Goal: Task Accomplishment & Management: Complete application form

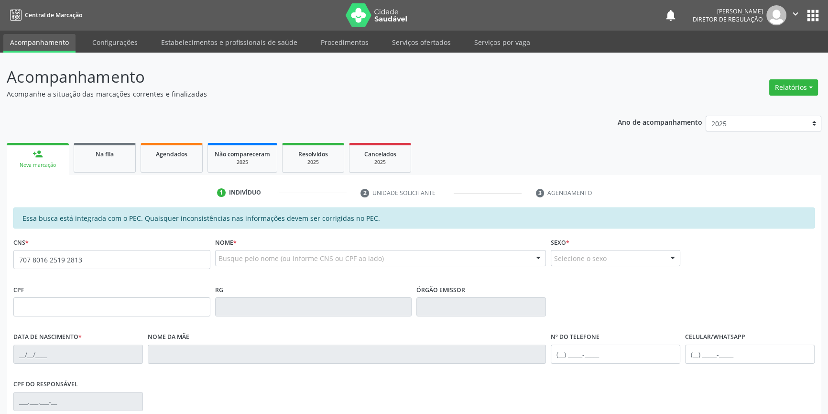
type input "707 8016 2519 2813"
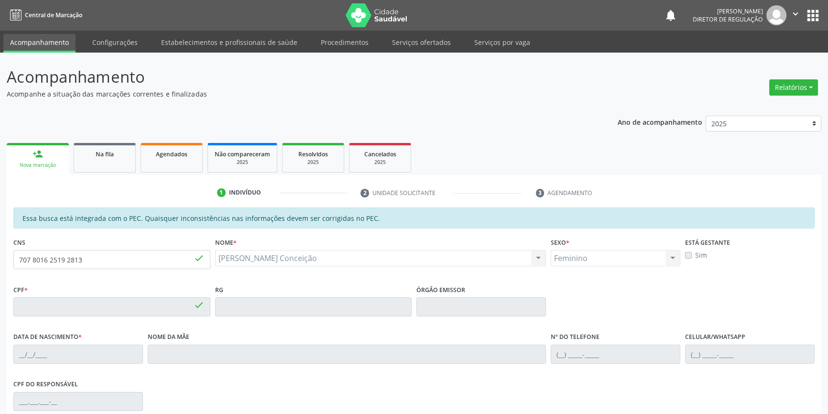
type input "110.303.104-08"
type input "13/09/1966"
type input "Elvira Maria da Conceição"
type input "(87) 98123-3723"
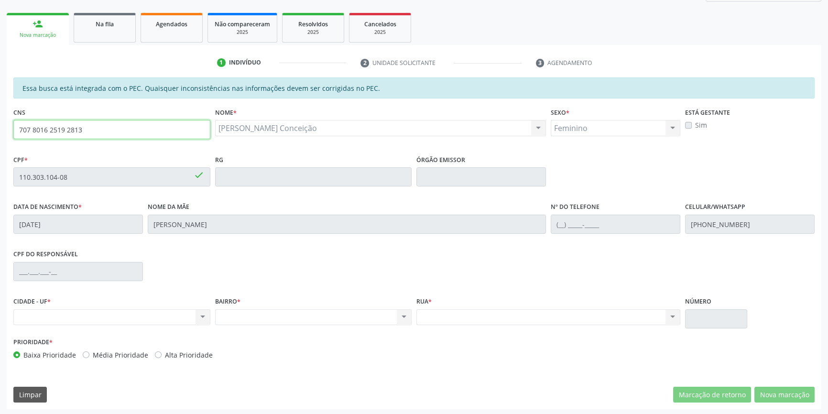
drag, startPoint x: 109, startPoint y: 129, endPoint x: 0, endPoint y: 136, distance: 109.3
click at [0, 136] on div "Acompanhamento Acompanhe a situação das marcações correntes e finalizadas Relat…" at bounding box center [414, 170] width 828 height 494
click at [119, 33] on link "Na fila" at bounding box center [105, 28] width 62 height 30
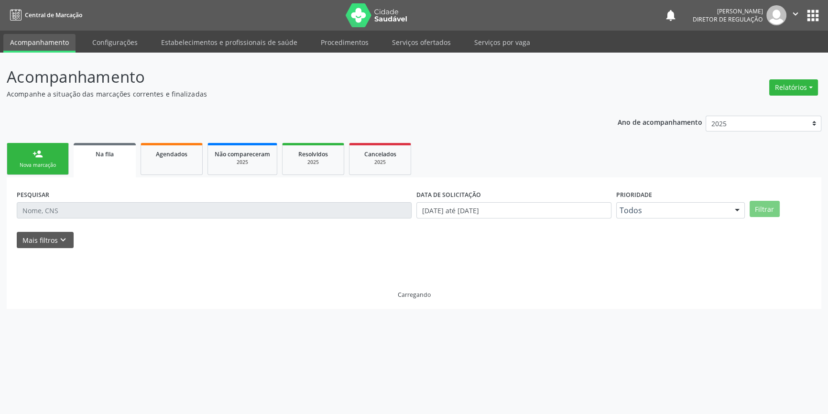
scroll to position [0, 0]
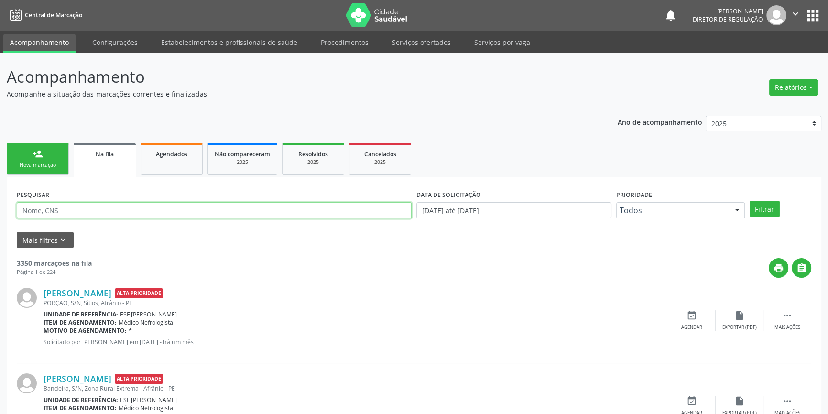
click at [151, 210] on input "text" at bounding box center [214, 210] width 395 height 16
type input "707801625192813"
click at [775, 214] on button "Filtrar" at bounding box center [765, 209] width 30 height 16
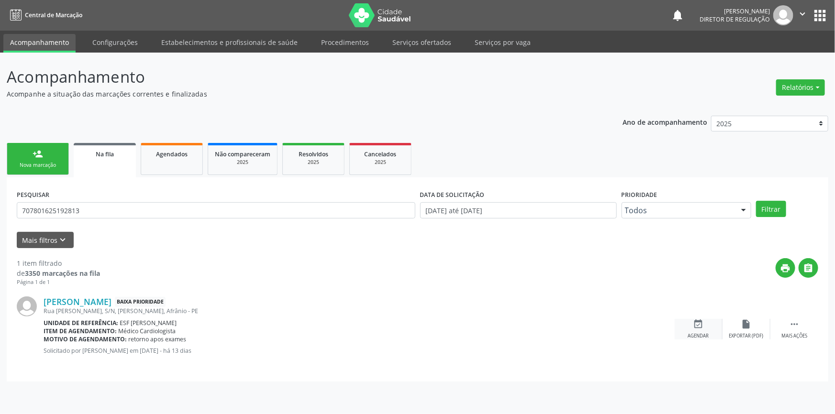
click at [698, 329] on icon "event_available" at bounding box center [698, 324] width 11 height 11
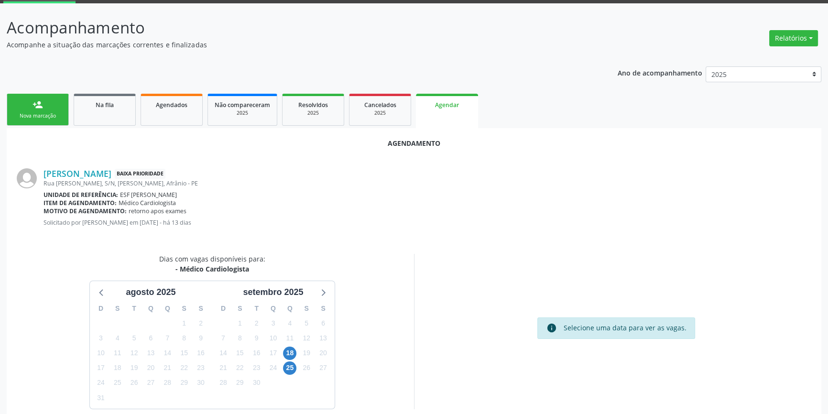
scroll to position [83, 0]
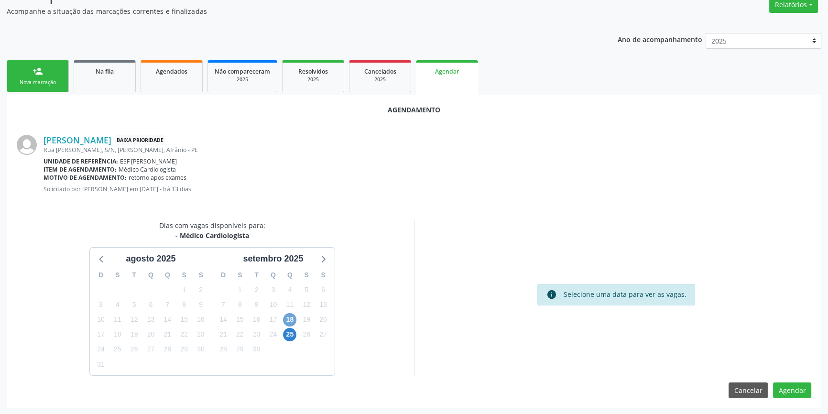
click at [287, 317] on span "18" at bounding box center [289, 319] width 13 height 13
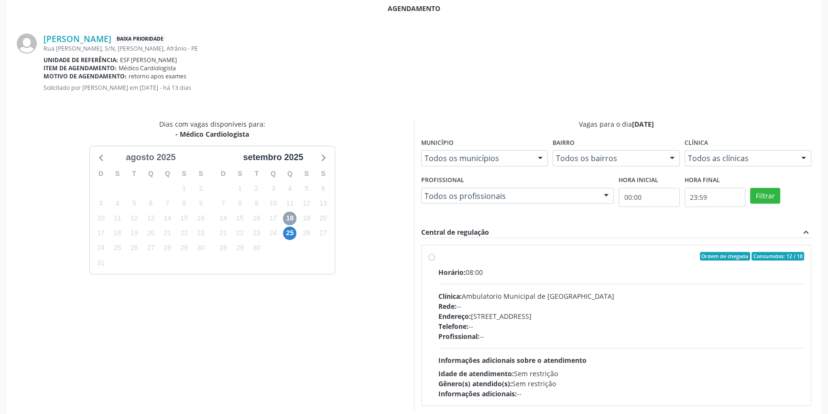
scroll to position [134, 0]
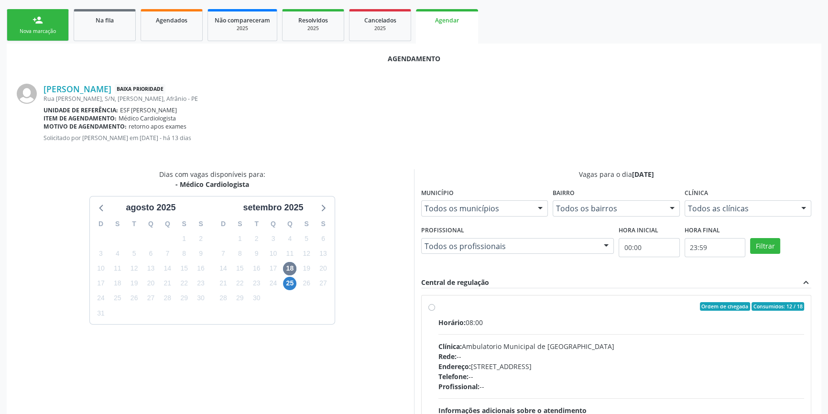
click at [454, 313] on label "Ordem de chegada Consumidos: 12 / 18 Horário: 08:00 Clínica: Ambulatorio Munici…" at bounding box center [622, 375] width 366 height 147
click at [435, 311] on input "Ordem de chegada Consumidos: 12 / 18 Horário: 08:00 Clínica: Ambulatorio Munici…" at bounding box center [432, 306] width 7 height 9
radio input "true"
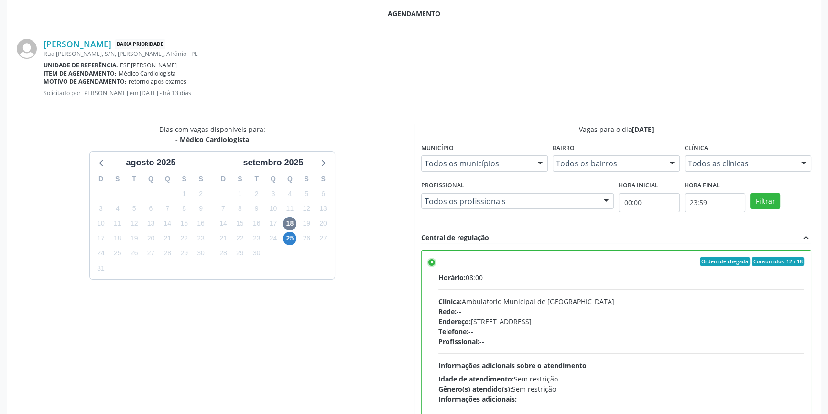
scroll to position [238, 0]
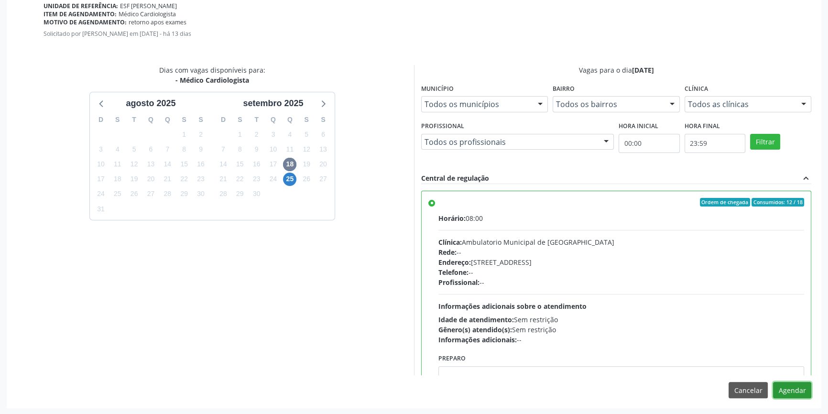
click at [784, 386] on button "Agendar" at bounding box center [792, 390] width 38 height 16
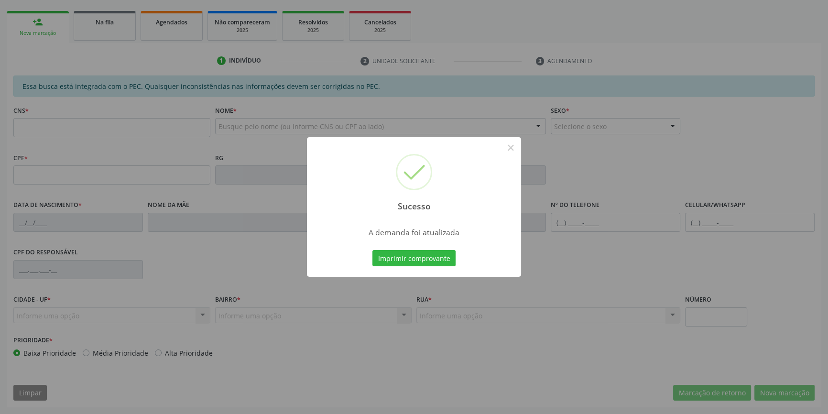
scroll to position [131, 0]
click at [418, 254] on button "Imprimir comprovante" at bounding box center [414, 258] width 83 height 16
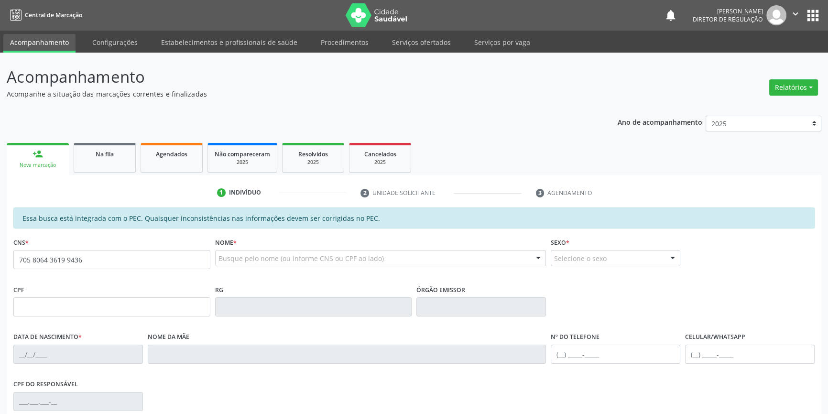
type input "705 8064 3619 9436"
type input "113.719.994-65"
type input "19/08/2001"
type input "Maricleide de Carvalho da Silva"
type input "(87) 98832-3260"
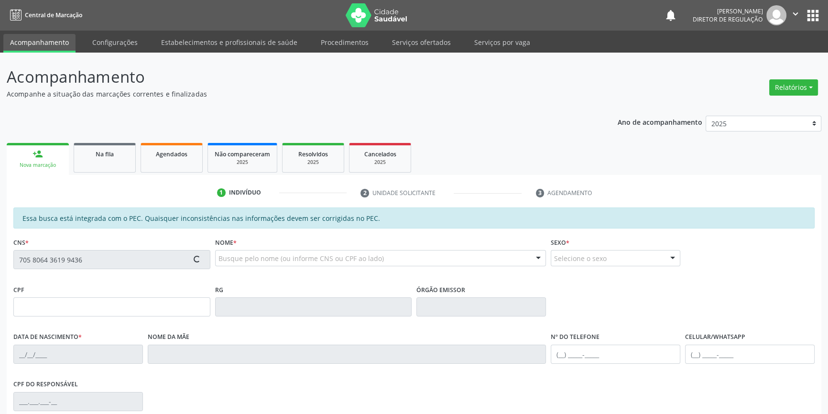
type input "44"
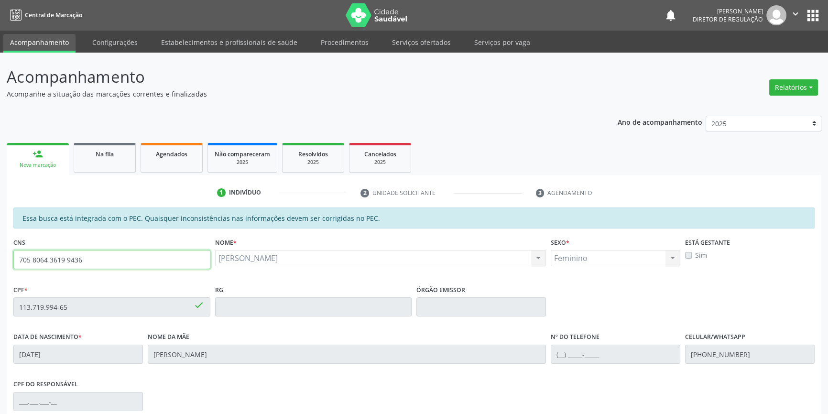
drag, startPoint x: 126, startPoint y: 261, endPoint x: 0, endPoint y: 261, distance: 126.3
click at [0, 261] on div "Acompanhamento Acompanhe a situação das marcações correntes e finalizadas Relat…" at bounding box center [414, 300] width 828 height 494
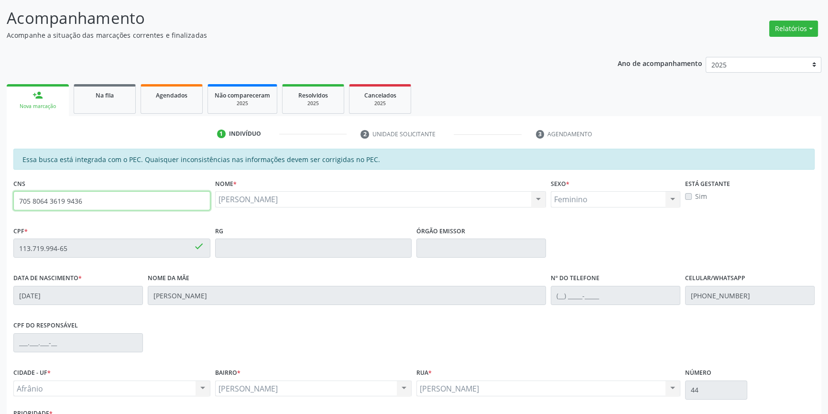
scroll to position [131, 0]
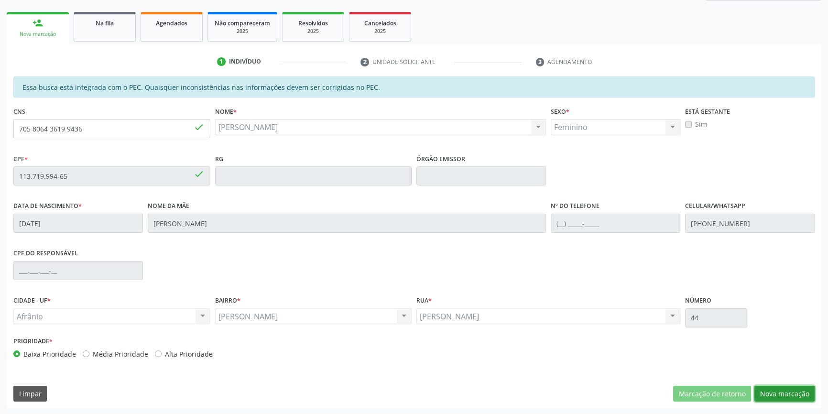
click at [789, 398] on button "Nova marcação" at bounding box center [785, 394] width 60 height 16
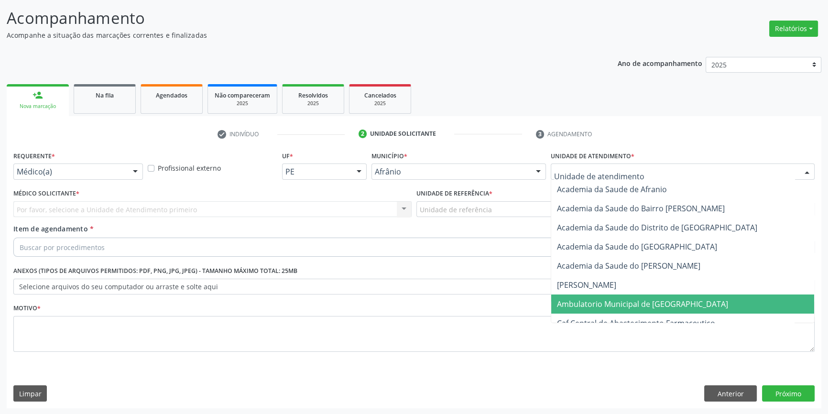
click at [590, 307] on span "Ambulatorio Municipal de [GEOGRAPHIC_DATA]" at bounding box center [642, 304] width 171 height 11
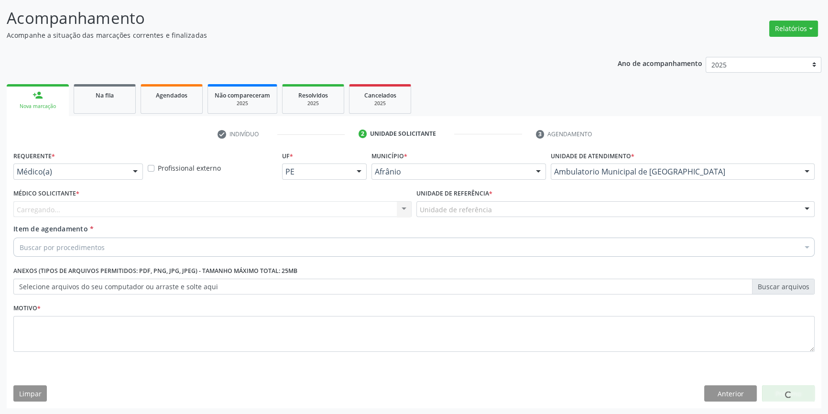
click at [510, 211] on div "Unidade de referência" at bounding box center [616, 209] width 398 height 16
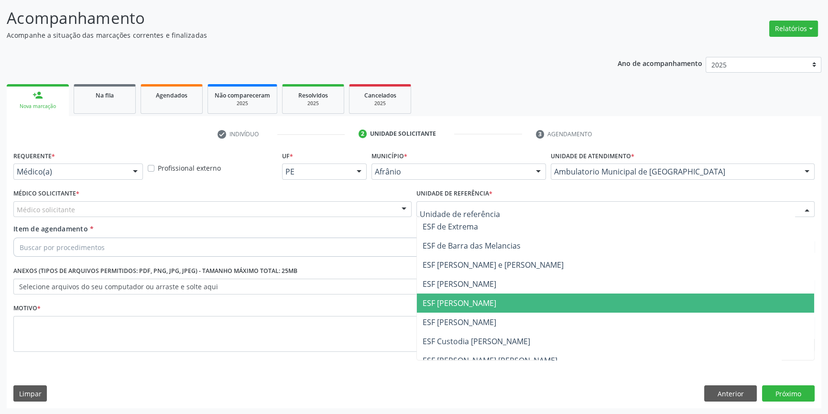
drag, startPoint x: 490, startPoint y: 307, endPoint x: 303, endPoint y: 241, distance: 198.3
click at [489, 307] on span "ESF [PERSON_NAME]" at bounding box center [615, 303] width 397 height 19
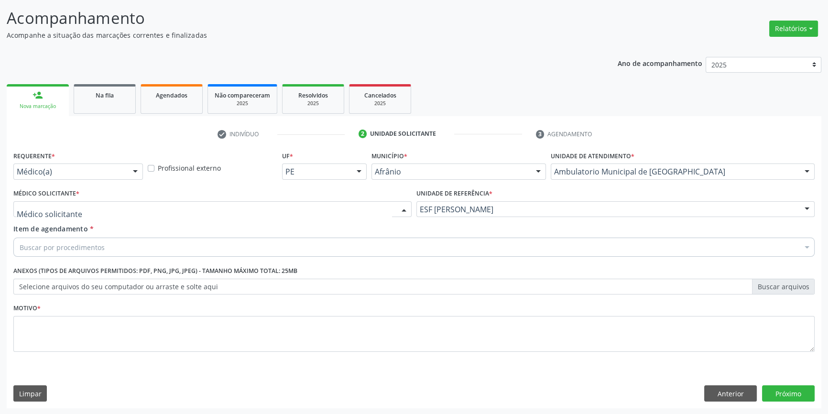
click at [267, 211] on div at bounding box center [212, 209] width 398 height 16
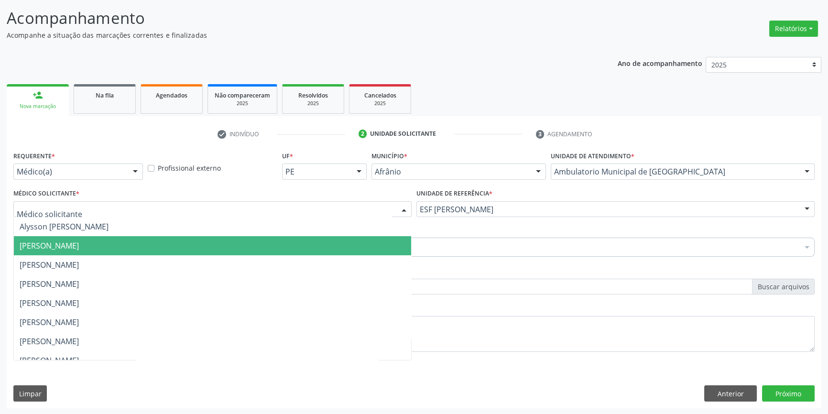
click at [121, 252] on span "Bruno Saraiva Bezerra Medrado" at bounding box center [212, 245] width 397 height 19
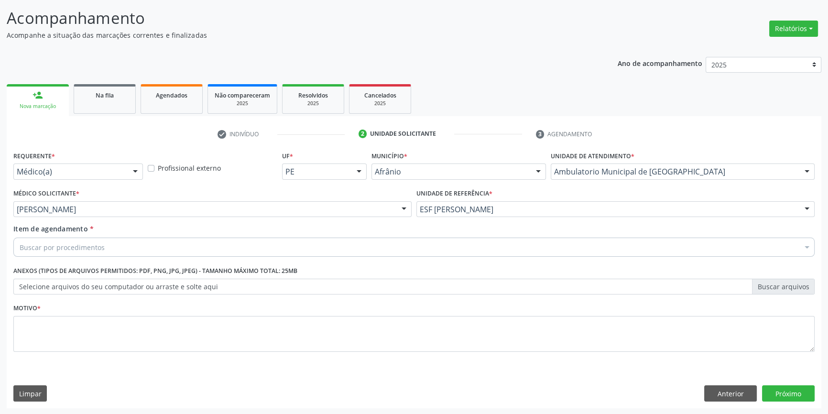
click at [121, 252] on div "Buscar por procedimentos" at bounding box center [414, 247] width 802 height 19
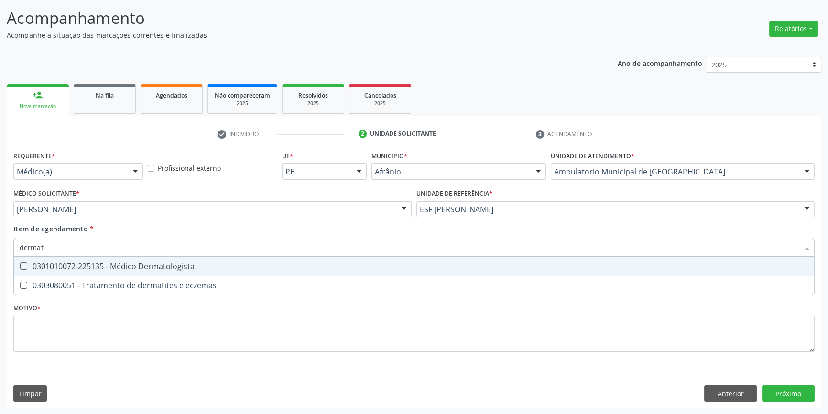
type input "dermato"
click at [121, 264] on div "0301010072-225135 - Médico Dermatologista" at bounding box center [414, 267] width 789 height 8
checkbox Dermatologista "true"
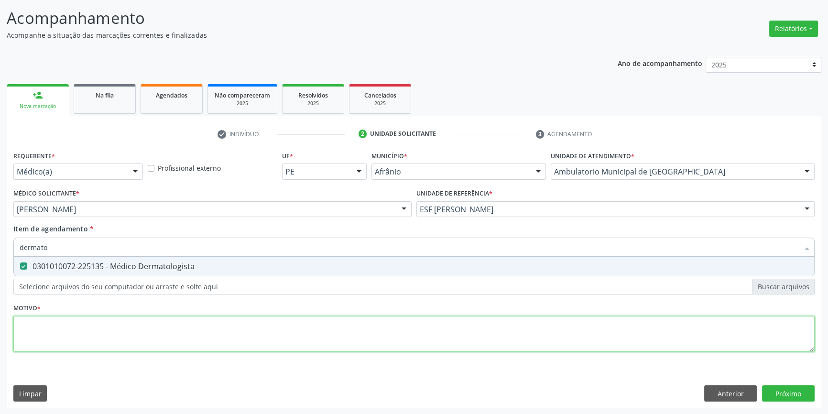
click at [119, 327] on div "Requerente * Médico(a) Médico(a) Enfermeiro(a) Paciente Nenhum resultado encont…" at bounding box center [414, 257] width 802 height 217
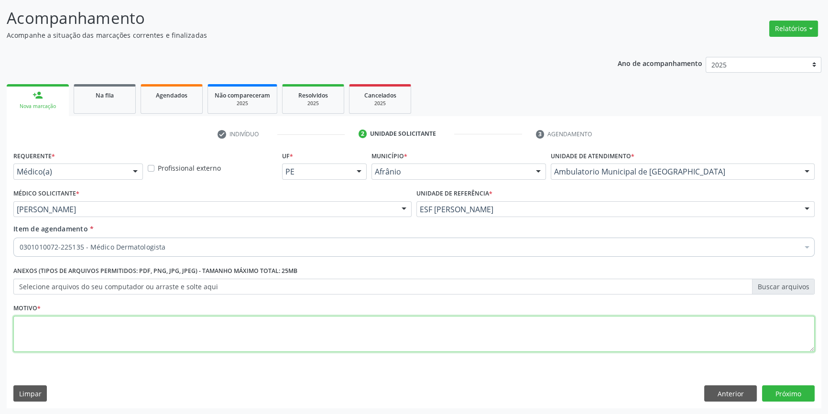
type textarea "'"
type textarea "retorno"
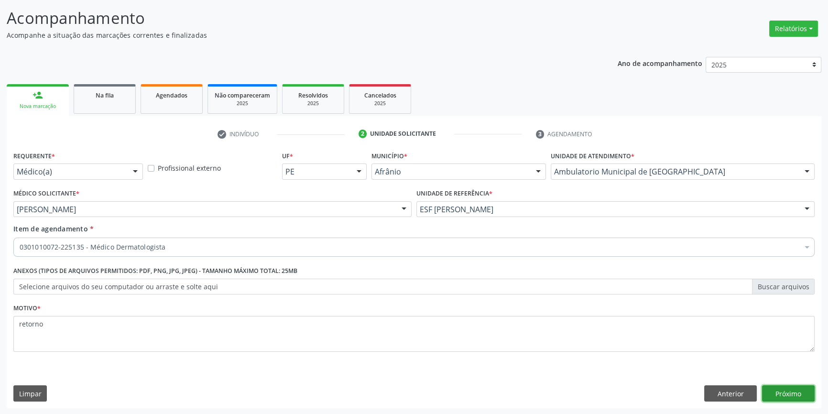
click at [785, 397] on button "Próximo" at bounding box center [788, 394] width 53 height 16
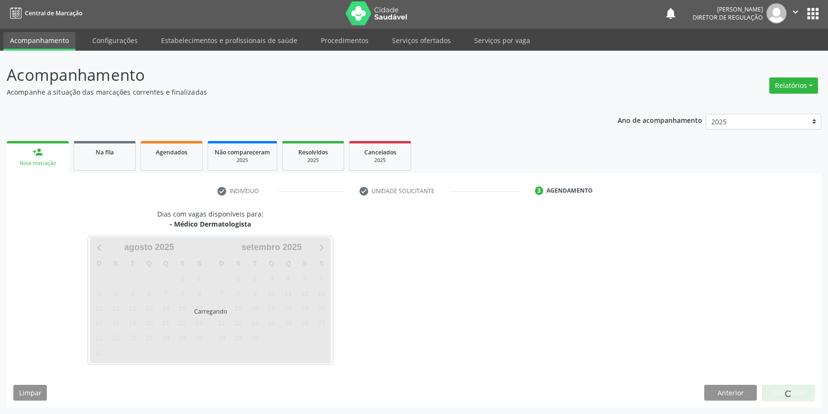
scroll to position [1, 0]
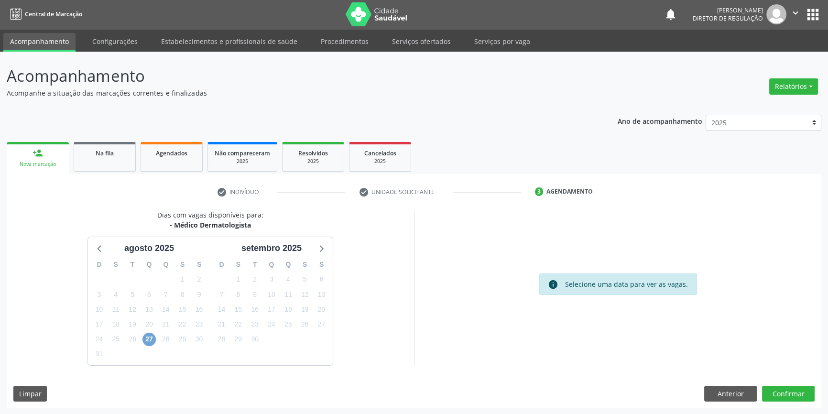
click at [146, 335] on span "27" at bounding box center [149, 339] width 13 height 13
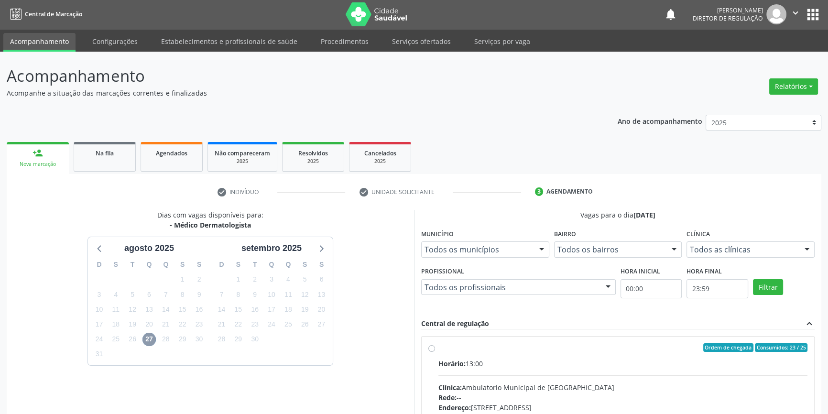
click at [474, 344] on div "Ordem de chegada Consumidos: 23 / 25" at bounding box center [623, 347] width 369 height 9
click at [435, 344] on input "Ordem de chegada Consumidos: 23 / 25 Horário: 13:00 Clínica: Ambulatorio Munici…" at bounding box center [432, 347] width 7 height 9
radio input "true"
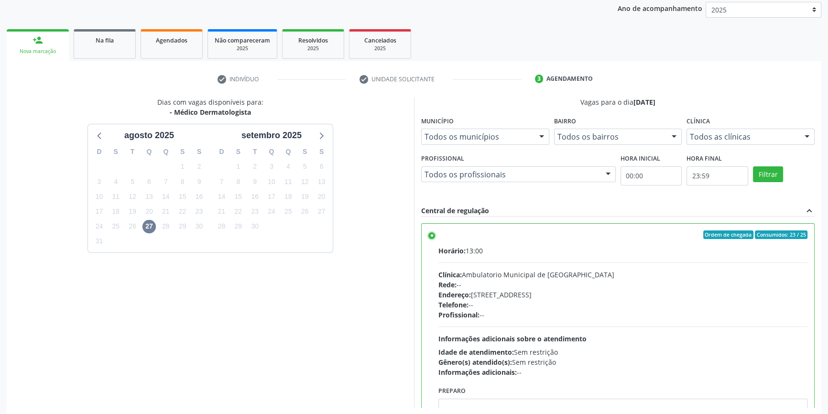
scroll to position [156, 0]
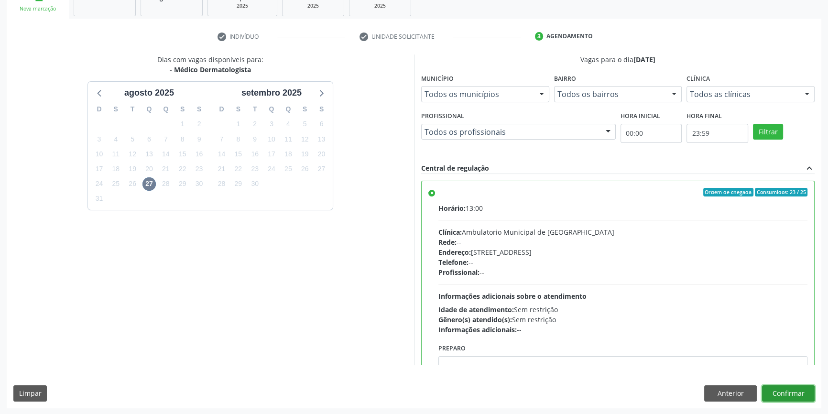
click at [805, 396] on button "Confirmar" at bounding box center [788, 394] width 53 height 16
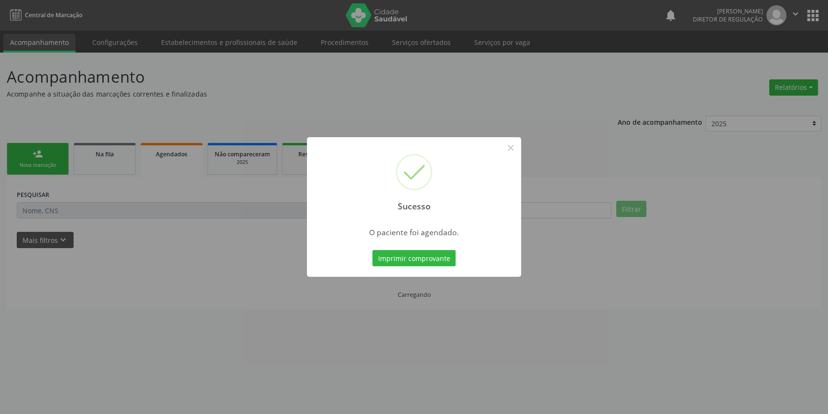
scroll to position [0, 0]
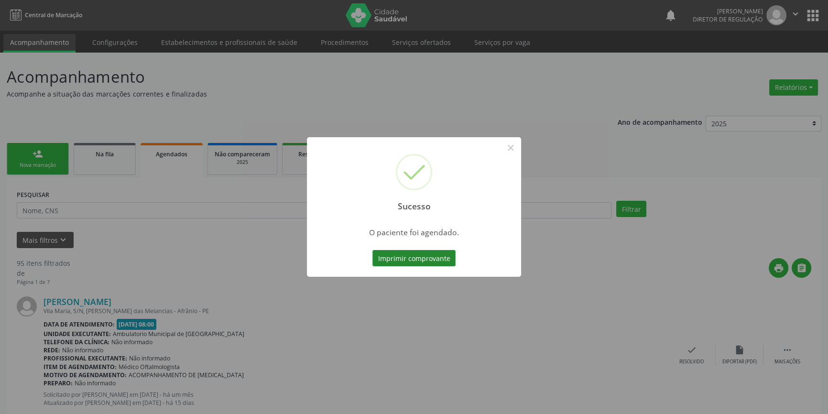
click at [430, 265] on button "Imprimir comprovante" at bounding box center [414, 258] width 83 height 16
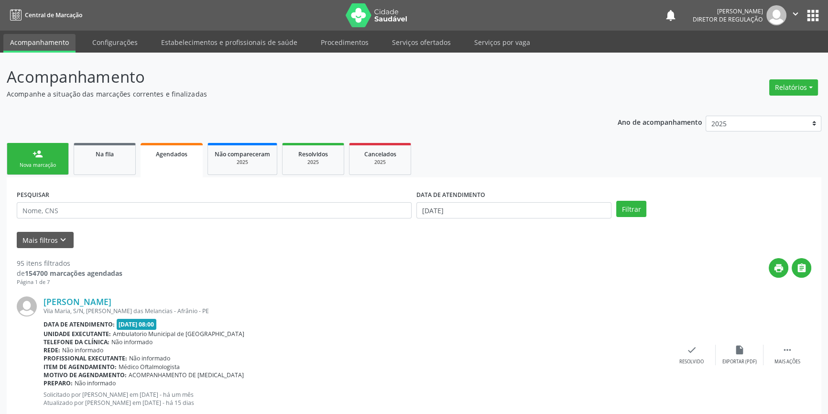
click at [121, 160] on div "Sucesso × O paciente foi agendado. Imprimir comprovante Cancel" at bounding box center [414, 207] width 828 height 414
click at [117, 161] on link "Na fila" at bounding box center [105, 159] width 62 height 32
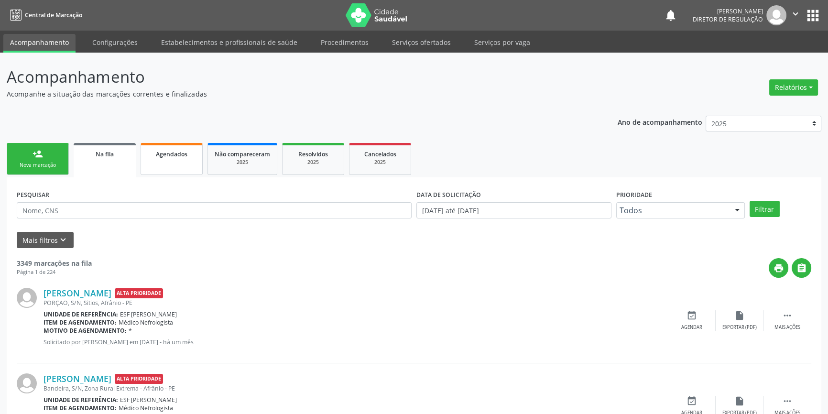
click at [169, 165] on link "Agendados" at bounding box center [172, 159] width 62 height 32
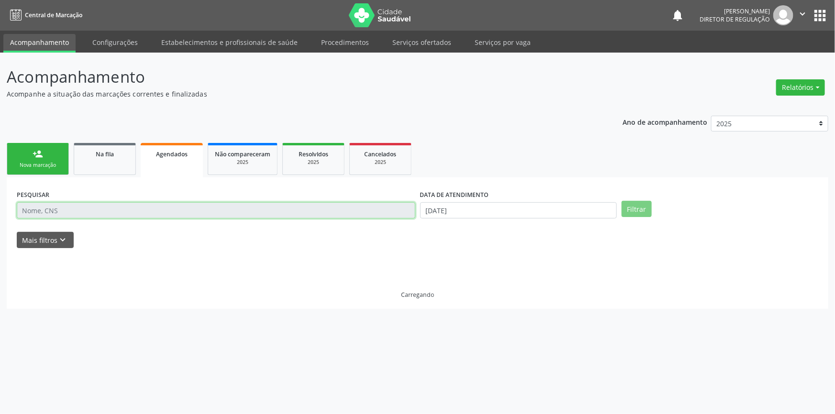
click at [110, 213] on input "text" at bounding box center [216, 210] width 398 height 16
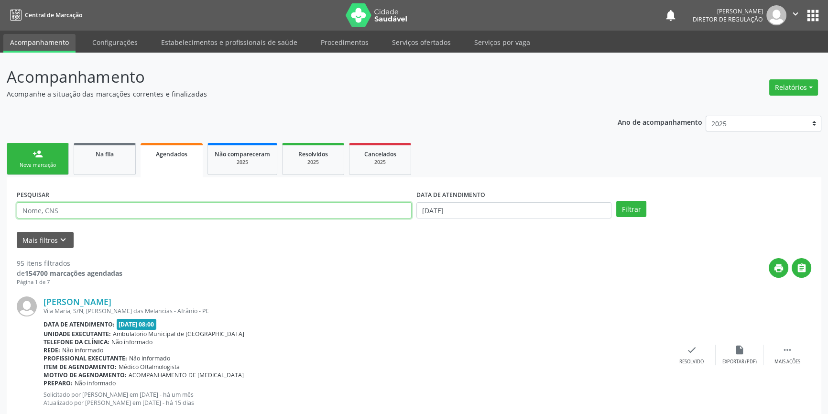
paste input "705 8064 3619 9436"
type input "705 8064 3619 9436"
click at [477, 210] on input "[DATE]" at bounding box center [514, 210] width 195 height 16
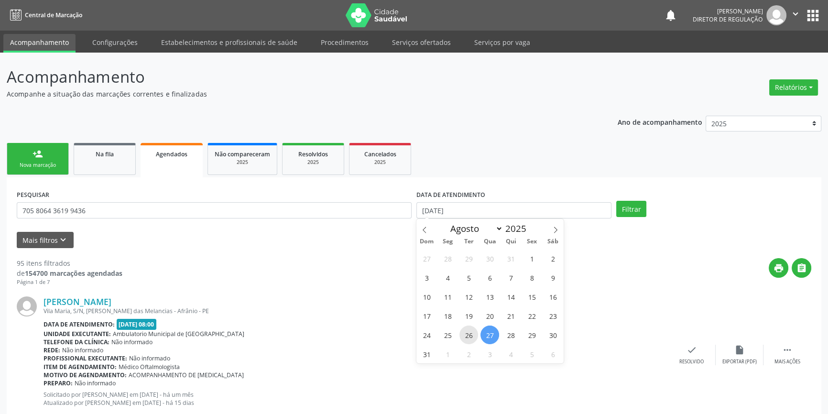
click at [466, 335] on span "26" at bounding box center [469, 335] width 19 height 19
type input "26/08/2025"
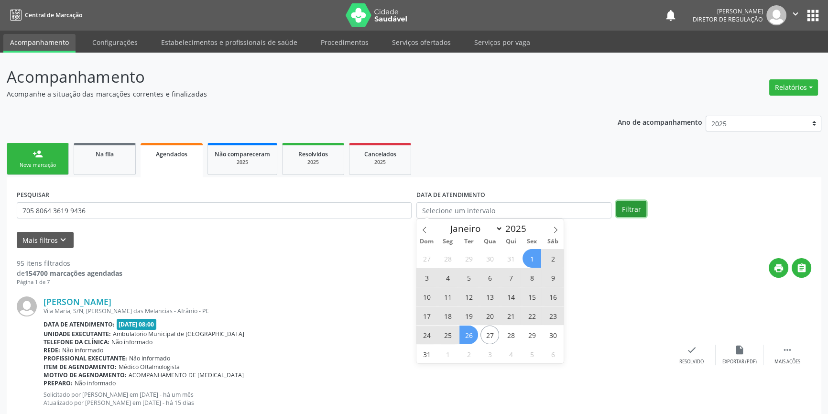
click at [633, 206] on button "Filtrar" at bounding box center [632, 209] width 30 height 16
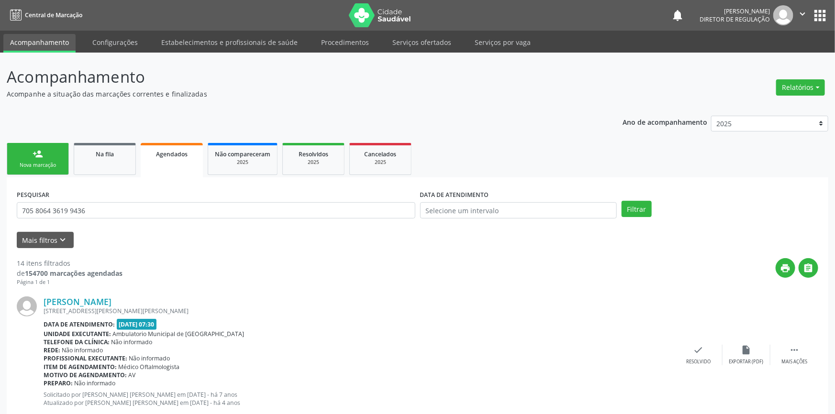
click at [520, 219] on div "DATA DE ATENDIMENTO" at bounding box center [518, 205] width 201 height 37
click at [505, 233] on div "Mais filtros keyboard_arrow_down" at bounding box center [414, 240] width 800 height 17
click at [510, 224] on div "DATA DE ATENDIMENTO" at bounding box center [514, 205] width 200 height 37
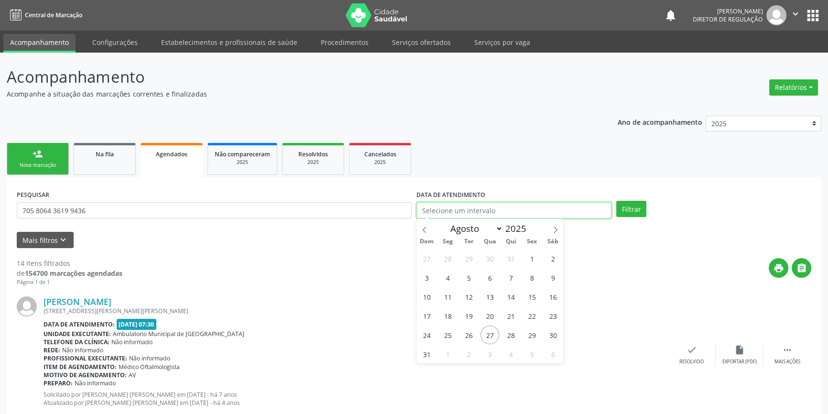
click at [498, 215] on input "text" at bounding box center [514, 210] width 195 height 16
click at [466, 336] on span "26" at bounding box center [469, 335] width 19 height 19
type input "26/08/2025"
click at [466, 336] on span "26" at bounding box center [469, 335] width 19 height 19
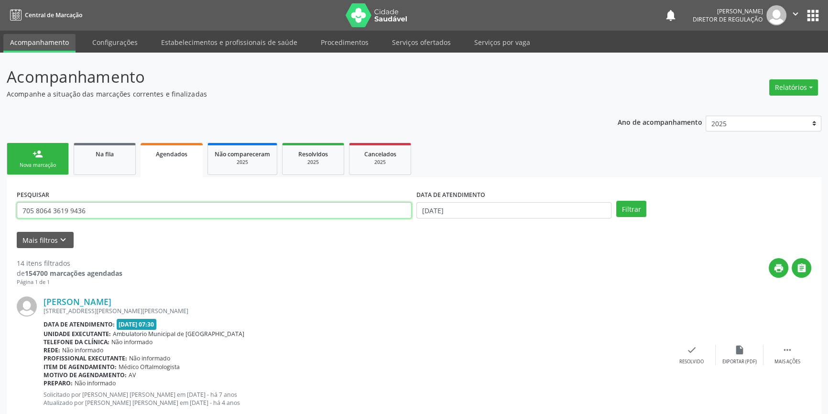
drag, startPoint x: 107, startPoint y: 204, endPoint x: 0, endPoint y: 198, distance: 106.8
click at [110, 171] on link "Na fila" at bounding box center [105, 159] width 62 height 32
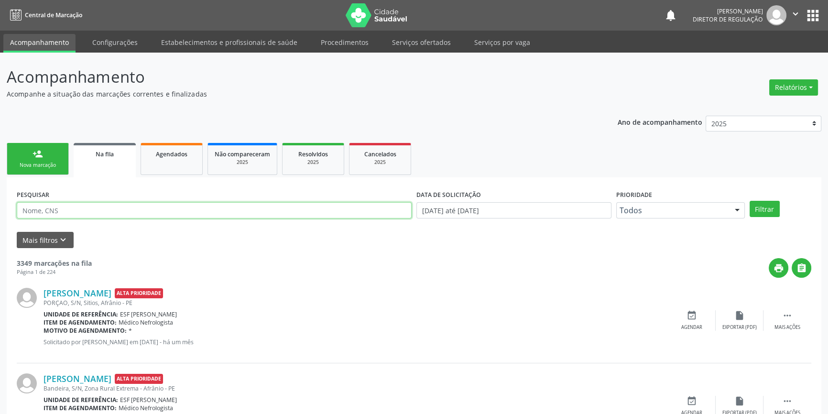
click at [270, 212] on input "text" at bounding box center [214, 210] width 395 height 16
type input "700306985187538"
click at [761, 207] on button "Filtrar" at bounding box center [765, 209] width 30 height 16
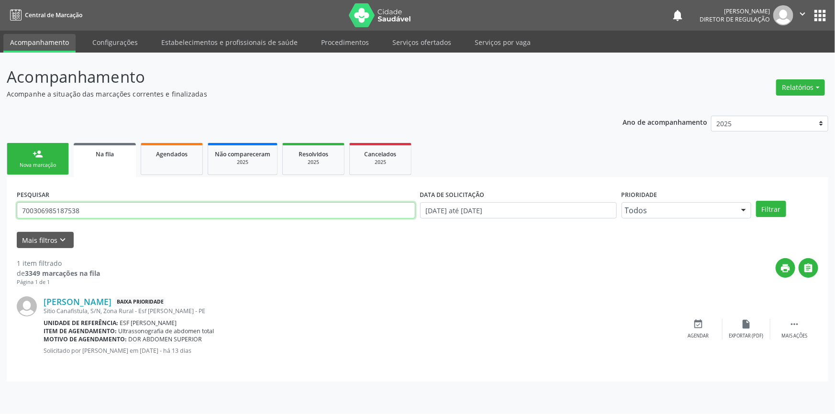
drag, startPoint x: 97, startPoint y: 212, endPoint x: 0, endPoint y: 210, distance: 97.1
click at [0, 210] on div "Acompanhamento Acompanhe a situação das marcações correntes e finalizadas Relat…" at bounding box center [417, 234] width 835 height 362
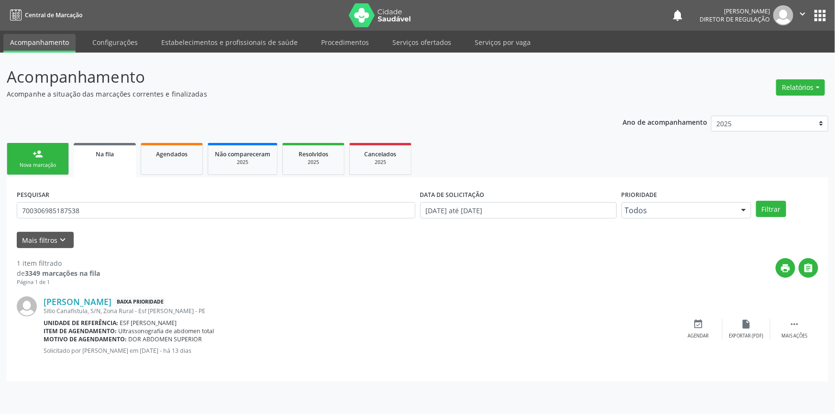
click at [38, 153] on div "person_add" at bounding box center [38, 154] width 11 height 11
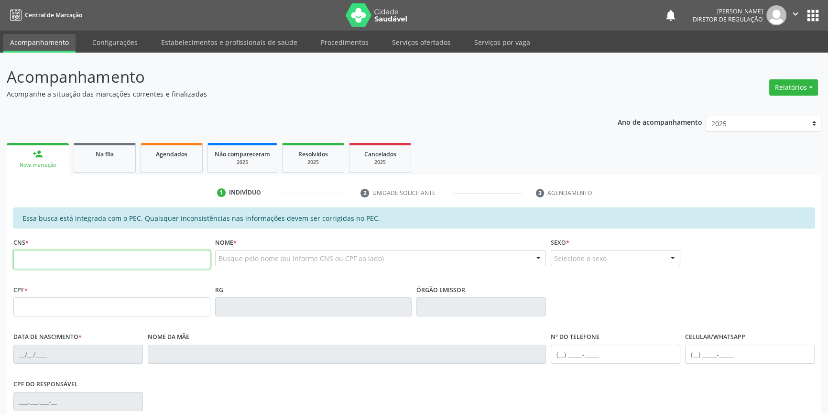
click at [96, 263] on input "text" at bounding box center [111, 259] width 197 height 19
paste input "700 3069 8518 7538"
type input "700 3069 8518 7538"
type input "122.922.724-58"
type input "25/05/2005"
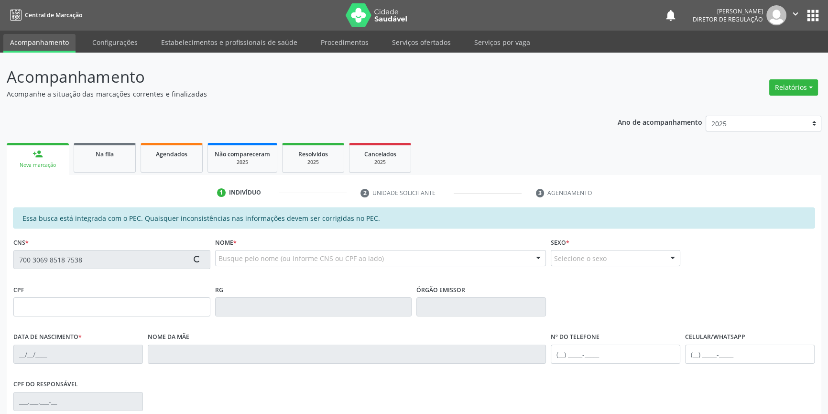
type input "Celia dos Ssntos Sousa"
type input "(87) 98804-1240"
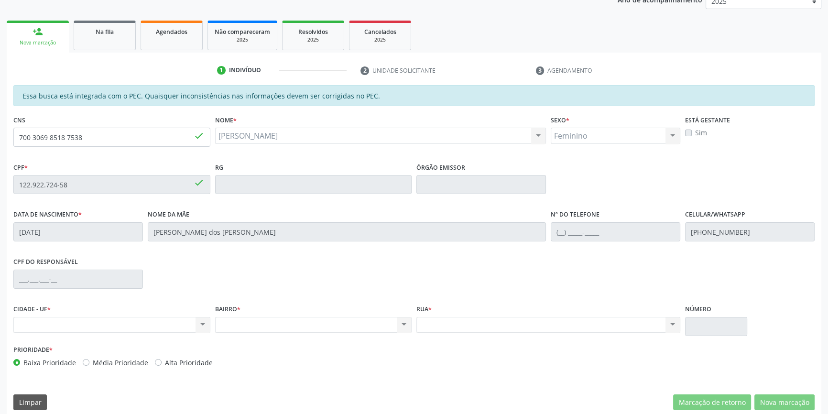
scroll to position [131, 0]
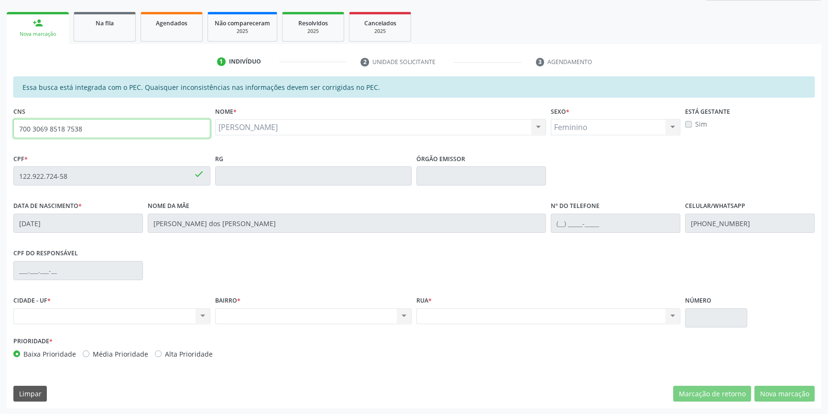
click at [0, 92] on div "Acompanhamento Acompanhe a situação das marcações correntes e finalizadas Relat…" at bounding box center [414, 169] width 828 height 494
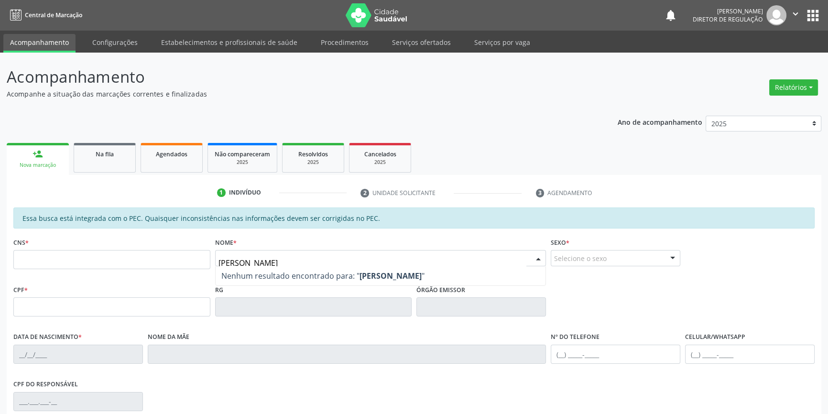
type input "[PERSON_NAME]"
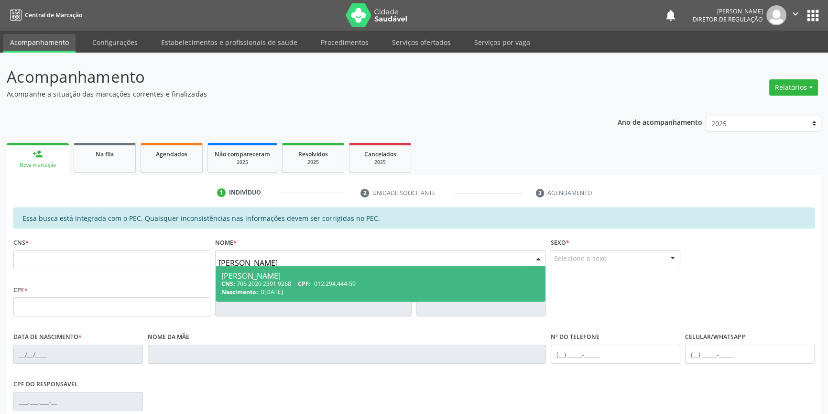
type input "706 2020 2391 9268"
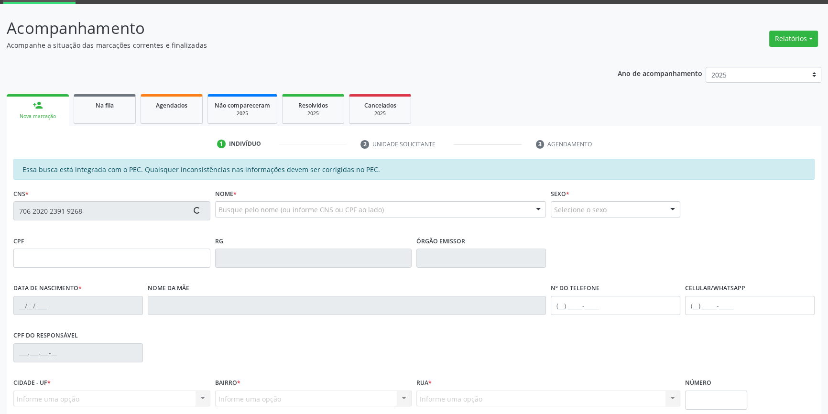
type input "012.294.444-59"
type input "0[DATE]"
type input "Máxmiana de [PERSON_NAME]"
type input "[PHONE_NUMBER]"
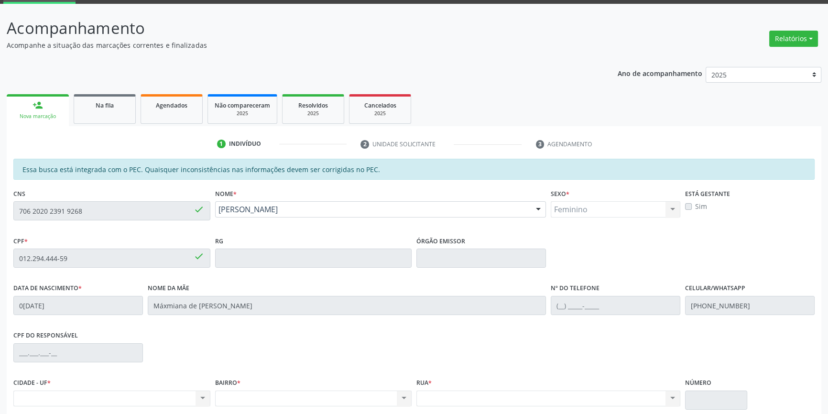
scroll to position [131, 0]
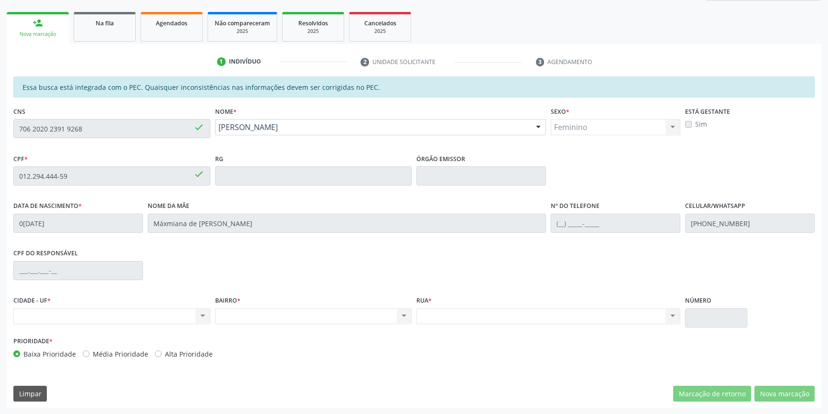
click at [0, 121] on div "Acompanhamento Acompanhe a situação das marcações correntes e finalizadas Relat…" at bounding box center [414, 169] width 828 height 494
click at [124, 25] on div "Na fila" at bounding box center [105, 23] width 48 height 10
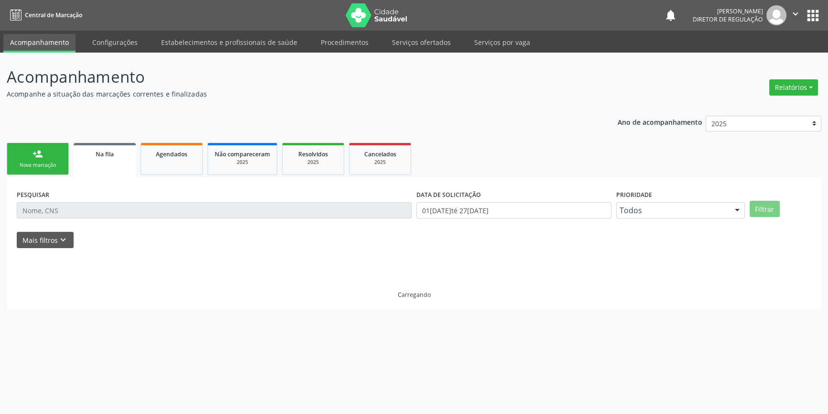
scroll to position [0, 0]
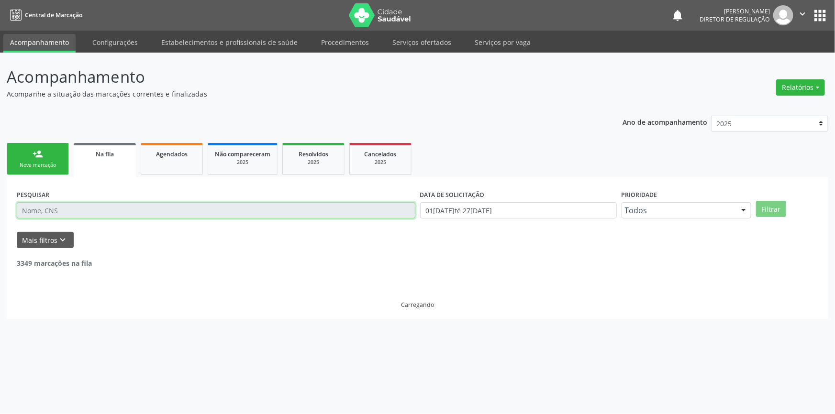
click at [99, 213] on input "text" at bounding box center [216, 210] width 398 height 16
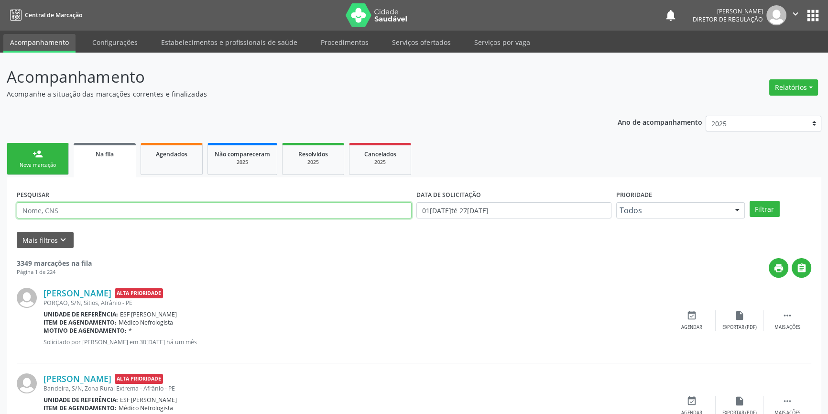
paste input "706 2020 2391 9268"
type input "706 2020 2391 9268"
click at [777, 207] on button "Filtrar" at bounding box center [765, 209] width 30 height 16
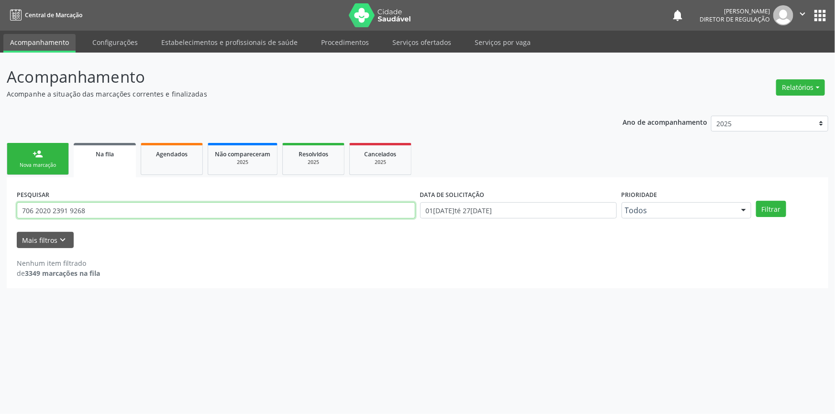
drag, startPoint x: 104, startPoint y: 209, endPoint x: 0, endPoint y: 187, distance: 106.4
click at [0, 193] on div "Acompanhamento Acompanhe a situação das marcações correntes e finalizadas Relat…" at bounding box center [417, 234] width 835 height 362
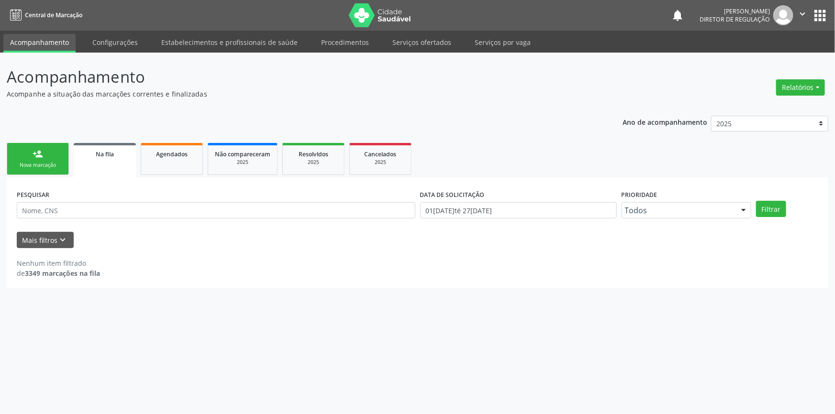
click at [53, 160] on link "person_add Nova marcação" at bounding box center [38, 159] width 62 height 32
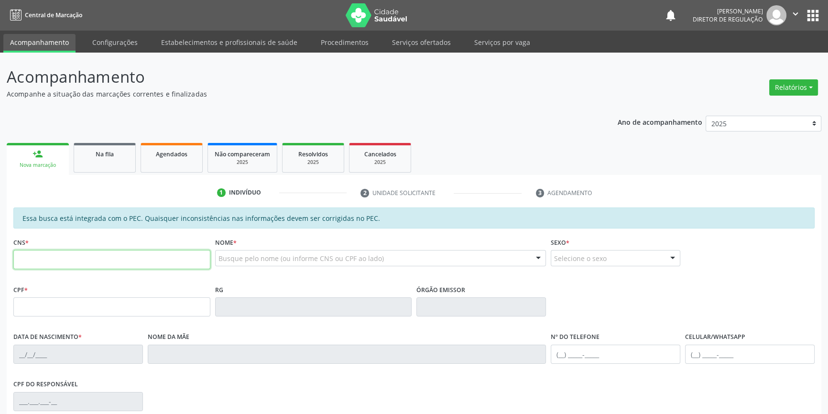
click at [70, 258] on input "text" at bounding box center [111, 259] width 197 height 19
type input "700 3069 8518 7538"
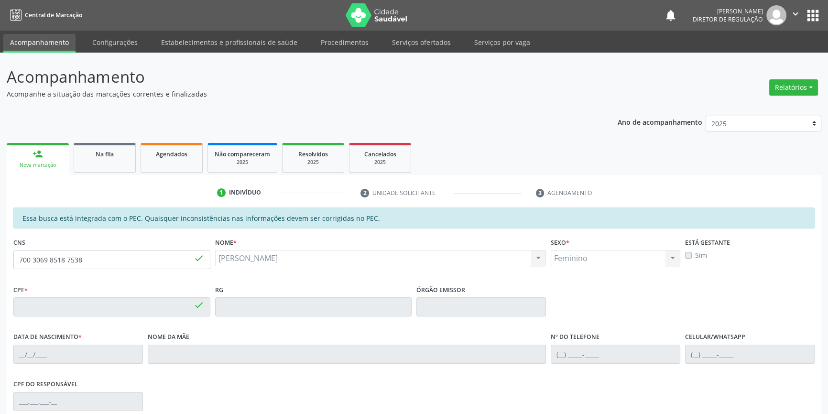
type input "122.922.724-58"
type input "25/05/2005"
type input "Celia dos Ssntos Sousa"
type input "(87) 98804-1240"
type input "S/N"
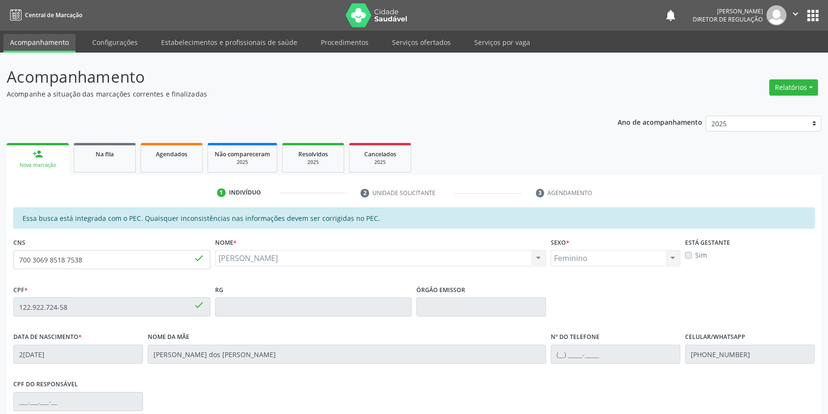
scroll to position [130, 0]
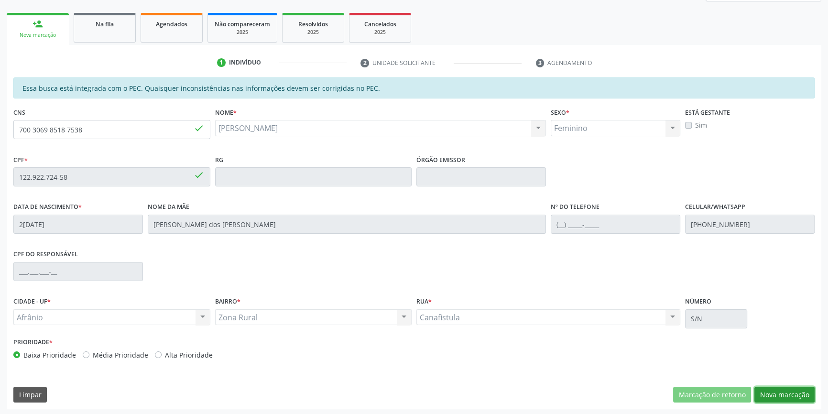
click at [767, 388] on button "Nova marcação" at bounding box center [785, 395] width 60 height 16
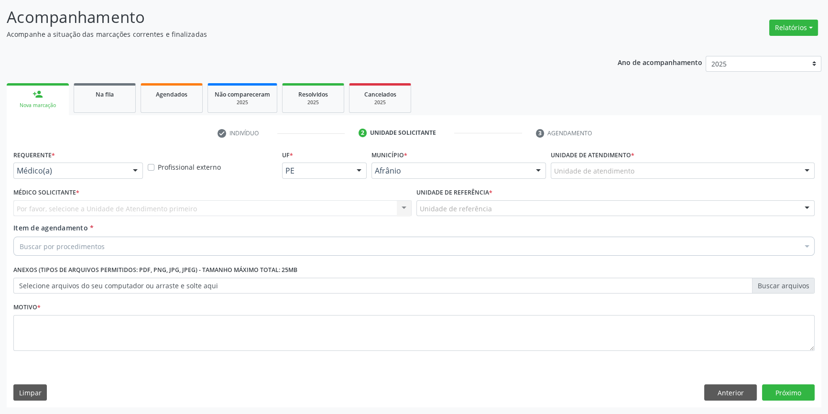
scroll to position [59, 0]
click at [622, 162] on label "Unidade de atendimento *" at bounding box center [593, 156] width 84 height 15
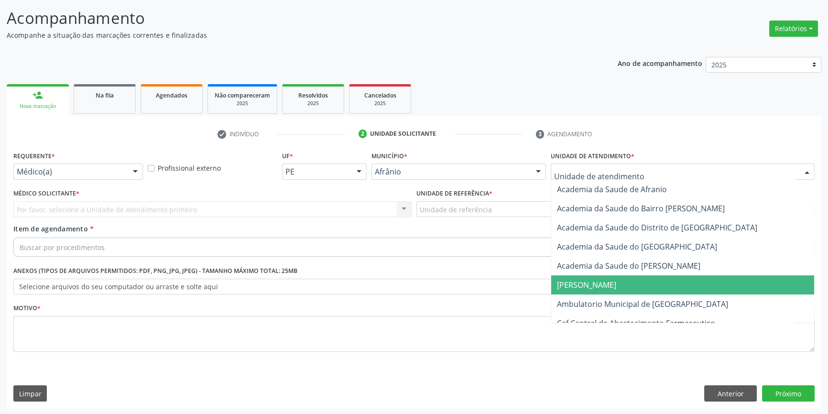
click at [608, 292] on span "[PERSON_NAME]" at bounding box center [682, 285] width 263 height 19
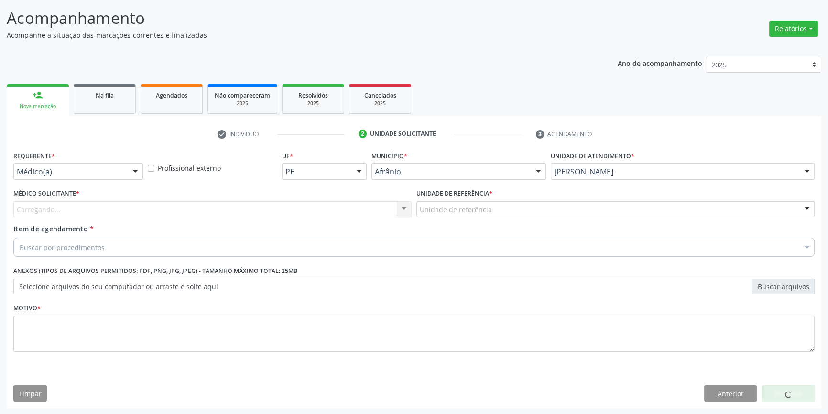
click at [618, 178] on div "[PERSON_NAME]" at bounding box center [683, 172] width 264 height 16
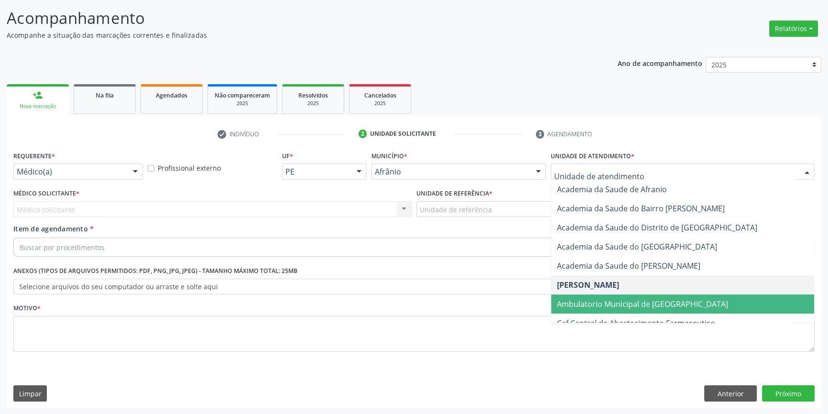
click at [603, 300] on span "Ambulatorio Municipal de [GEOGRAPHIC_DATA]" at bounding box center [642, 304] width 171 height 11
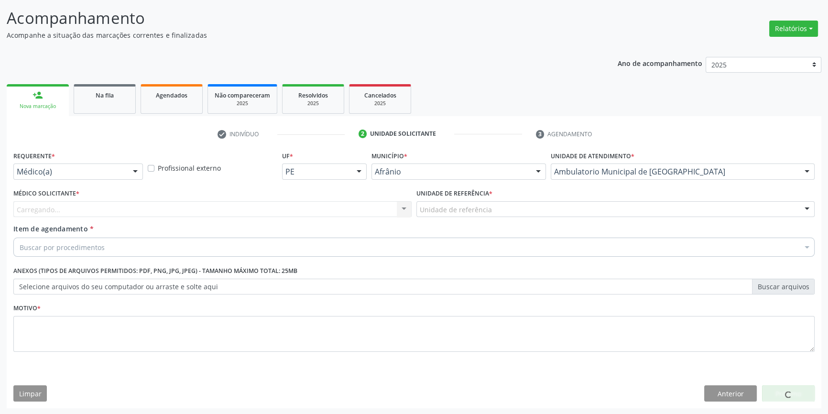
click at [439, 200] on label "Unidade de referência *" at bounding box center [455, 194] width 76 height 15
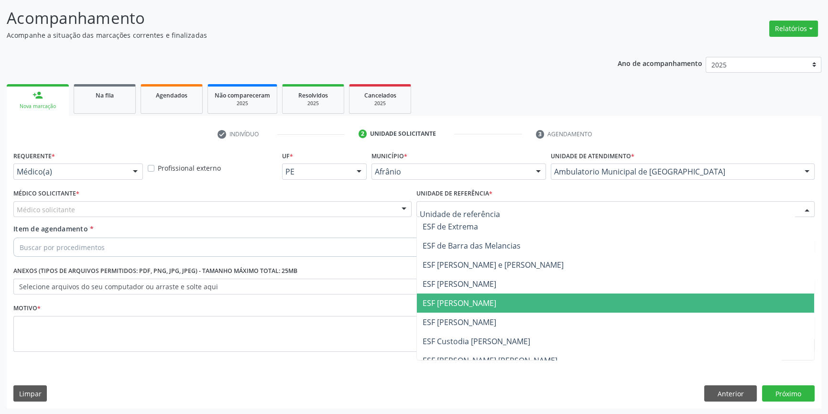
click at [483, 307] on span "ESF [PERSON_NAME]" at bounding box center [460, 303] width 74 height 11
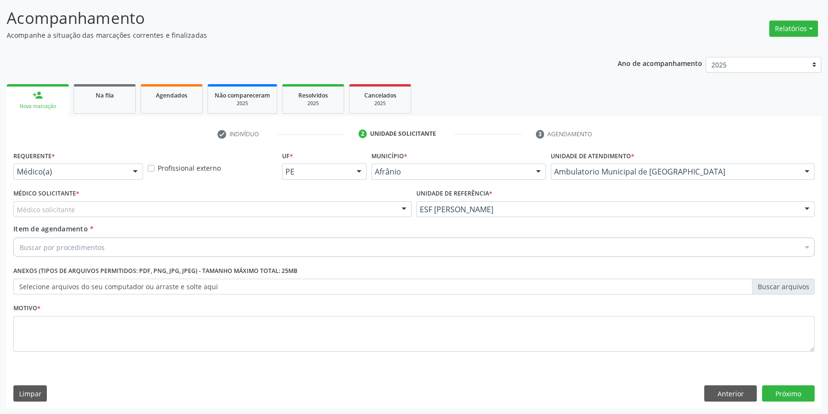
drag, startPoint x: 283, startPoint y: 211, endPoint x: 273, endPoint y: 216, distance: 10.9
click at [283, 212] on div "Médico solicitante" at bounding box center [212, 209] width 398 height 16
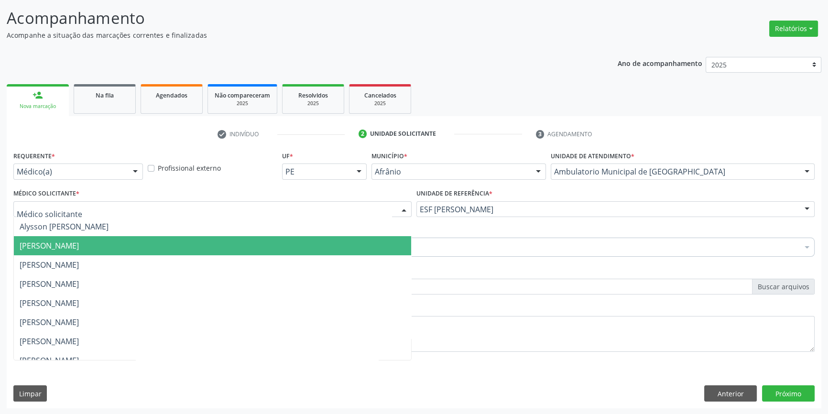
click at [174, 243] on span "[PERSON_NAME]" at bounding box center [212, 245] width 397 height 19
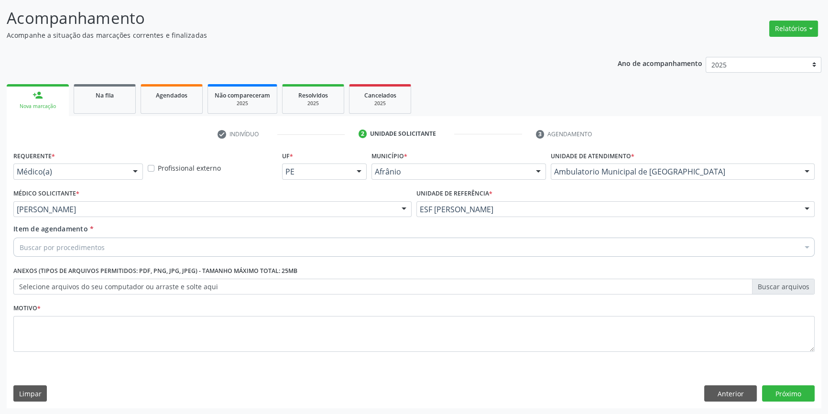
click at [166, 244] on div "Buscar por procedimentos" at bounding box center [414, 247] width 802 height 19
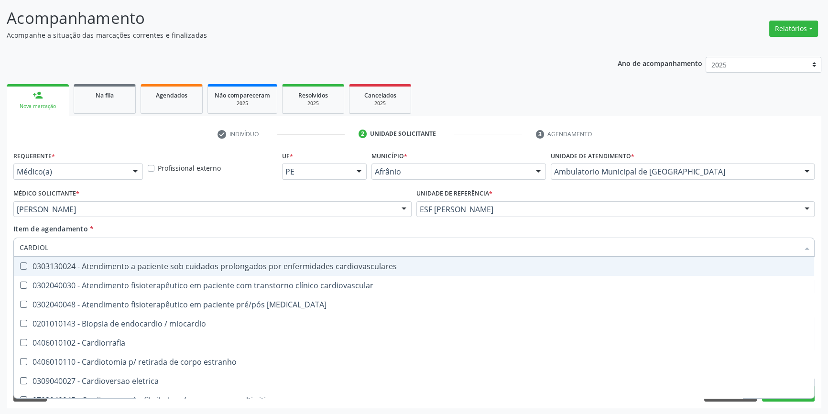
type input "CARDIOLO"
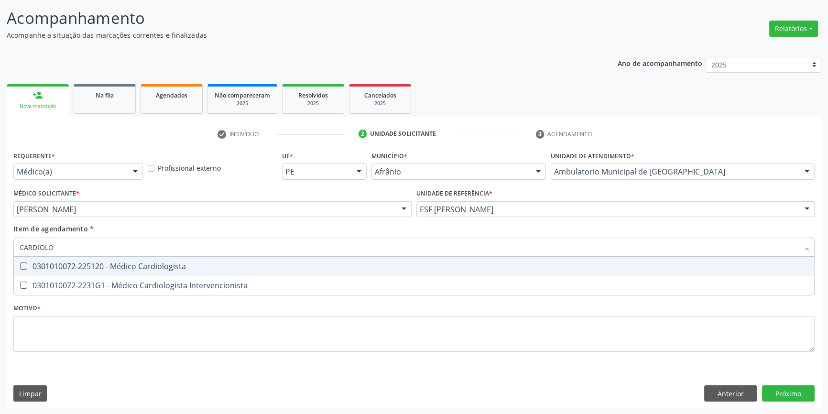
click at [171, 268] on div "0301010072-225120 - Médico Cardiologista" at bounding box center [414, 267] width 789 height 8
checkbox Cardiologista "true"
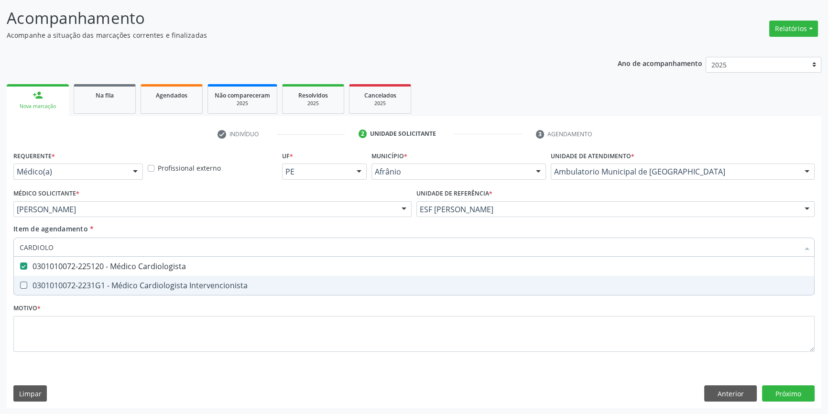
click at [165, 309] on div "Requerente * Médico(a) Médico(a) Enfermeiro(a) Paciente Nenhum resultado encont…" at bounding box center [414, 257] width 802 height 217
click at [160, 289] on div "0301010072-2231G1 - Médico Cardiologista Intervencionista" at bounding box center [414, 286] width 789 height 8
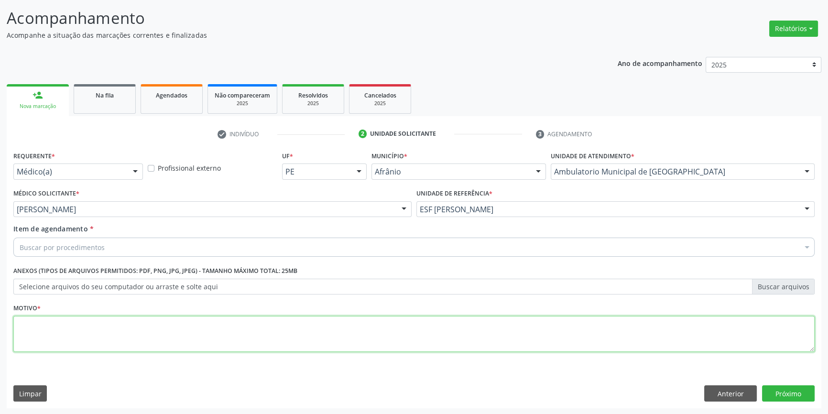
click at [159, 317] on textarea at bounding box center [414, 334] width 802 height 36
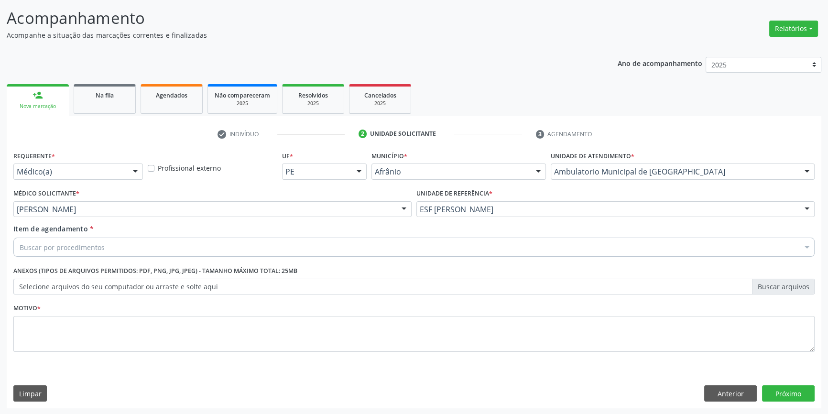
click at [143, 245] on div "Buscar por procedimentos" at bounding box center [414, 247] width 802 height 19
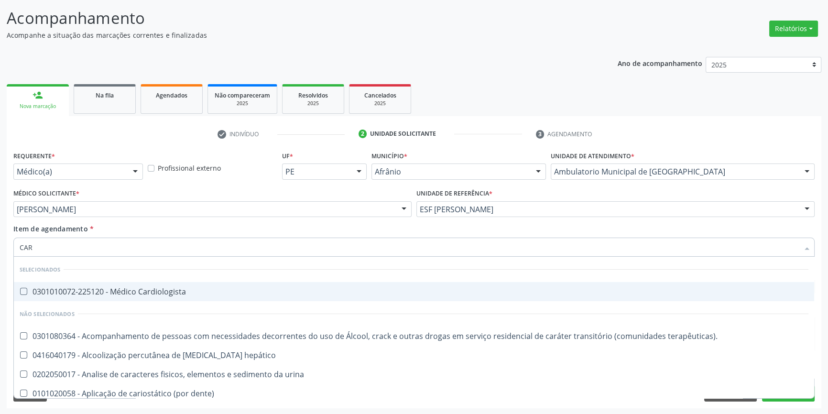
type input "CARD"
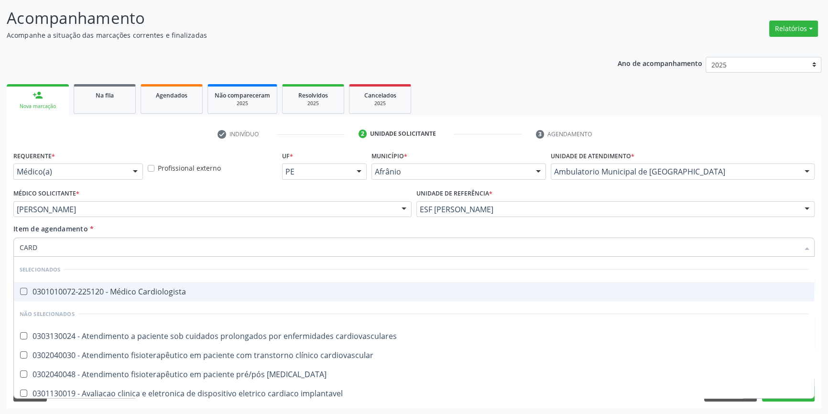
click at [154, 288] on div "0301010072-225120 - Médico Cardiologista" at bounding box center [414, 292] width 789 height 8
checkbox Cardiologista "true"
click at [161, 228] on div "Item de agendamento * CARD Desfazer seleção Selecionados 0301010072-225120 - Mé…" at bounding box center [414, 239] width 802 height 30
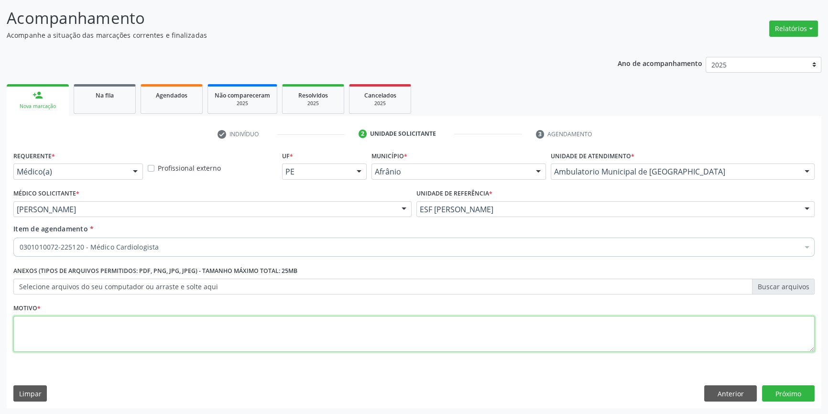
click at [131, 346] on textarea at bounding box center [414, 334] width 802 height 36
type textarea "RETORNO"
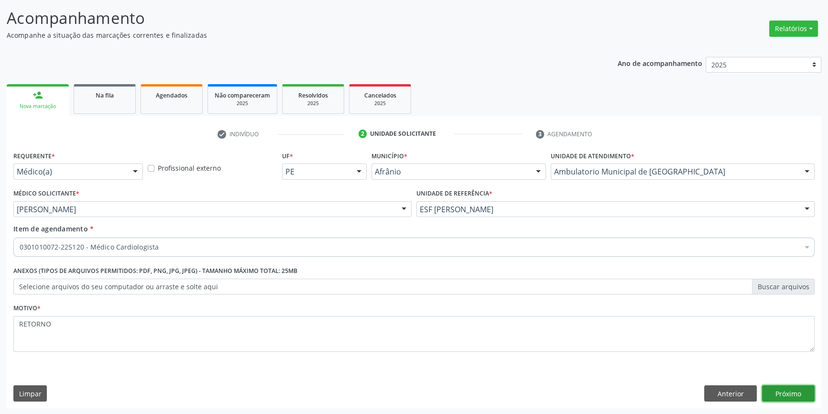
click at [772, 390] on button "Próximo" at bounding box center [788, 394] width 53 height 16
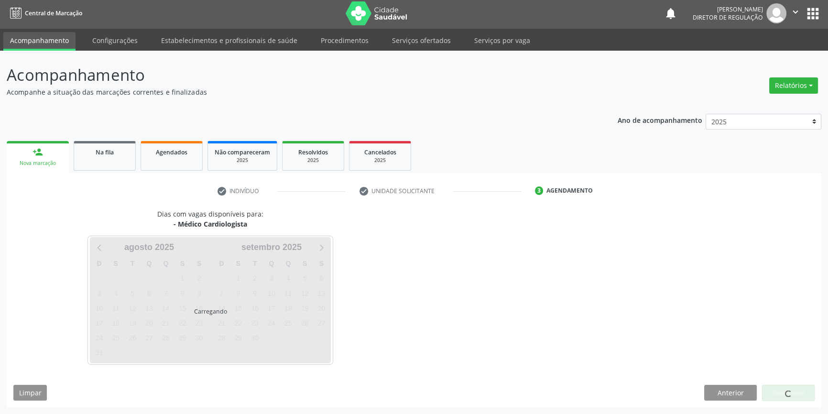
scroll to position [1, 0]
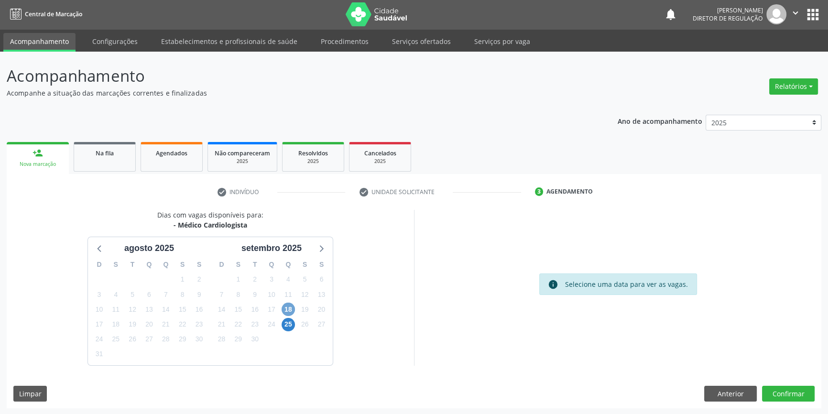
click at [289, 310] on span "18" at bounding box center [288, 309] width 13 height 13
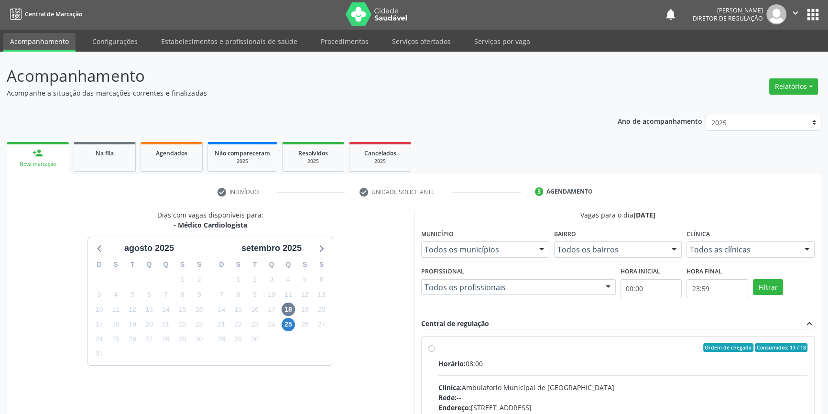
click at [442, 342] on div "Ordem de chegada Consumidos: 13 / 18 Horário: 08:00 Clínica: Ambulatorio Munici…" at bounding box center [618, 417] width 393 height 160
radio input "true"
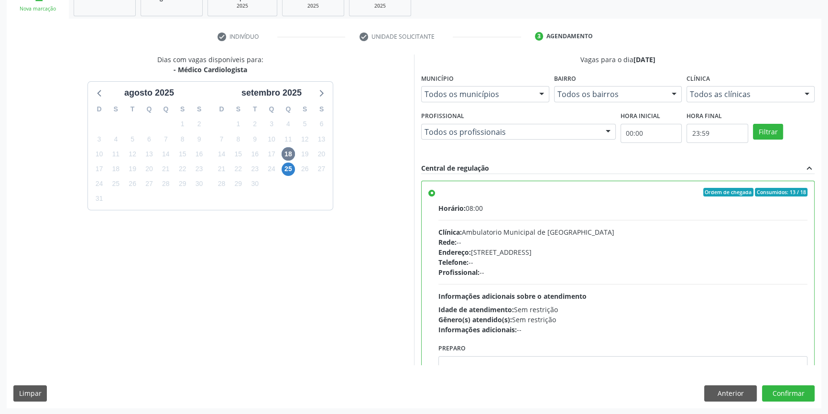
scroll to position [47, 0]
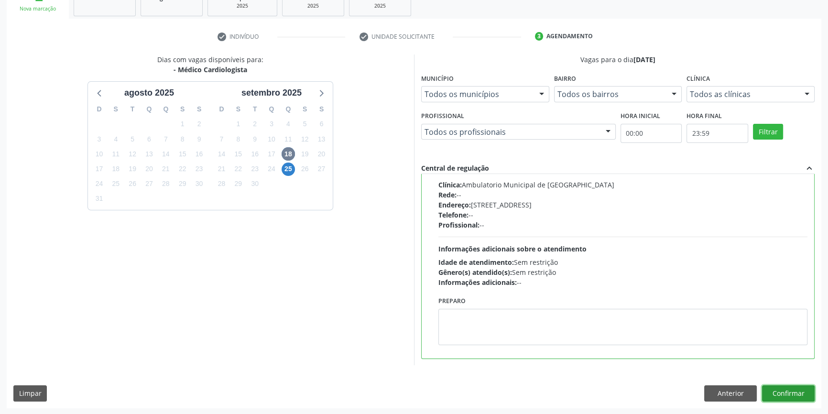
click at [806, 392] on button "Confirmar" at bounding box center [788, 394] width 53 height 16
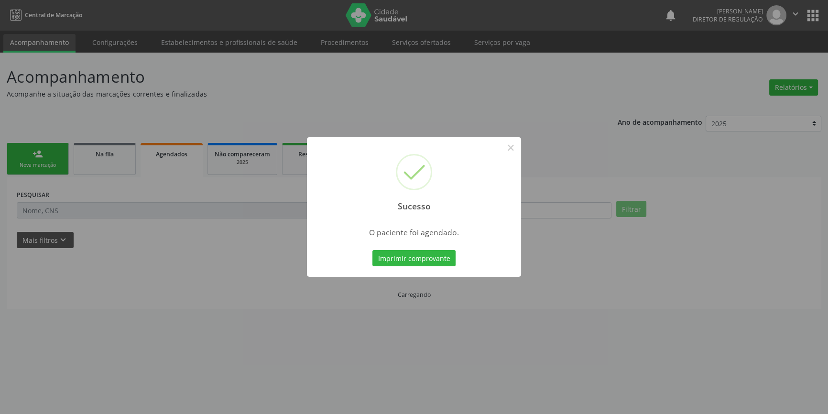
scroll to position [0, 0]
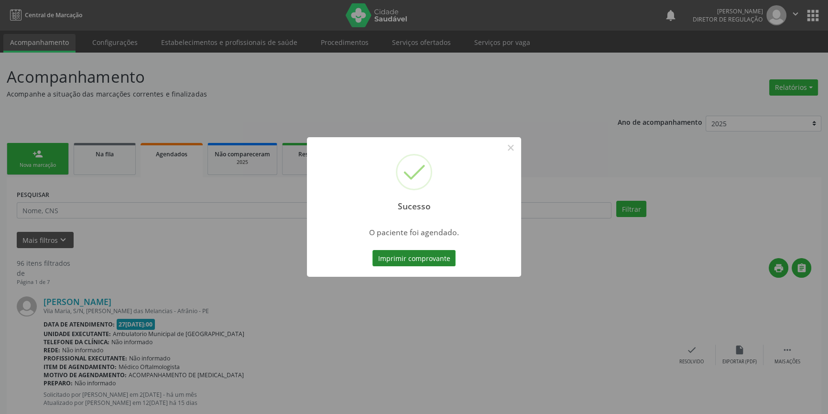
click at [434, 261] on button "Imprimir comprovante" at bounding box center [414, 258] width 83 height 16
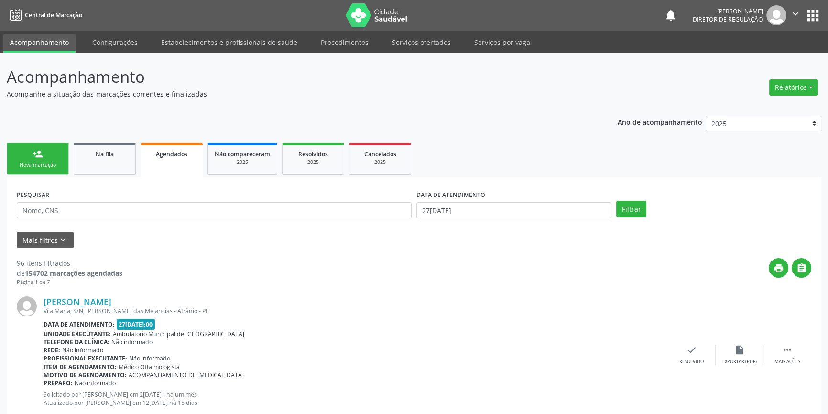
click at [44, 158] on link "person_add Nova marcação" at bounding box center [38, 159] width 62 height 32
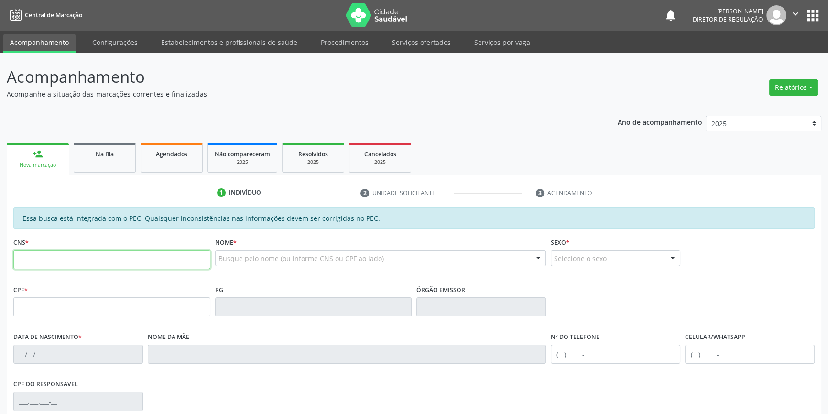
click at [56, 263] on input "text" at bounding box center [111, 259] width 197 height 19
type input "703 6040 6338 9530"
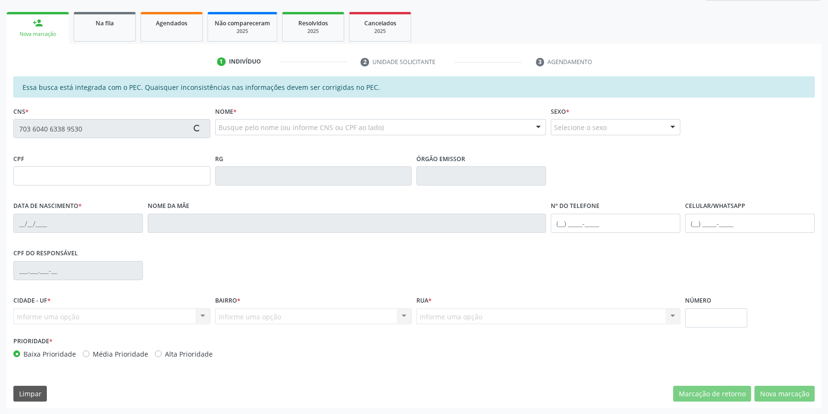
type input "749.086.424-00"
type input "15/11/1972"
type input "Durvalina Brito Coelho"
type input "(87) 98834-8517"
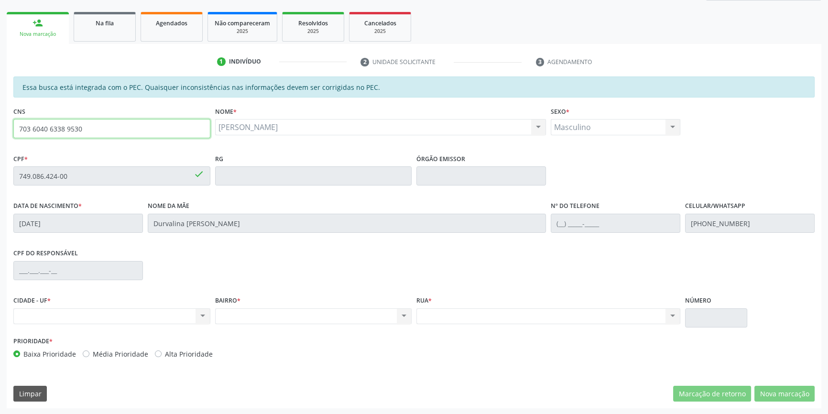
drag, startPoint x: 146, startPoint y: 130, endPoint x: 0, endPoint y: 125, distance: 145.9
click at [0, 125] on div "Acompanhamento Acompanhe a situação das marcações correntes e finalizadas Relat…" at bounding box center [414, 169] width 828 height 494
type input "704 6051 4341 2325"
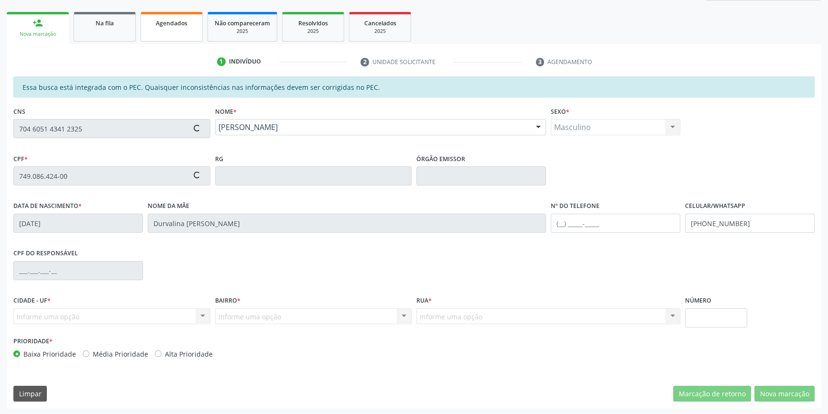
type input "029.652.314-39"
type input "03/05/1978"
type input "Juliana da Cruz"
type input "(87) 98834-8517"
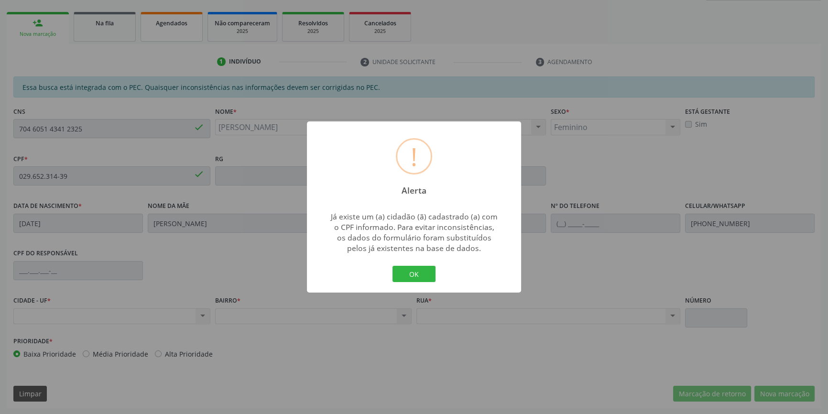
click at [393, 266] on button "OK" at bounding box center [414, 274] width 43 height 16
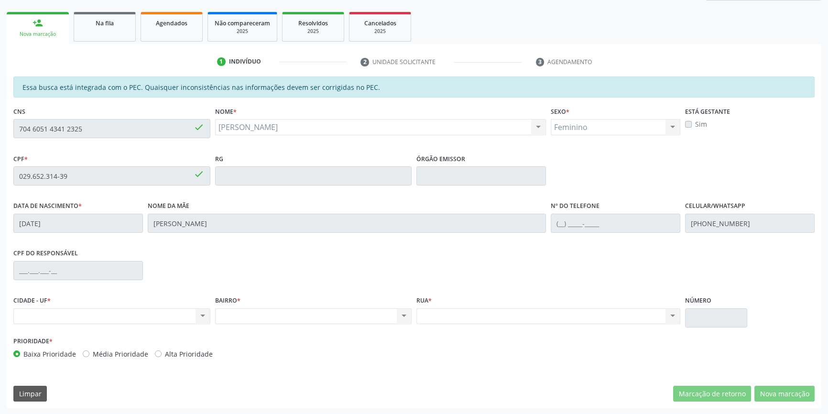
click at [9, 134] on div "Essa busca está integrada com o PEC. Quaisquer inconsistências nas informações …" at bounding box center [414, 243] width 815 height 332
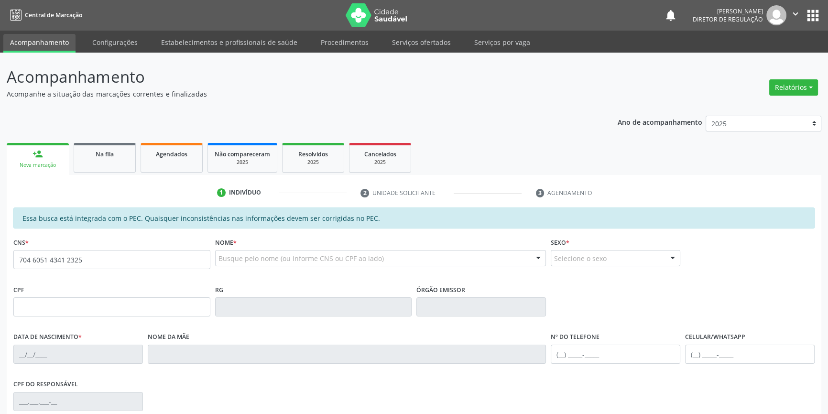
type input "704 6051 4341 2325"
type input "029.652.314-39"
type input "[DATE]"
type input "[PERSON_NAME]"
type input "[PHONE_NUMBER]"
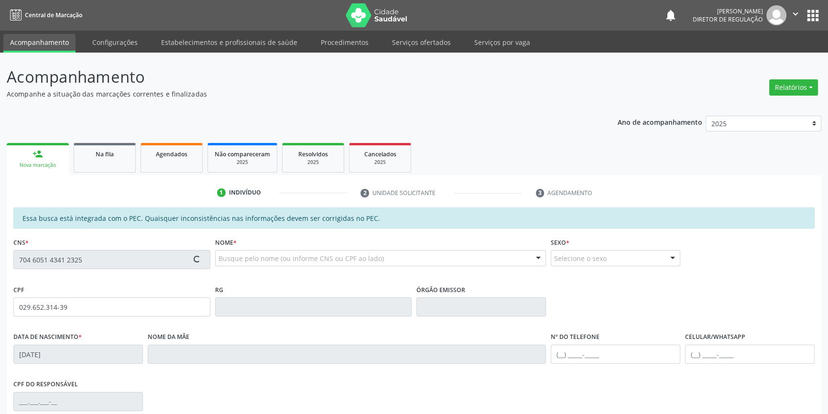
type input "S/N"
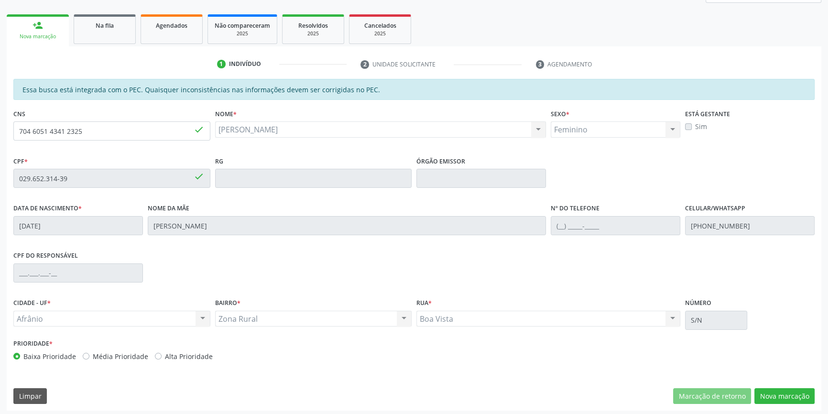
scroll to position [131, 0]
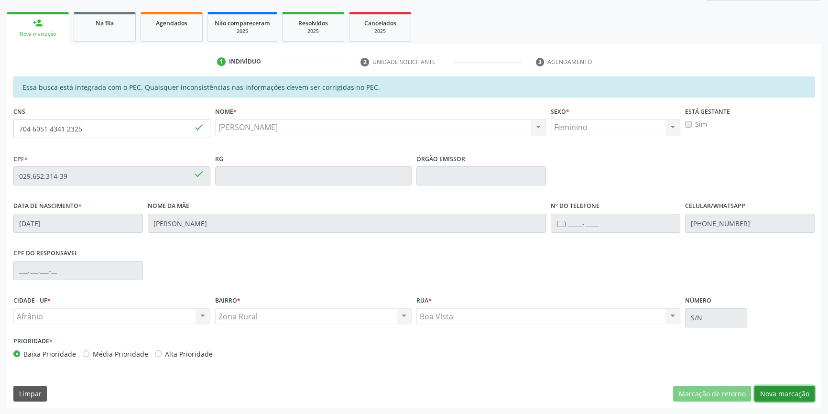
click at [793, 388] on button "Nova marcação" at bounding box center [785, 394] width 60 height 16
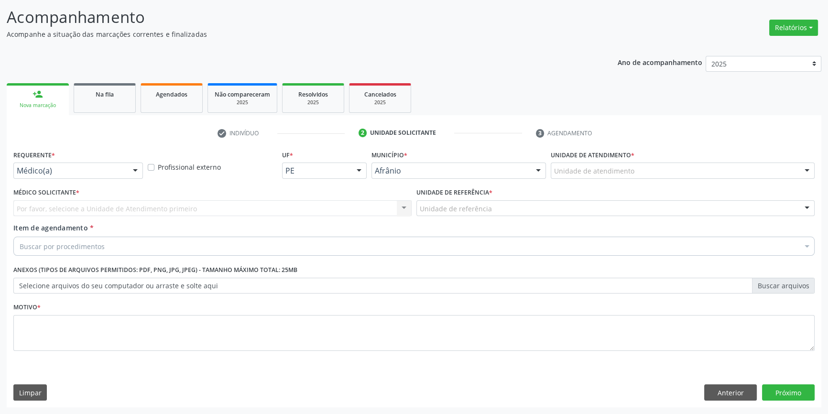
scroll to position [59, 0]
click at [638, 170] on div "Unidade de atendimento" at bounding box center [683, 172] width 264 height 16
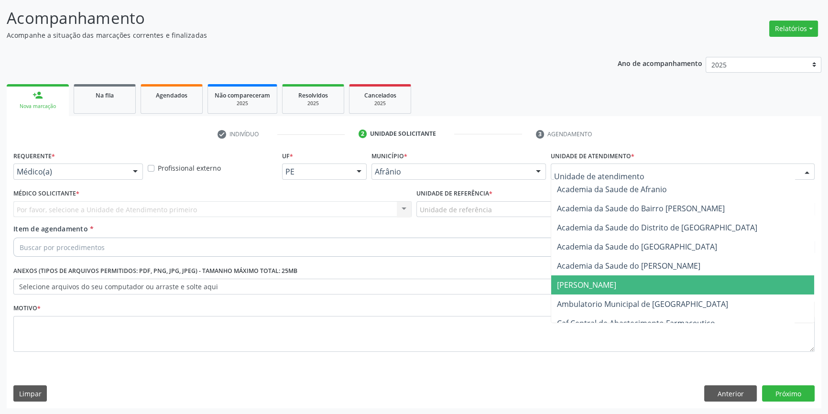
click at [623, 299] on span "Ambulatorio Municipal de [GEOGRAPHIC_DATA]" at bounding box center [642, 304] width 171 height 11
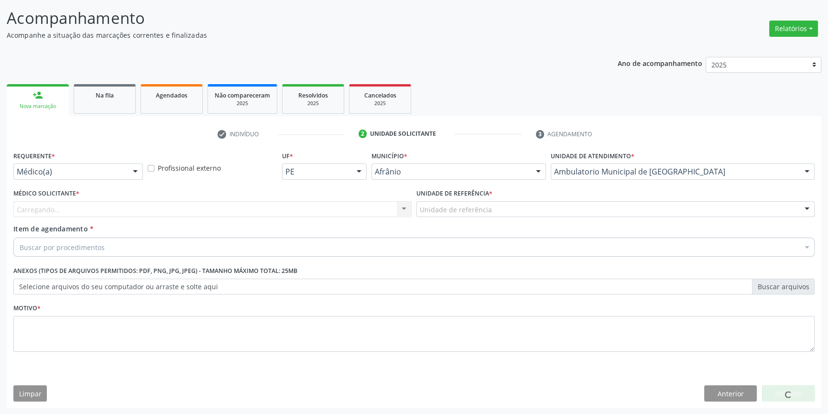
click at [493, 217] on div "Unidade de referência * Unidade de referência ESF de Extrema ESF de Barra das M…" at bounding box center [615, 205] width 403 height 37
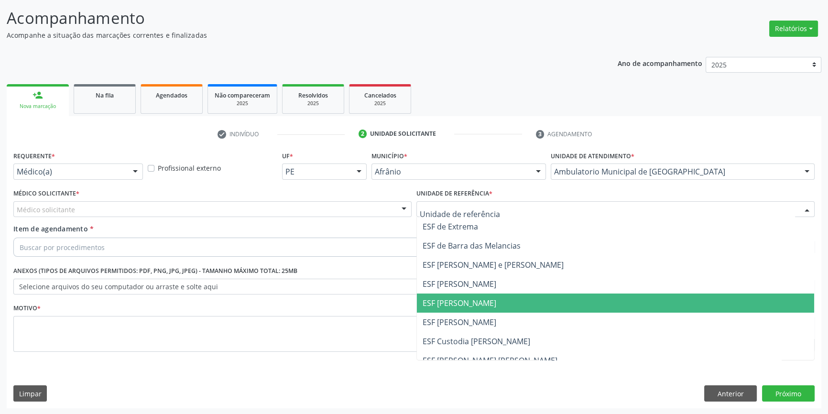
click at [475, 299] on span "ESF [PERSON_NAME]" at bounding box center [460, 303] width 74 height 11
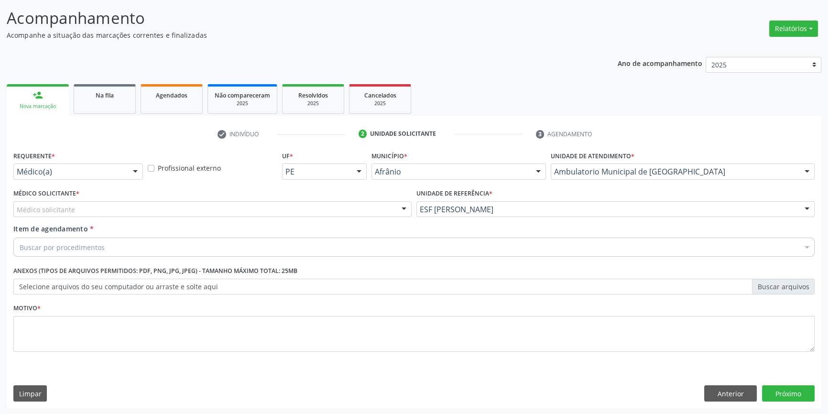
drag, startPoint x: 262, startPoint y: 200, endPoint x: 192, endPoint y: 229, distance: 75.7
click at [257, 203] on div "Médico Solicitante * Médico solicitante Alysson Rodrigo Ferreira Cavalcanti Bru…" at bounding box center [212, 202] width 398 height 31
click at [130, 215] on div "Médico solicitante" at bounding box center [212, 209] width 398 height 16
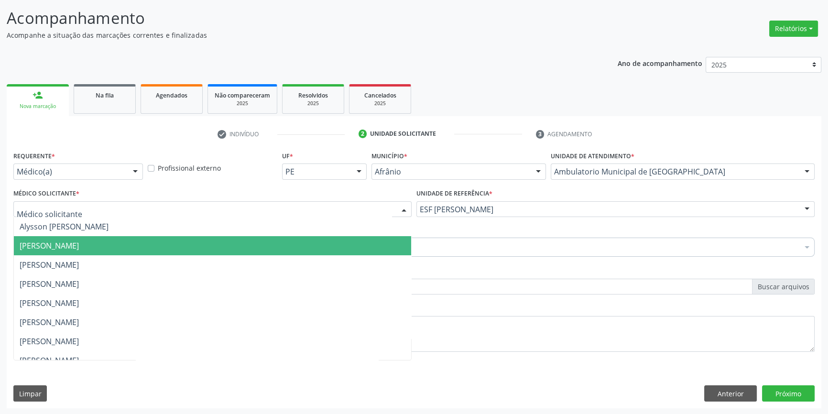
click at [79, 243] on span "Bruno Saraiva Bezerra Medrado" at bounding box center [49, 246] width 59 height 11
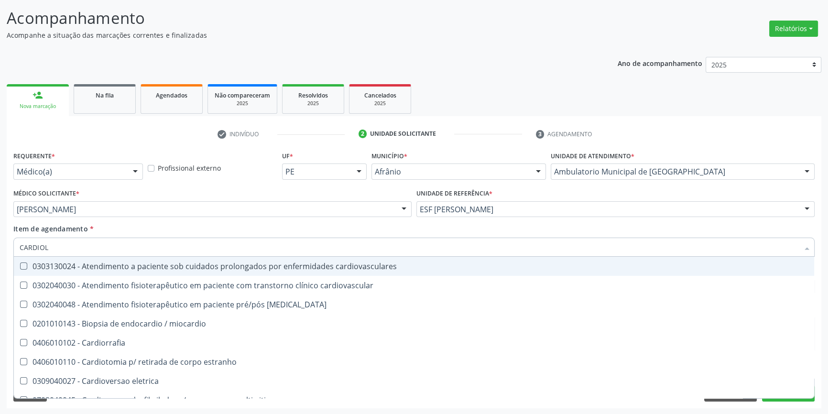
type input "CARDIOLO"
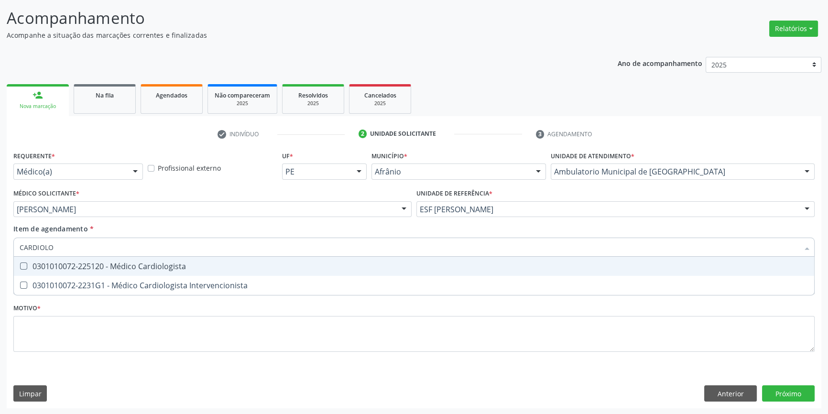
click at [121, 264] on div "0301010072-225120 - Médico Cardiologista" at bounding box center [414, 267] width 789 height 8
checkbox Cardiologista "true"
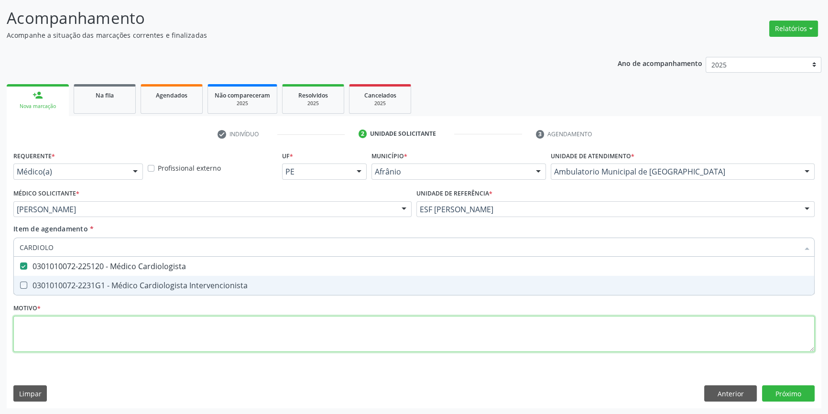
click at [123, 330] on div "Requerente * Médico(a) Médico(a) Enfermeiro(a) Paciente Nenhum resultado encont…" at bounding box center [414, 257] width 802 height 217
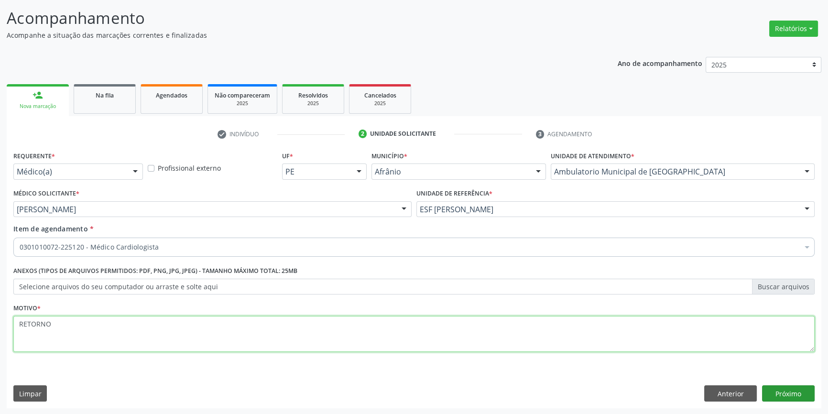
type textarea "RETORNO"
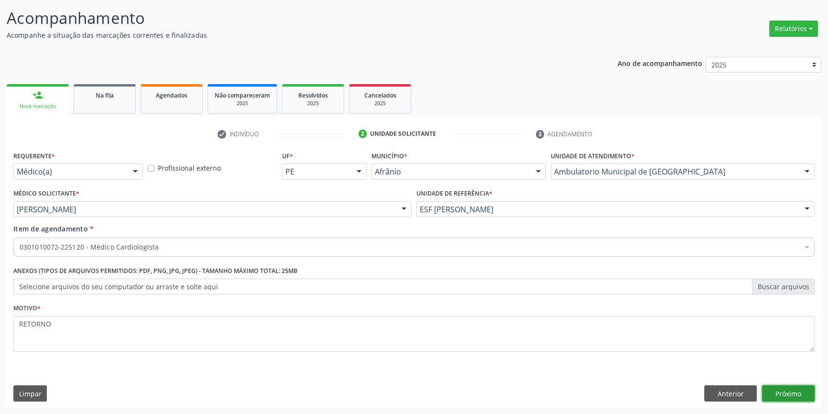
click at [804, 387] on button "Próximo" at bounding box center [788, 394] width 53 height 16
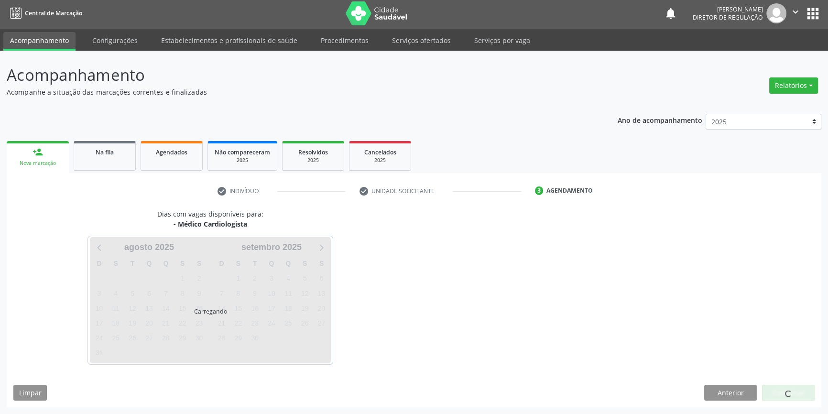
scroll to position [1, 0]
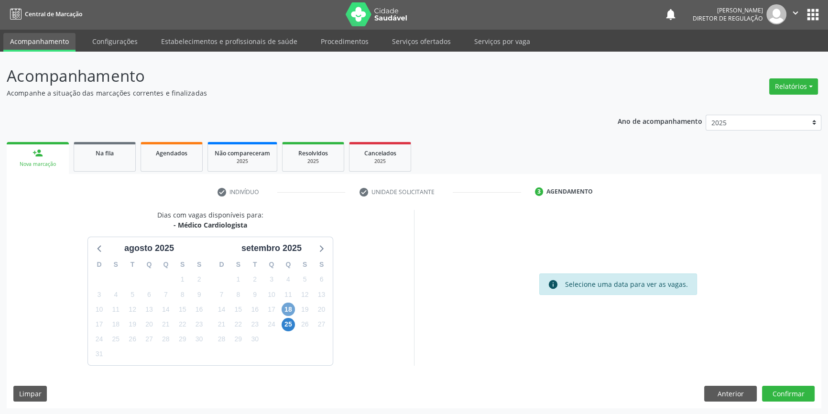
click at [289, 305] on span "18" at bounding box center [288, 309] width 13 height 13
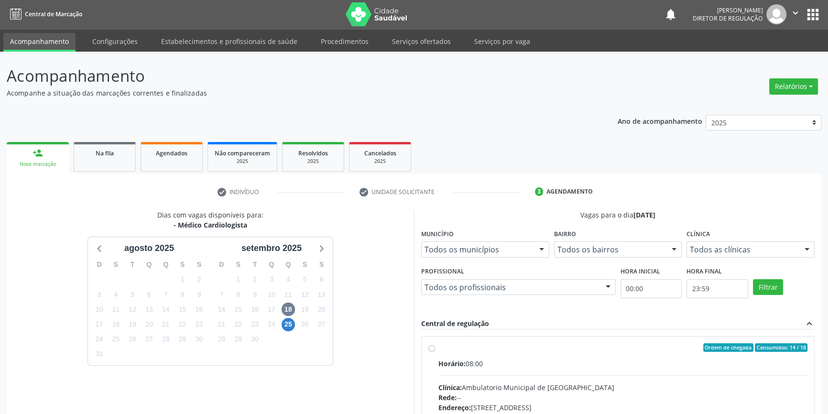
click at [485, 337] on div "Ordem de chegada Consumidos: 14 / 18 Horário: 08:00 Clínica: Ambulatorio Munici…" at bounding box center [618, 417] width 393 height 160
radio input "true"
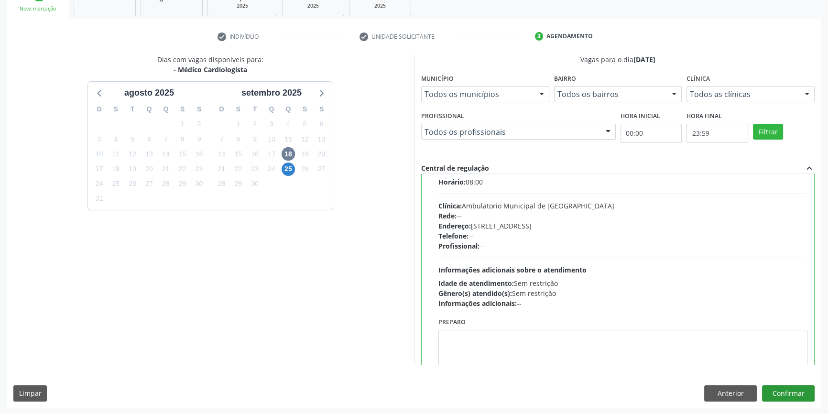
scroll to position [47, 0]
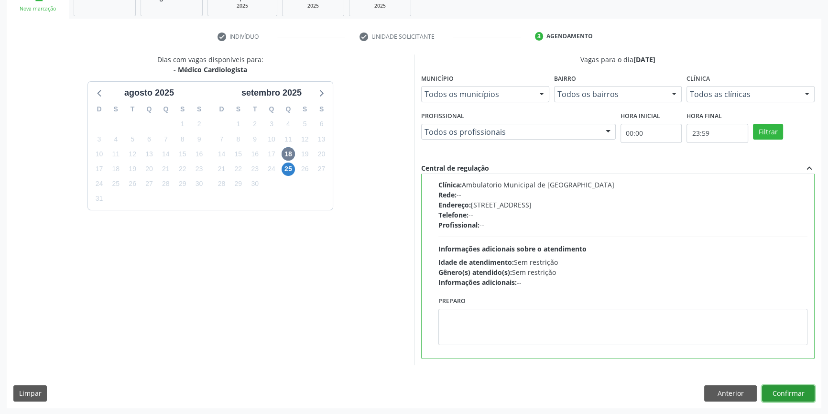
click at [786, 394] on button "Confirmar" at bounding box center [788, 394] width 53 height 16
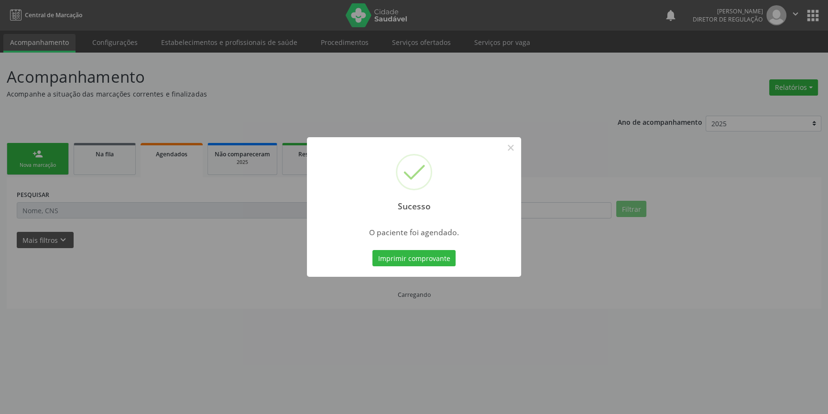
scroll to position [0, 0]
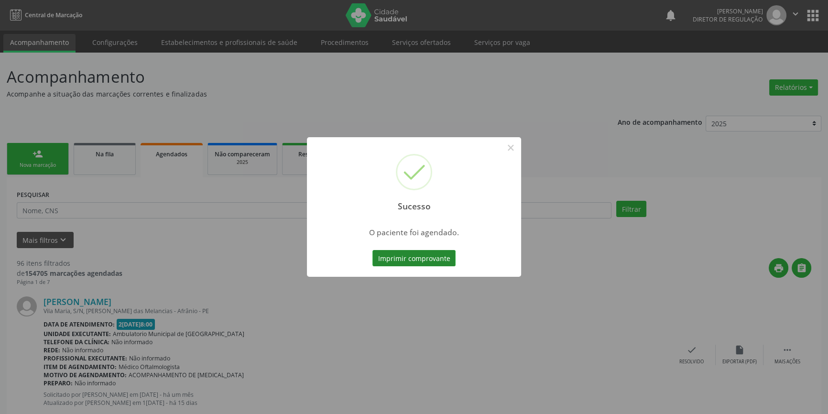
click at [454, 261] on button "Imprimir comprovante" at bounding box center [414, 258] width 83 height 16
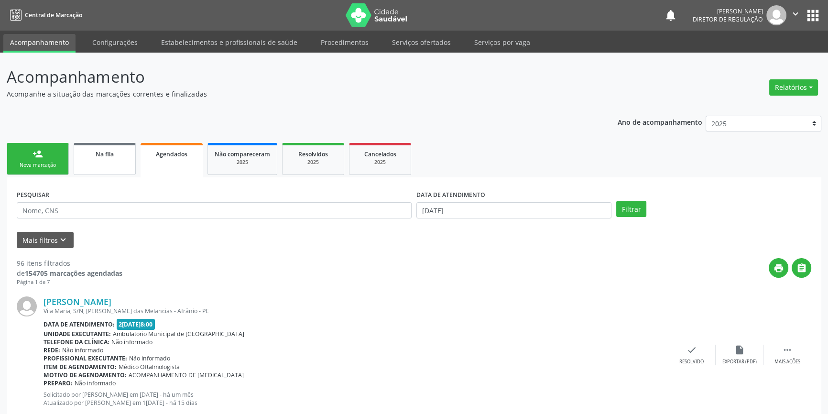
click at [112, 162] on link "Na fila" at bounding box center [105, 159] width 62 height 32
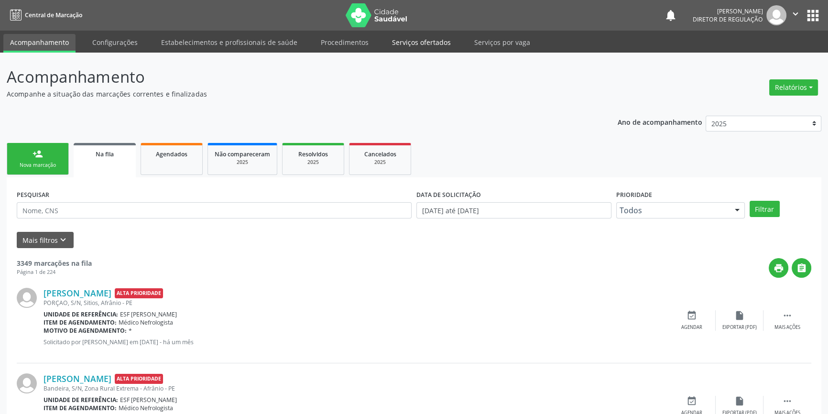
click at [435, 37] on link "Serviços ofertados" at bounding box center [422, 42] width 72 height 17
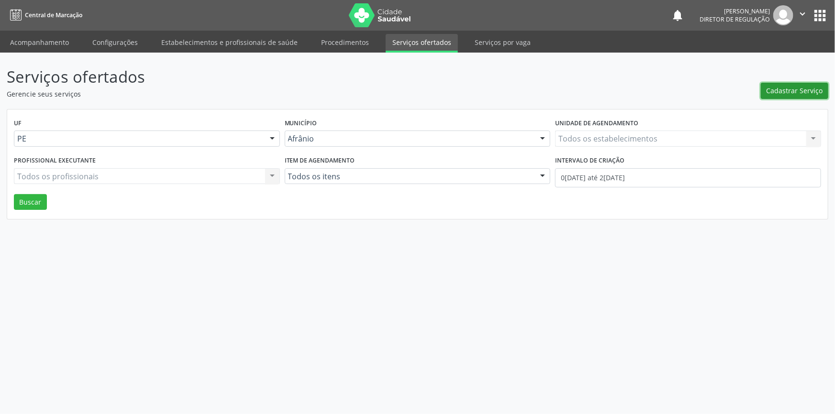
click at [780, 95] on span "Cadastrar Serviço" at bounding box center [794, 91] width 56 height 10
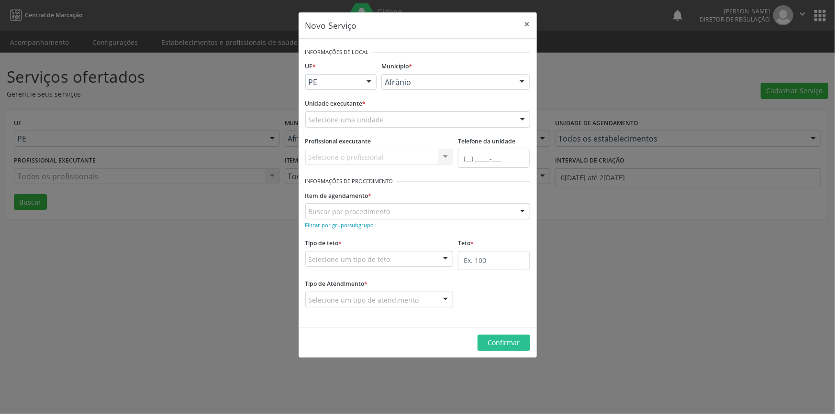
click at [492, 120] on div "Selecione uma unidade" at bounding box center [417, 119] width 225 height 16
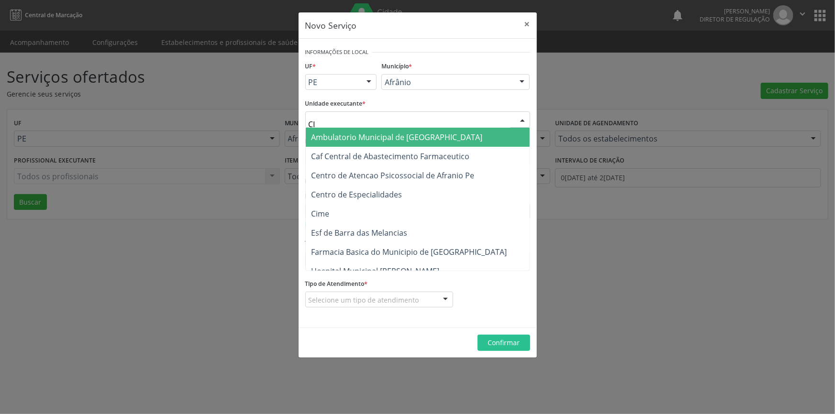
type input "CIM"
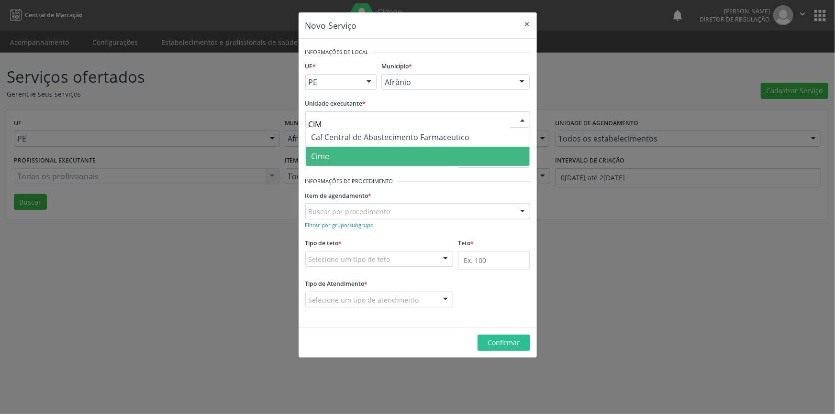
click at [348, 158] on span "Cime" at bounding box center [418, 156] width 224 height 19
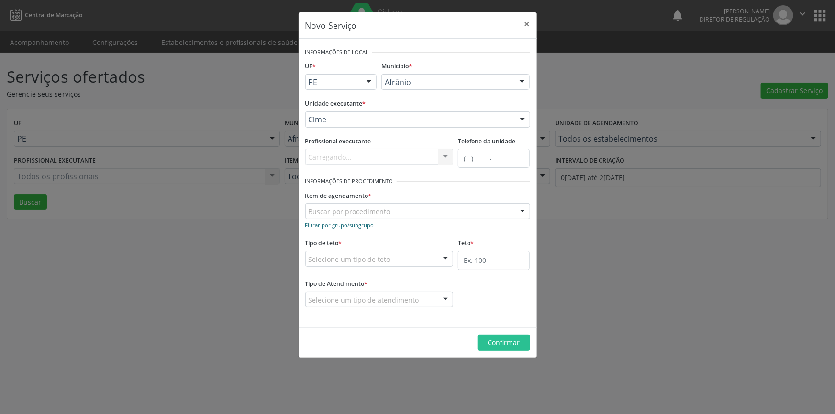
click at [364, 220] on link "Filtrar por grupo/subgrupo" at bounding box center [339, 224] width 69 height 9
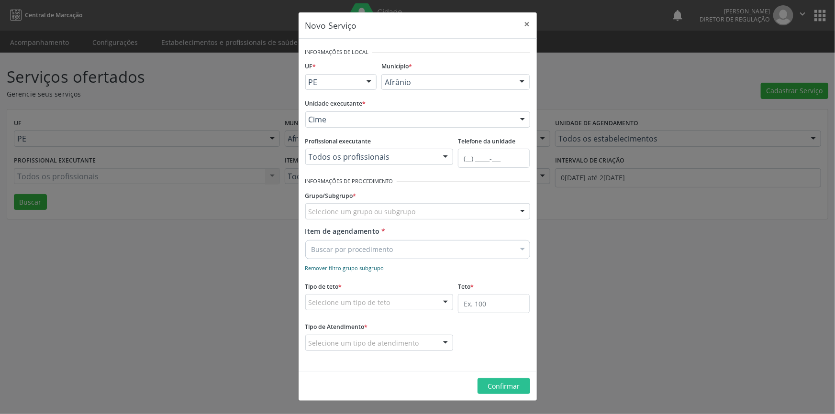
click at [375, 266] on small "Remover filtro grupo subgrupo" at bounding box center [344, 268] width 79 height 7
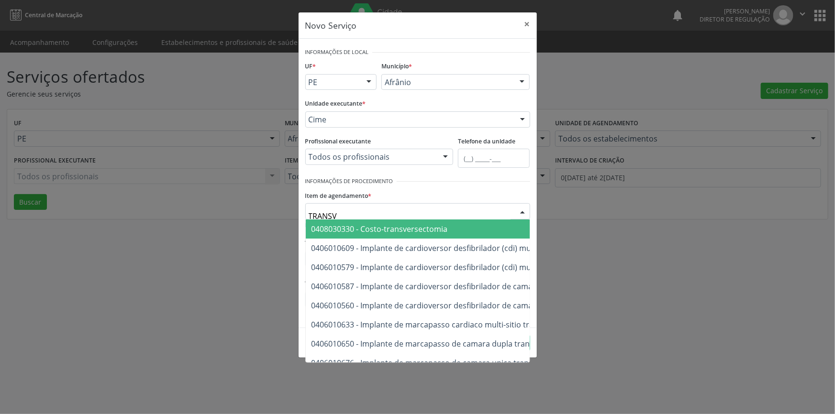
type input "TRANSVA"
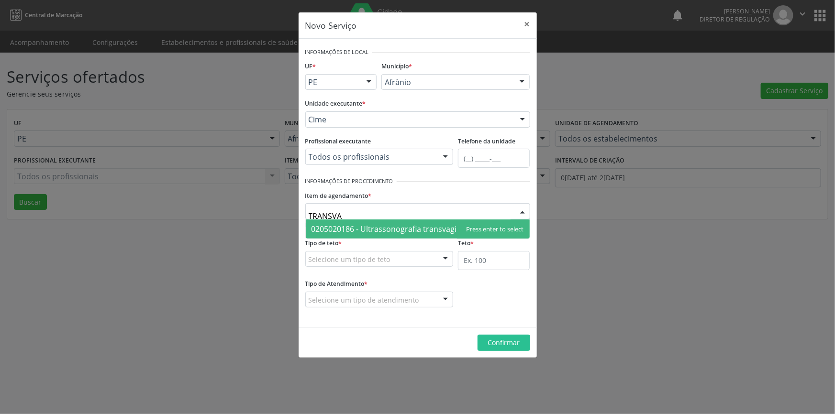
click at [390, 224] on span "0205020186 - Ultrassonografia transvaginal" at bounding box center [389, 229] width 156 height 11
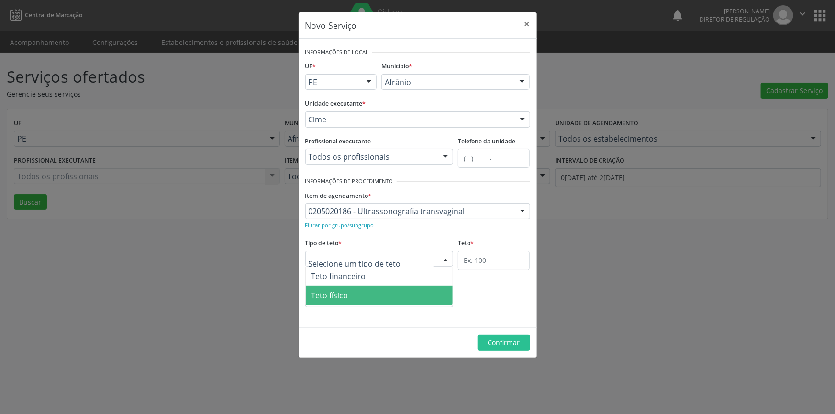
click at [379, 296] on span "Teto físico" at bounding box center [379, 295] width 147 height 19
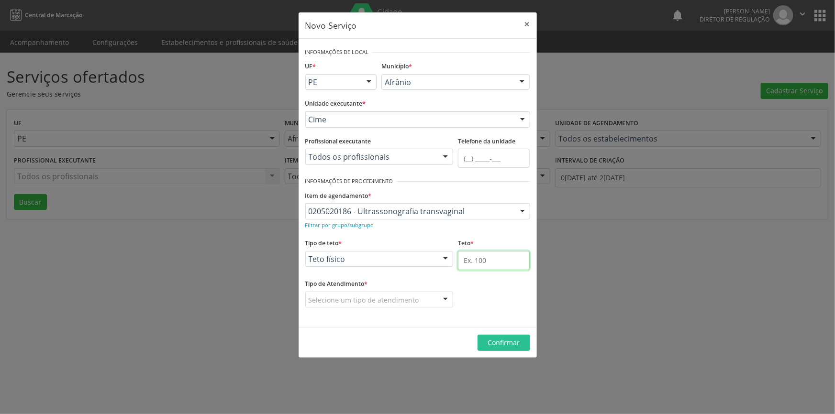
click at [509, 269] on input "text" at bounding box center [494, 260] width 72 height 19
type input "1"
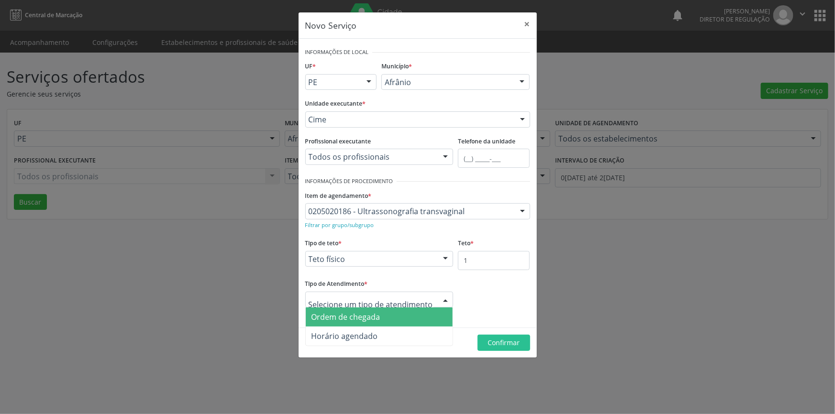
click at [362, 314] on span "Ordem de chegada" at bounding box center [345, 317] width 69 height 11
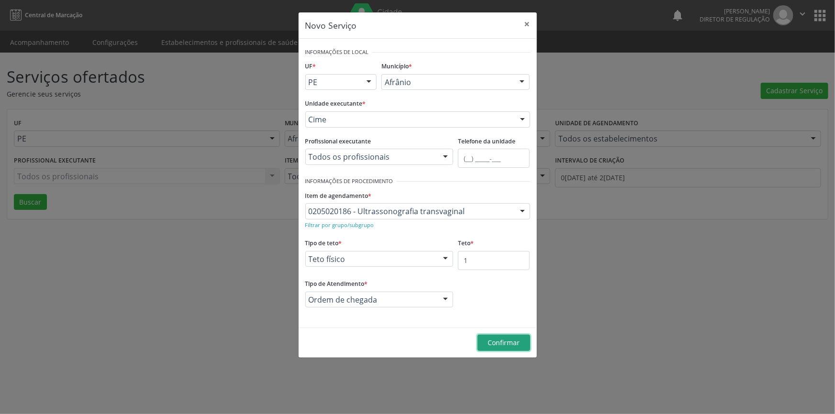
click at [507, 348] on button "Confirmar" at bounding box center [503, 343] width 53 height 16
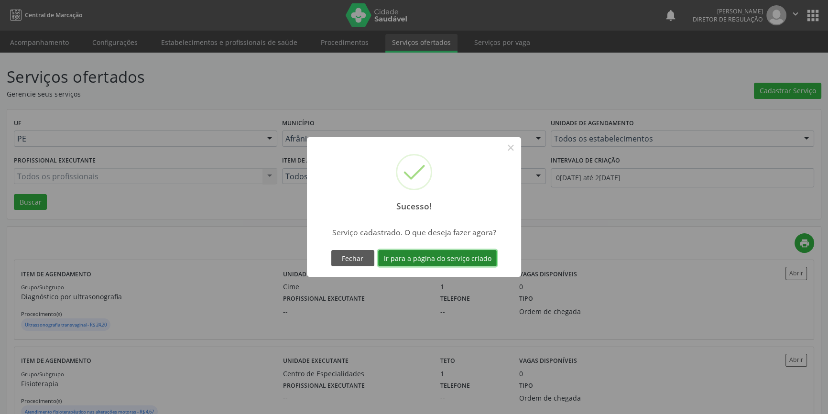
click at [481, 263] on button "Ir para a página do serviço criado" at bounding box center [437, 258] width 119 height 16
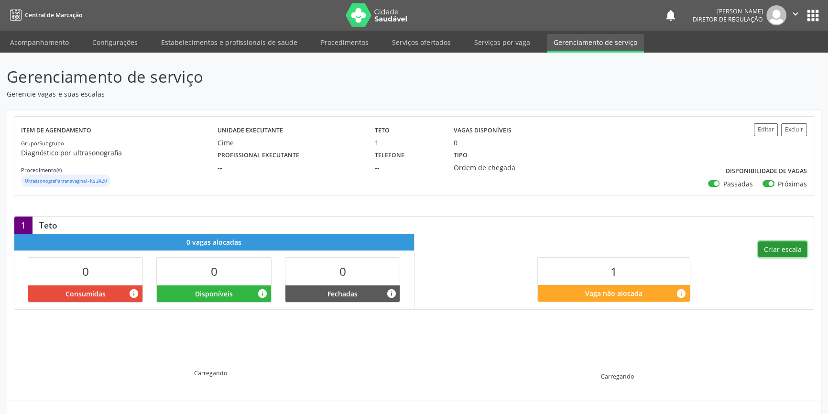
click at [776, 253] on button "Criar escala" at bounding box center [783, 250] width 49 height 16
select select "7"
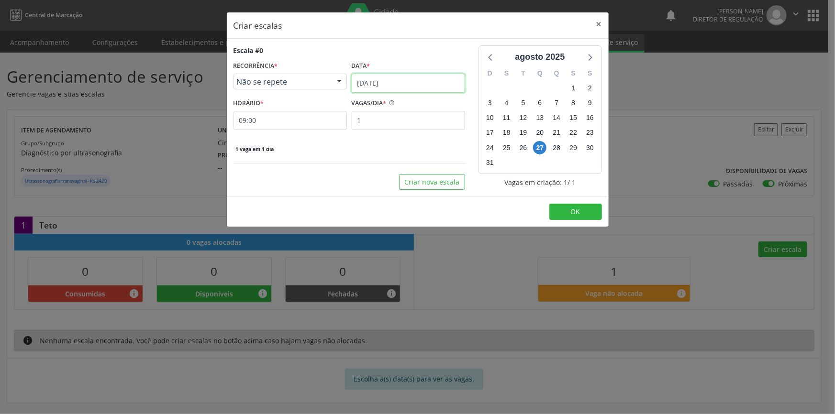
click at [371, 80] on input "[DATE]" at bounding box center [408, 83] width 113 height 19
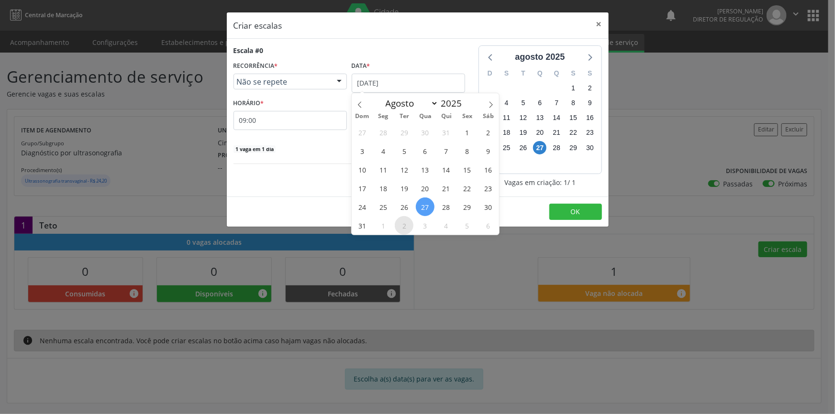
click at [407, 228] on span "2" at bounding box center [404, 225] width 19 height 19
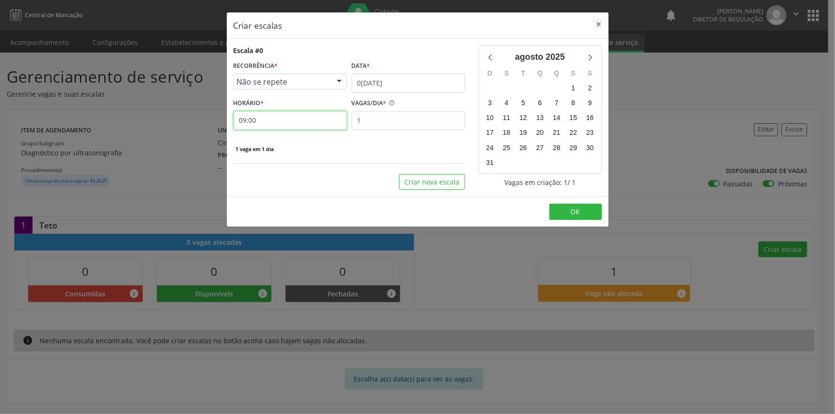
click at [289, 116] on input "09:00" at bounding box center [289, 120] width 113 height 19
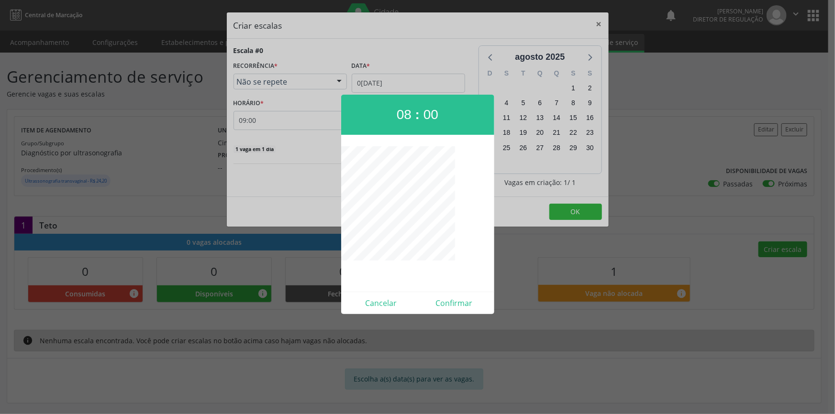
click at [464, 312] on div "Cancelar Confirmar" at bounding box center [417, 303] width 153 height 22
click at [465, 310] on button "Confirmar" at bounding box center [454, 303] width 73 height 15
type input "08:00"
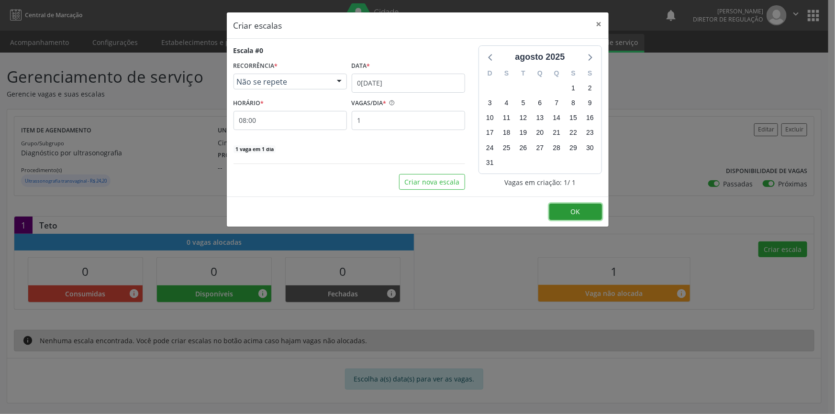
click at [584, 215] on button "OK" at bounding box center [575, 212] width 53 height 16
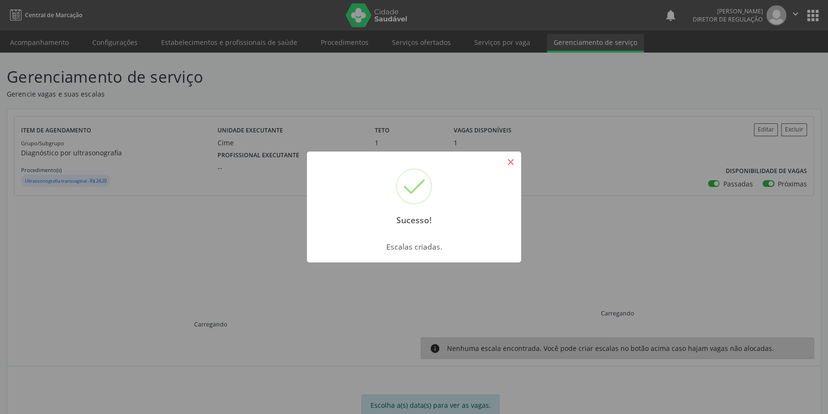
click at [517, 162] on button "×" at bounding box center [511, 162] width 16 height 16
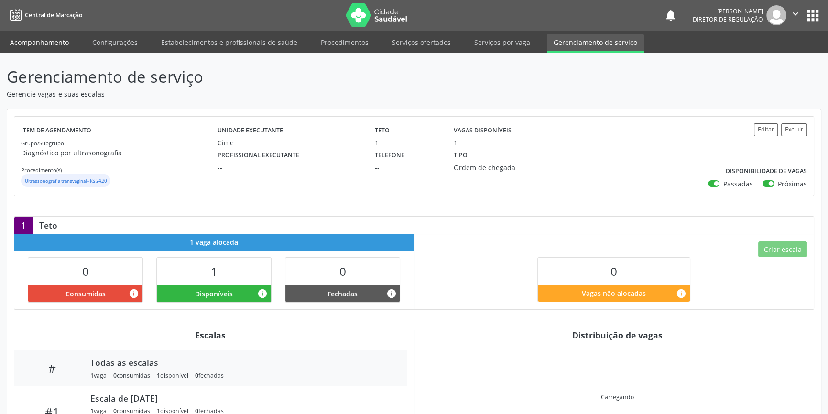
click at [31, 39] on link "Acompanhamento" at bounding box center [39, 42] width 72 height 17
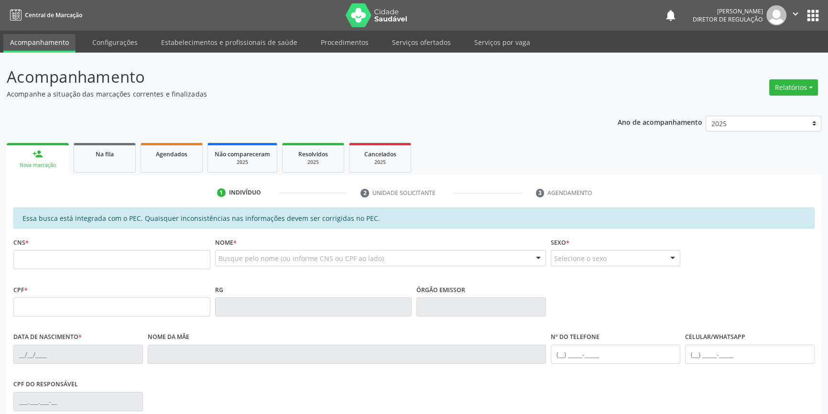
click at [129, 130] on div "Ano de acompanhamento 2025 2024 2023 2022 2021 2020 2019 2018 person_add Nova m…" at bounding box center [414, 324] width 815 height 431
click at [119, 165] on link "Na fila" at bounding box center [105, 158] width 62 height 30
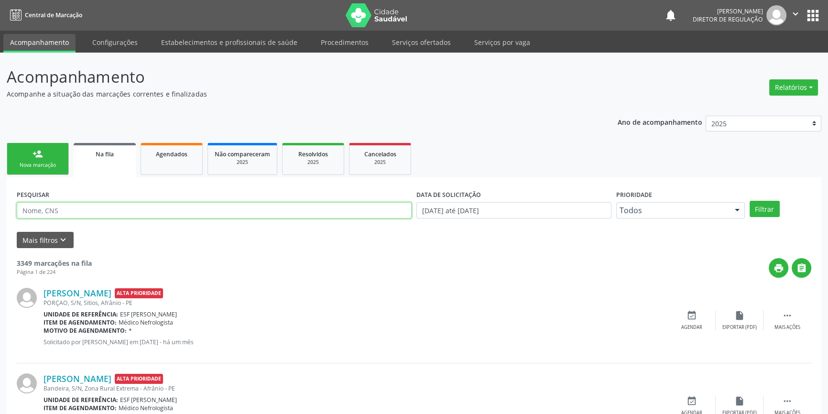
click at [125, 215] on input "text" at bounding box center [214, 210] width 395 height 16
type input "700207480670829"
click at [765, 208] on button "Filtrar" at bounding box center [765, 209] width 30 height 16
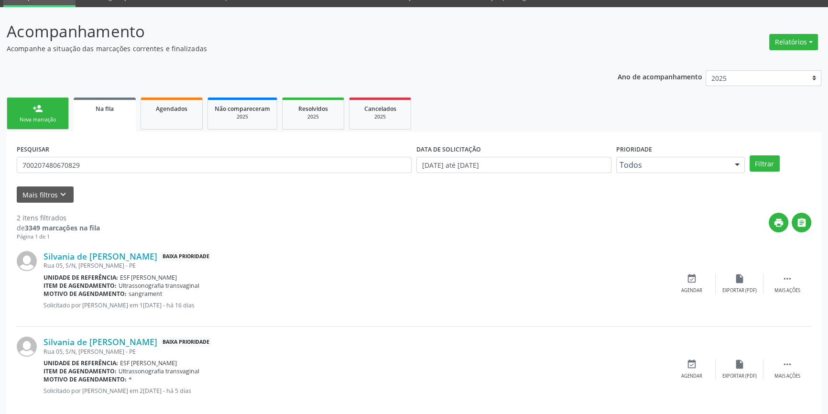
scroll to position [59, 0]
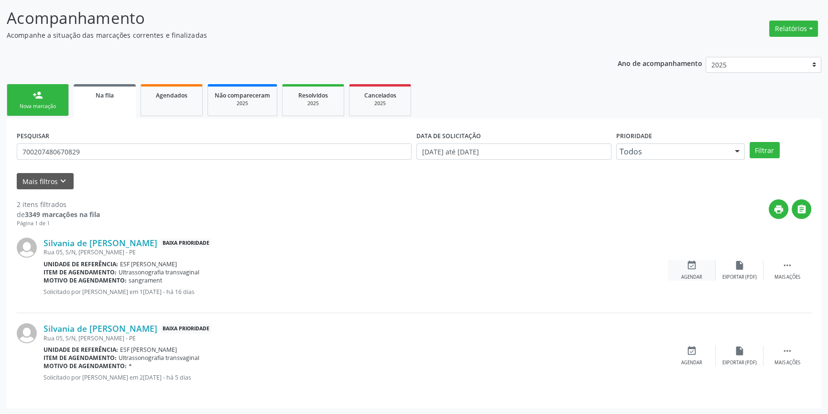
click at [698, 263] on div "event_available Agendar" at bounding box center [692, 270] width 48 height 21
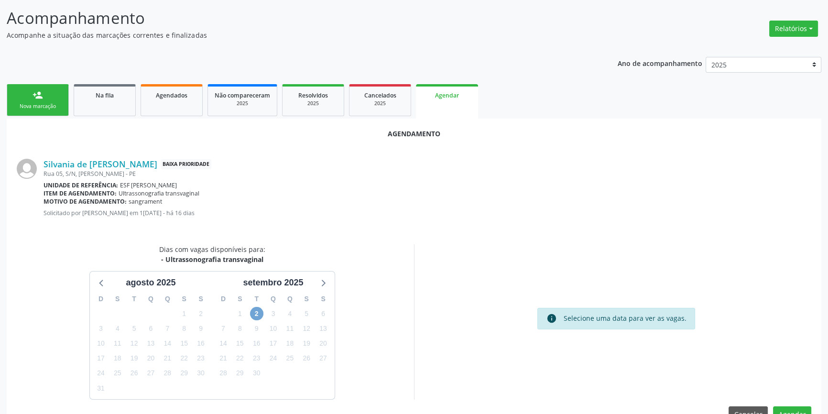
click at [261, 316] on span "2" at bounding box center [256, 313] width 13 height 13
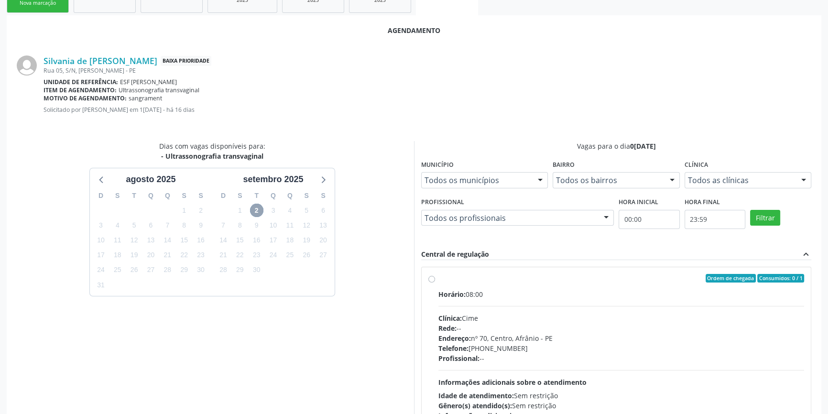
scroll to position [221, 0]
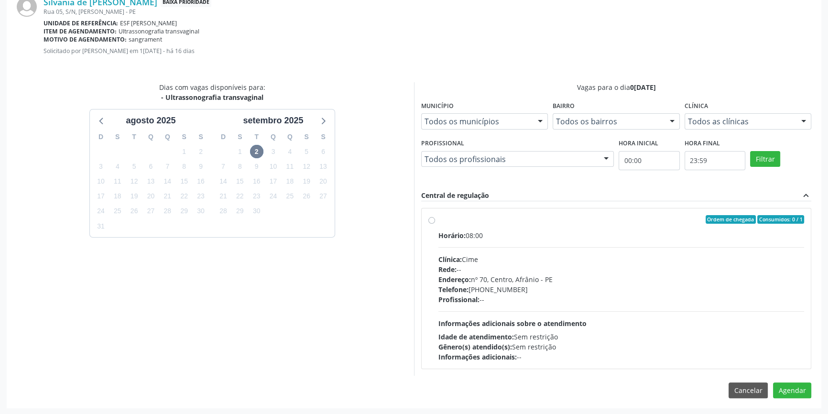
click at [566, 285] on div "Telefone: (87) 88416145" at bounding box center [622, 290] width 366 height 10
click at [435, 224] on input "Ordem de chegada Consumidos: 0 / 1 Horário: 08:00 Clínica: Cime Rede: -- Endere…" at bounding box center [432, 219] width 7 height 9
radio input "true"
click at [795, 404] on button "Agendar" at bounding box center [792, 407] width 38 height 16
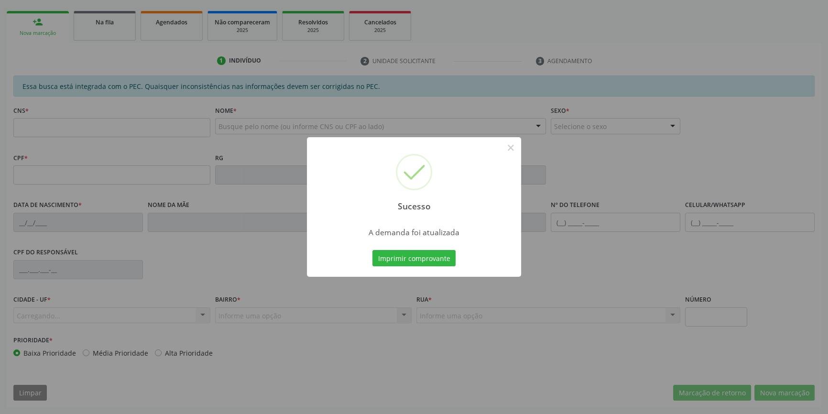
scroll to position [131, 0]
click at [430, 263] on button "Imprimir comprovante" at bounding box center [414, 258] width 83 height 16
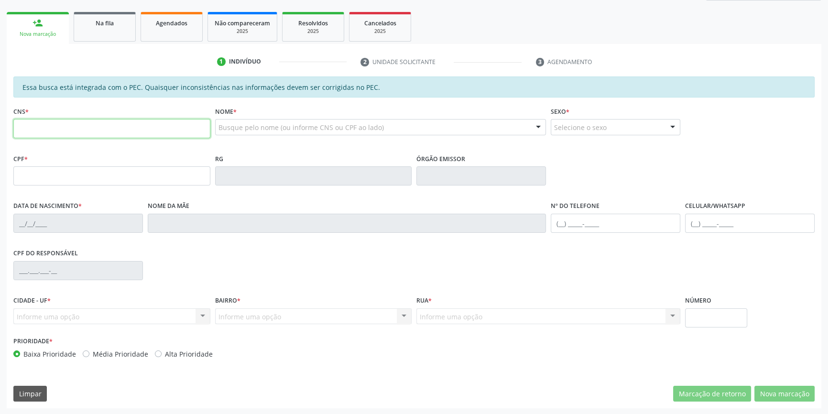
click at [97, 126] on input "text" at bounding box center [111, 128] width 197 height 19
paste input "701 4076 3899 8536"
type input "701 4076 3899 8536"
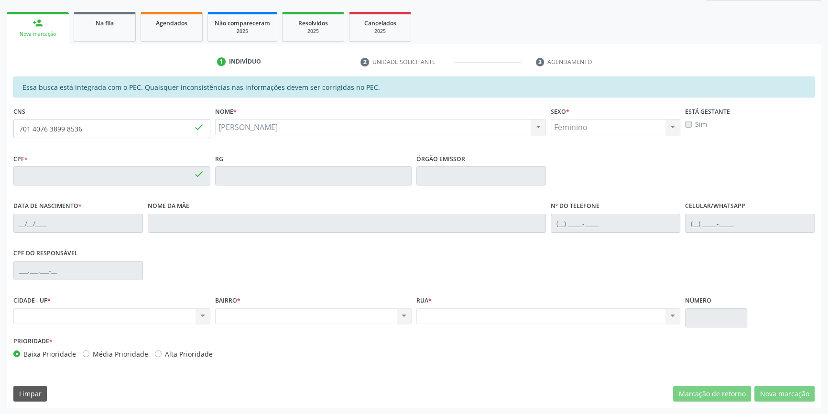
type input "120.666.884-95"
type input "[DATE]"
type input "[PERSON_NAME]"
type input "[PHONE_NUMBER]"
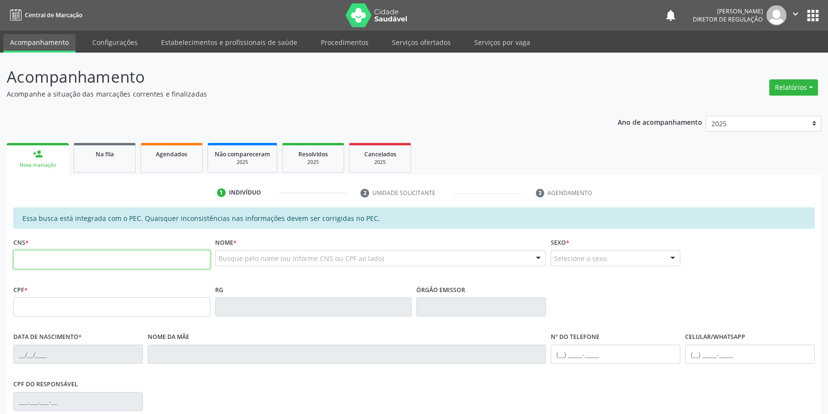
paste input "701 4076 3899 8536"
type input "701 4076 3899 8536"
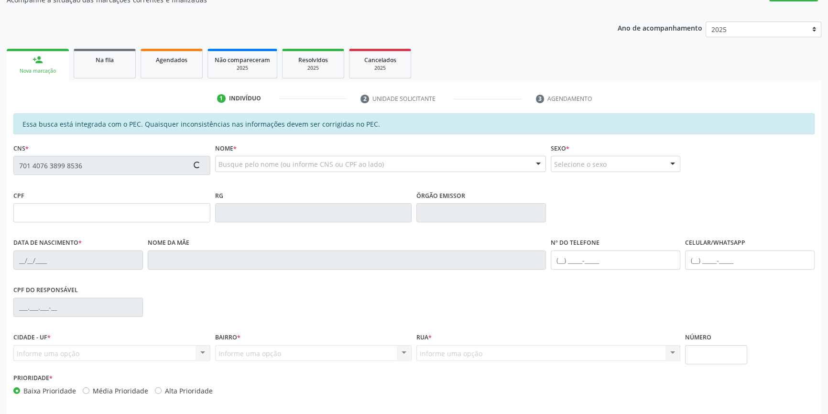
scroll to position [131, 0]
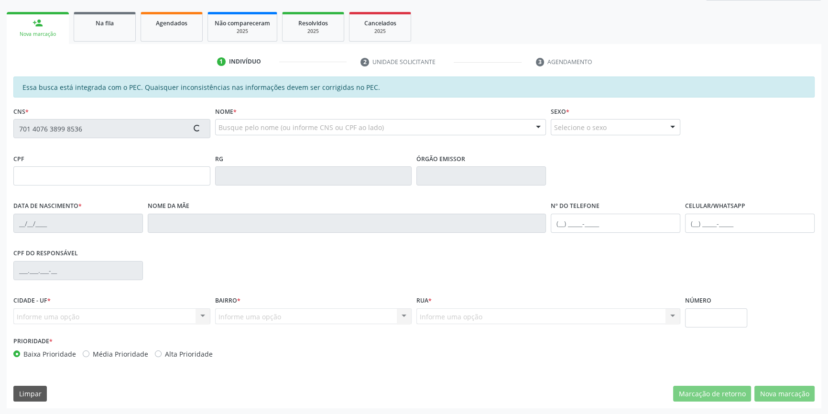
type input "120.666.884-95"
type input "[DATE]"
type input "[PERSON_NAME]"
type input "[PHONE_NUMBER]"
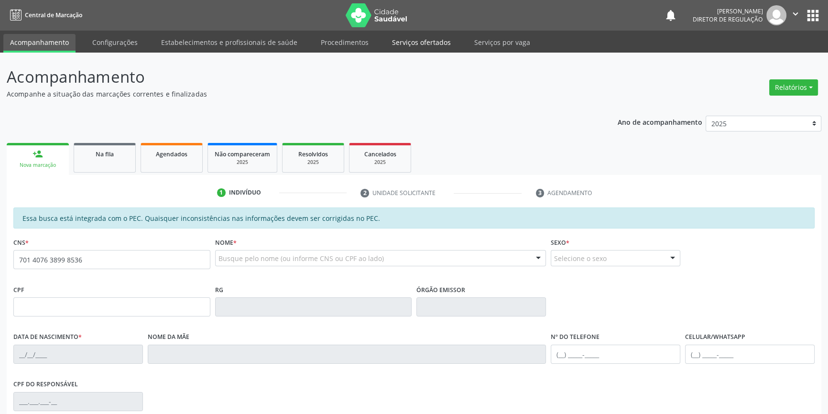
type input "701 4076 3899 8536"
type input "120.666.884-95"
type input "[DATE]"
type input "[PERSON_NAME]"
type input "[PHONE_NUMBER]"
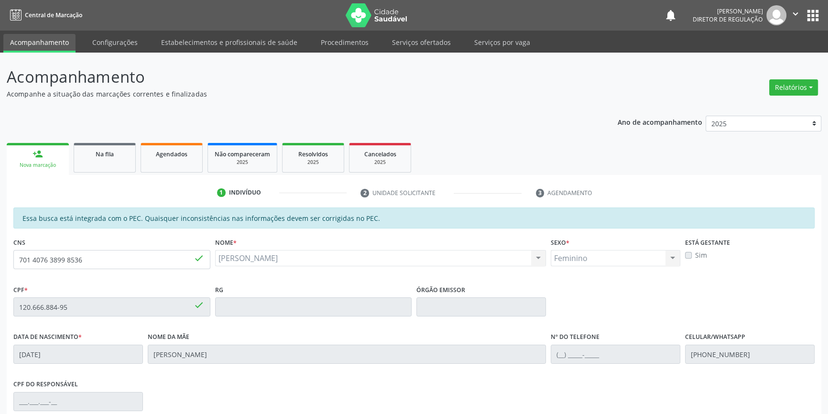
scroll to position [130, 0]
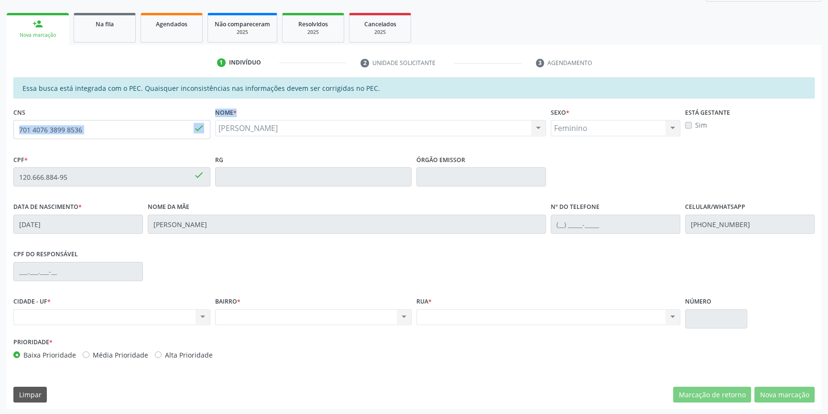
drag, startPoint x: 294, startPoint y: 125, endPoint x: 210, endPoint y: 131, distance: 83.9
click at [210, 131] on div "CNS 701 4076 3899 8536 done Nome * [PERSON_NAME] [PERSON_NAME] CNS: 701 4076 38…" at bounding box center [414, 128] width 806 height 47
click at [289, 122] on div "[PERSON_NAME] [PERSON_NAME] CNS: 701 4076 3899 8536 CPF: 120.666.884-95 Nascime…" at bounding box center [380, 128] width 331 height 16
drag, startPoint x: 291, startPoint y: 123, endPoint x: 216, endPoint y: 129, distance: 75.3
click at [216, 129] on div "[PERSON_NAME] [PERSON_NAME] CNS: 701 4076 3899 8536 CPF: 120.666.884-95 Nascime…" at bounding box center [380, 128] width 331 height 16
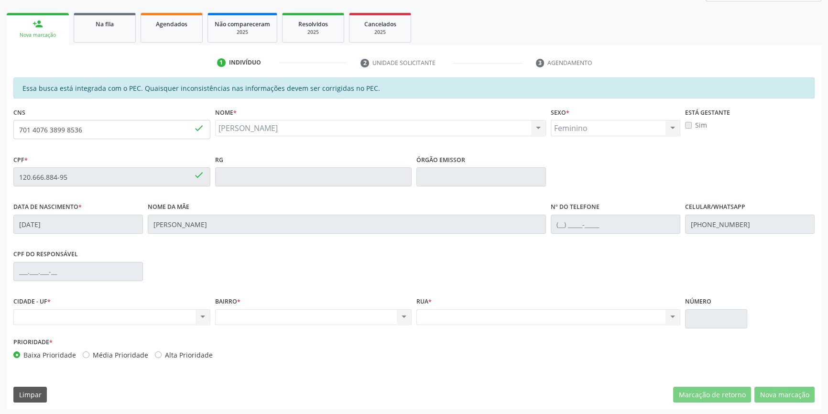
copy span "[PERSON_NAME]"
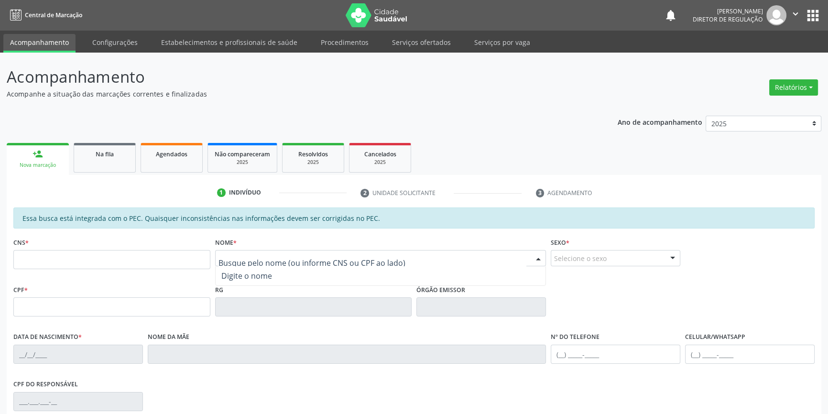
paste input "[PERSON_NAME]"
type input "[PERSON_NAME]"
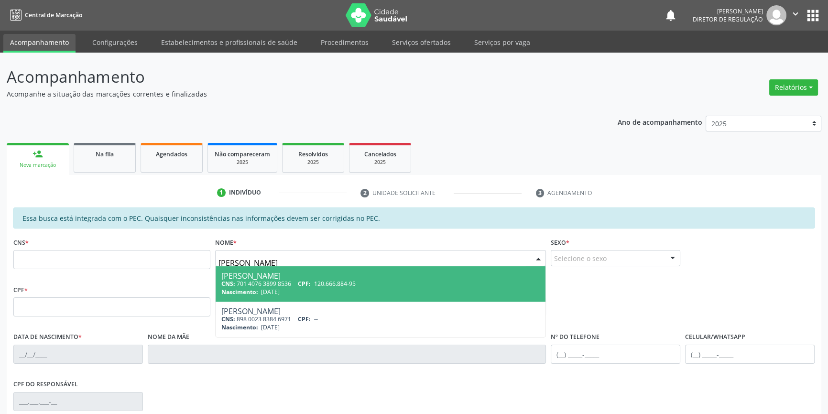
click at [261, 292] on span "[DATE]" at bounding box center [270, 292] width 19 height 8
type input "701 4076 3899 8536"
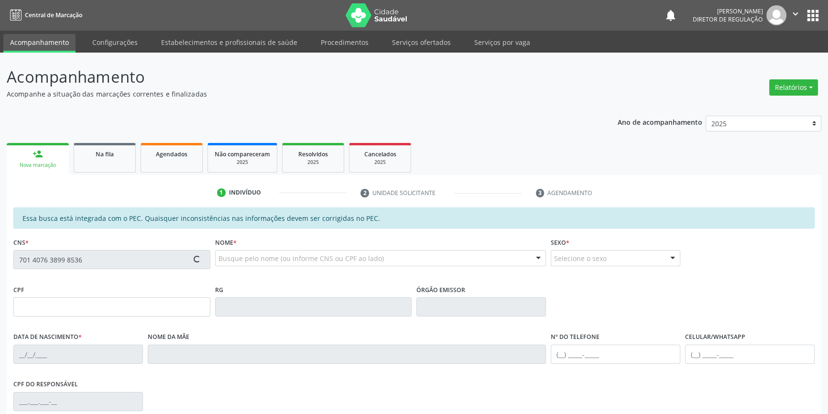
type input "120.666.884-95"
type input "[DATE]"
type input "[PERSON_NAME]"
type input "[PHONE_NUMBER]"
type input "S/N"
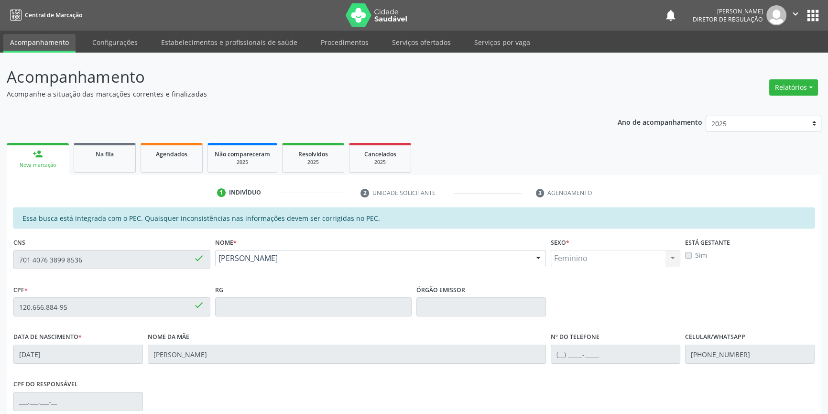
scroll to position [131, 0]
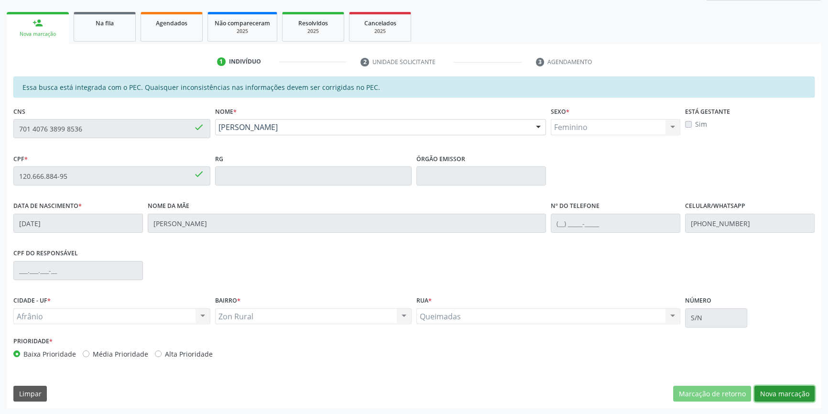
click at [785, 396] on button "Nova marcação" at bounding box center [785, 394] width 60 height 16
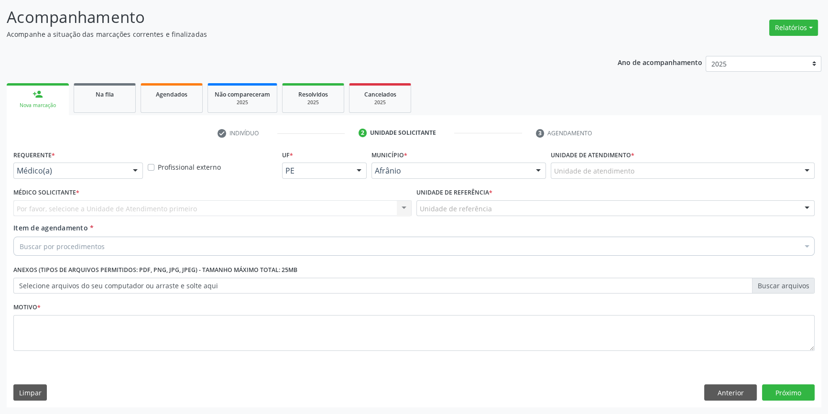
scroll to position [59, 0]
click at [667, 170] on div "Unidade de atendimento" at bounding box center [683, 172] width 264 height 16
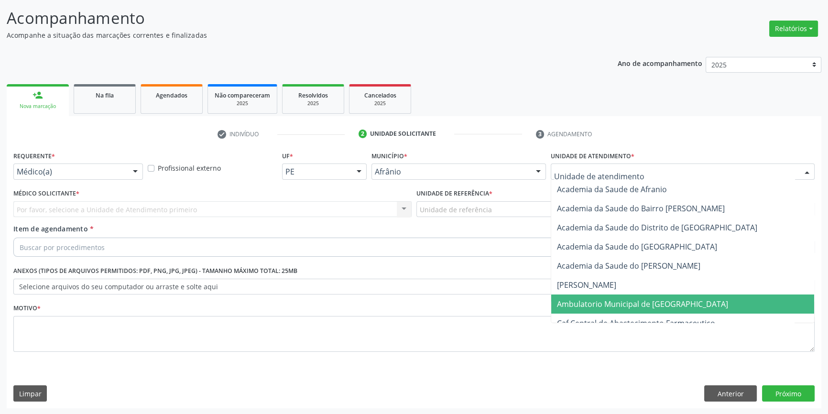
drag, startPoint x: 603, startPoint y: 304, endPoint x: 528, endPoint y: 241, distance: 98.1
click at [603, 304] on span "Ambulatorio Municipal de [GEOGRAPHIC_DATA]" at bounding box center [642, 304] width 171 height 11
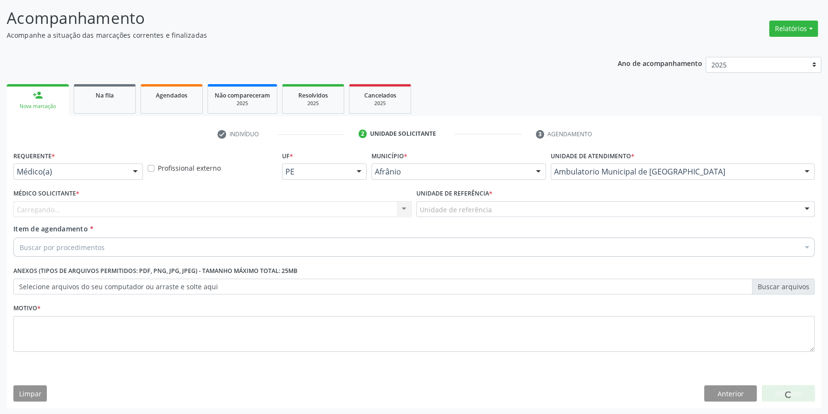
click at [501, 215] on div "Unidade de referência" at bounding box center [616, 209] width 398 height 16
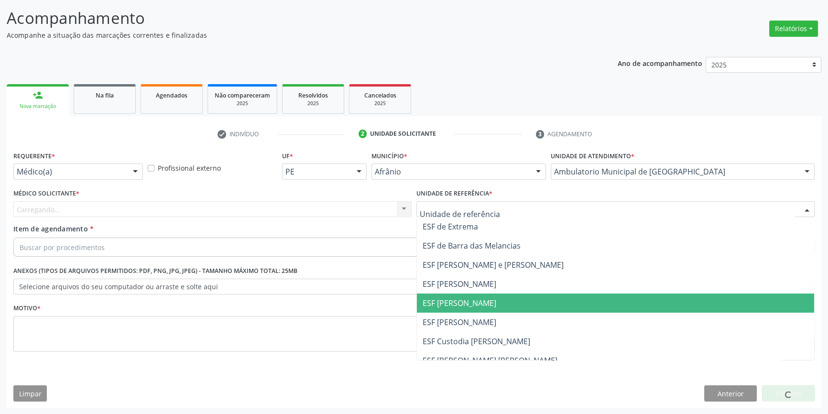
click at [449, 306] on span "ESF [PERSON_NAME]" at bounding box center [460, 303] width 74 height 11
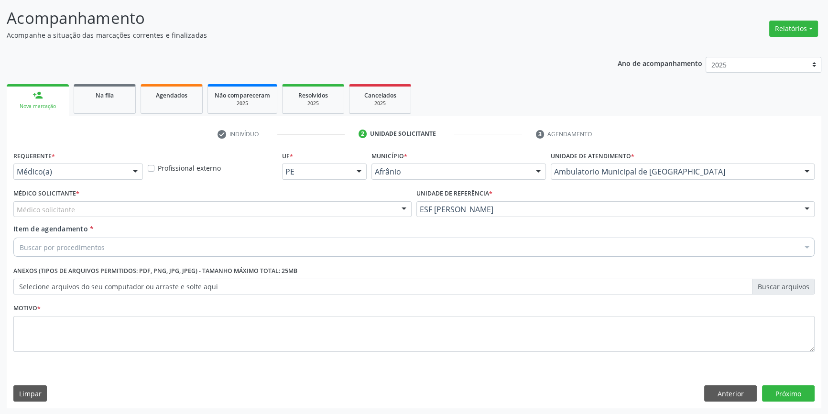
click at [306, 210] on div "Médico solicitante" at bounding box center [212, 209] width 398 height 16
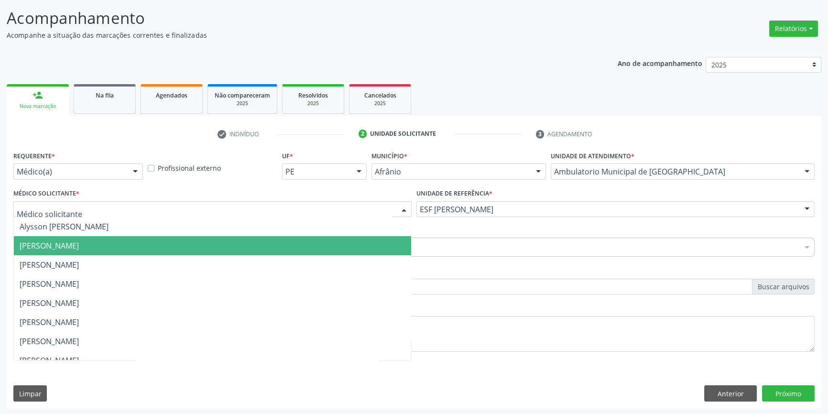
click at [79, 245] on span "[PERSON_NAME]" at bounding box center [49, 246] width 59 height 11
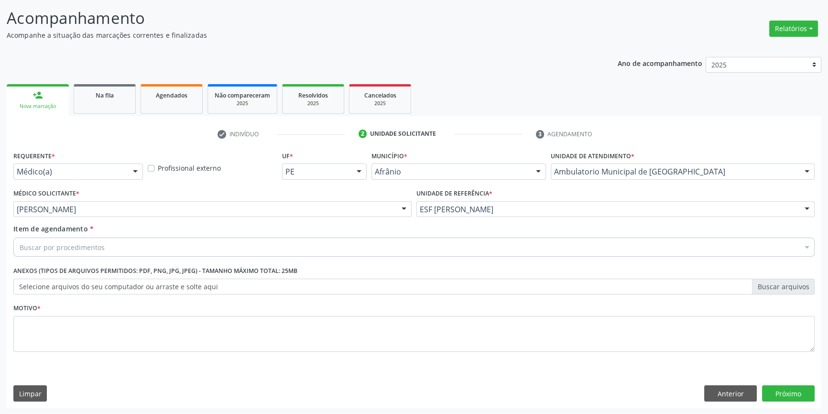
click at [107, 251] on div "Buscar por procedimentos" at bounding box center [414, 247] width 802 height 19
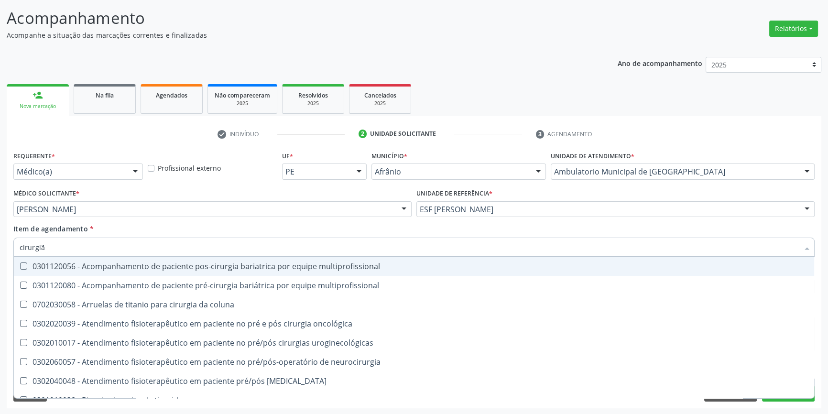
type input "cirurgião"
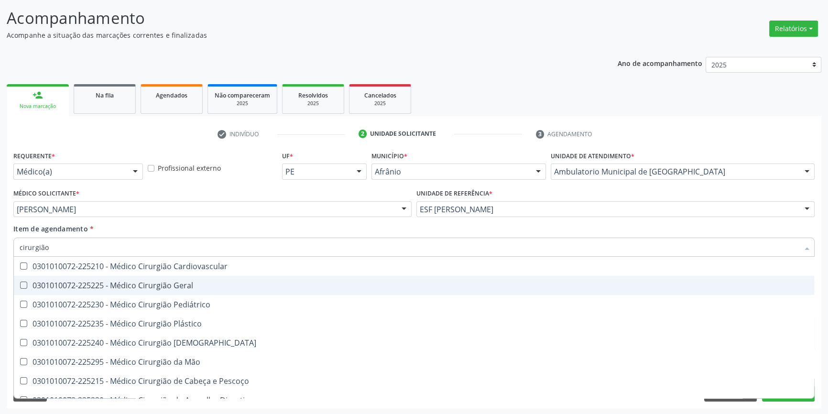
click at [151, 279] on span "0301010072-225225 - Médico Cirurgião Geral" at bounding box center [414, 285] width 801 height 19
checkbox Geral "true"
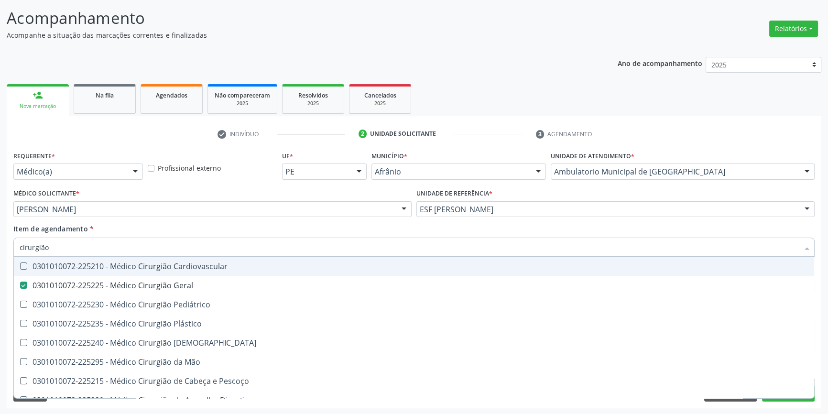
click at [176, 224] on div "Item de agendamento * cirurgião Desfazer seleção 0301010072-225210 - Médico Cir…" at bounding box center [414, 239] width 802 height 30
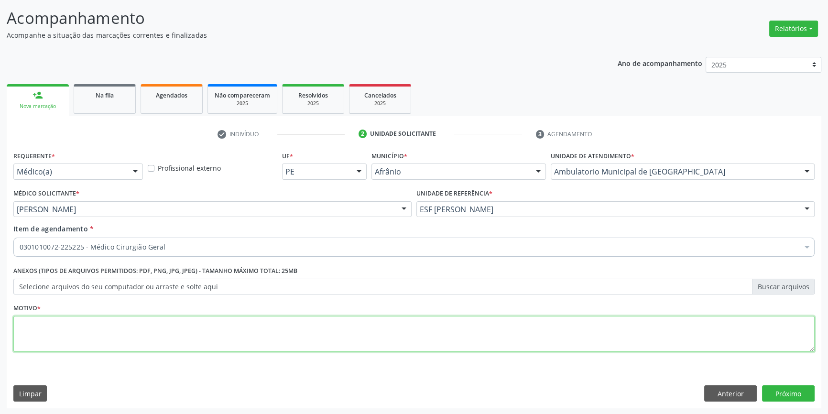
click at [108, 344] on textarea at bounding box center [414, 334] width 802 height 36
type textarea "'"
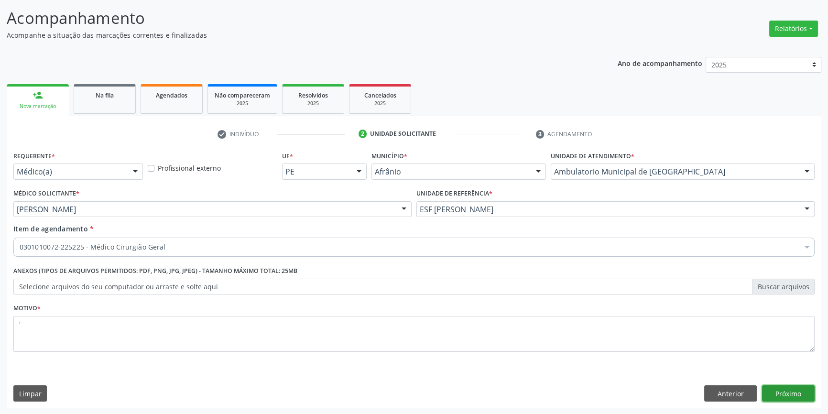
click at [775, 386] on button "Próximo" at bounding box center [788, 394] width 53 height 16
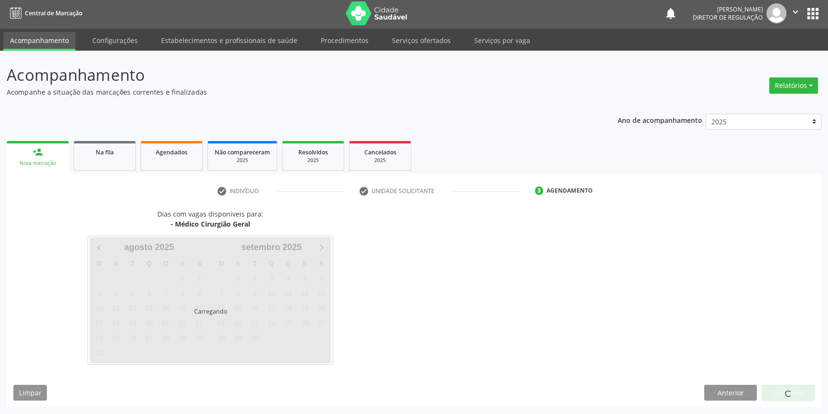
scroll to position [1, 0]
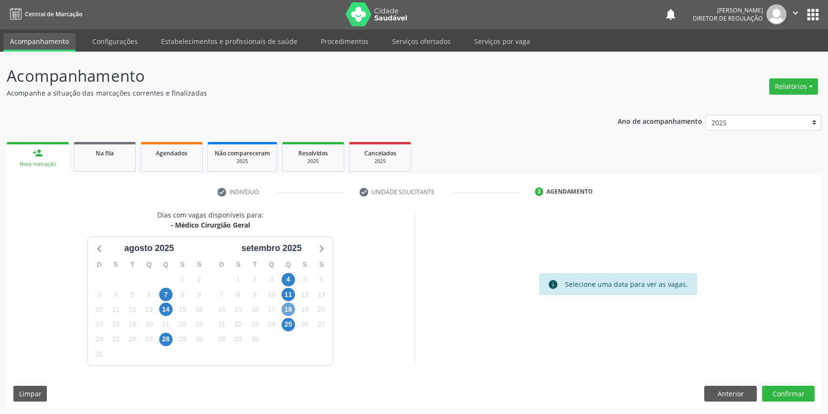
click at [287, 309] on span "18" at bounding box center [288, 309] width 13 height 13
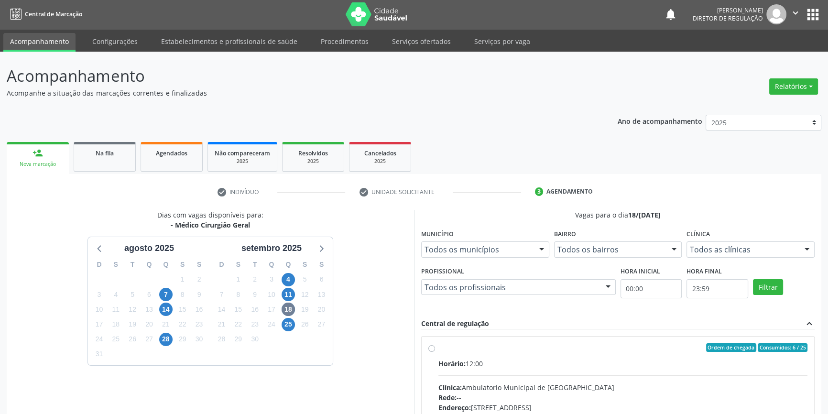
click at [443, 347] on div "Ordem de chegada Consumidos: 6 / 25" at bounding box center [623, 347] width 369 height 9
click at [435, 347] on input "Ordem de chegada Consumidos: 6 / 25 Horário: 12:00 Clínica: Ambulatorio Municip…" at bounding box center [432, 347] width 7 height 9
radio input "true"
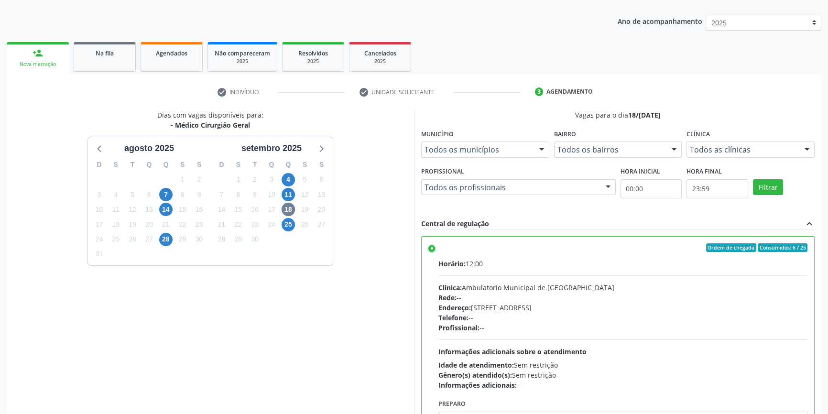
scroll to position [156, 0]
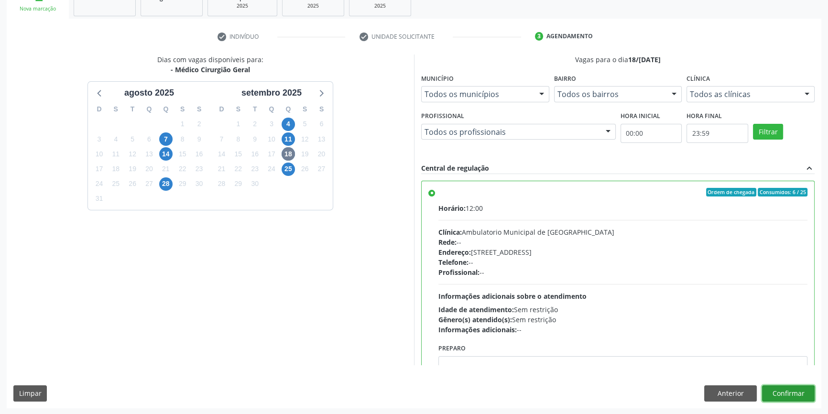
click at [786, 390] on button "Confirmar" at bounding box center [788, 394] width 53 height 16
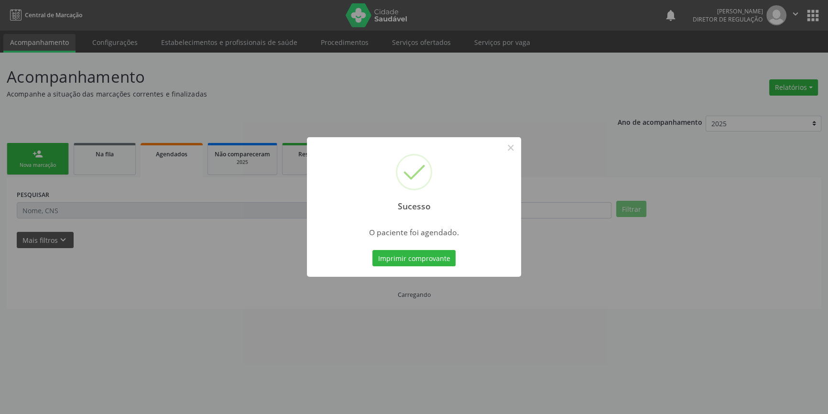
scroll to position [0, 0]
click at [444, 258] on button "Imprimir comprovante" at bounding box center [417, 258] width 83 height 16
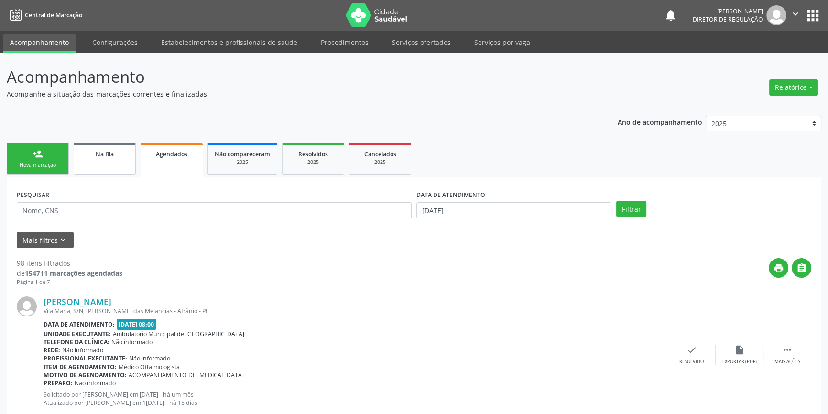
click at [107, 173] on link "Na fila" at bounding box center [105, 159] width 62 height 32
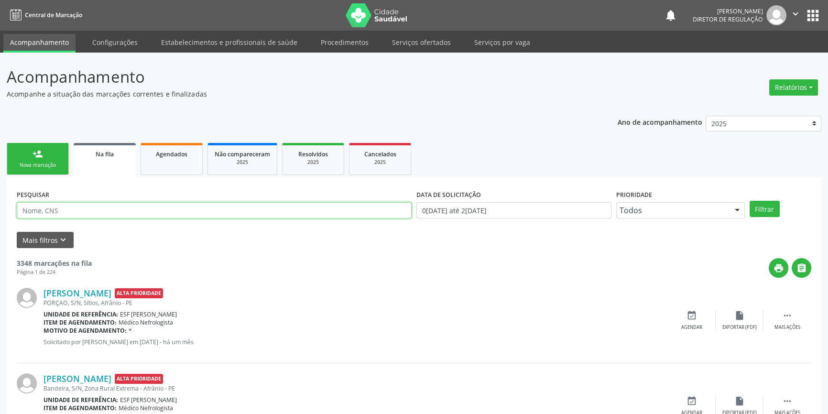
click at [134, 210] on input "text" at bounding box center [214, 210] width 395 height 16
click at [24, 149] on link "person_add Nova marcação" at bounding box center [38, 159] width 62 height 32
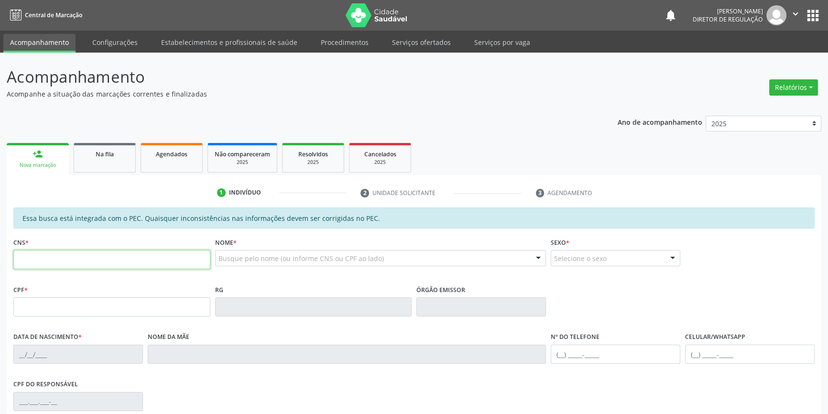
click at [126, 259] on input "text" at bounding box center [111, 259] width 197 height 19
paste input "703 4052 9465 3015"
type input "703 4052 9465 3015"
type input "124.671.374-81"
type input "19/[DATE]"
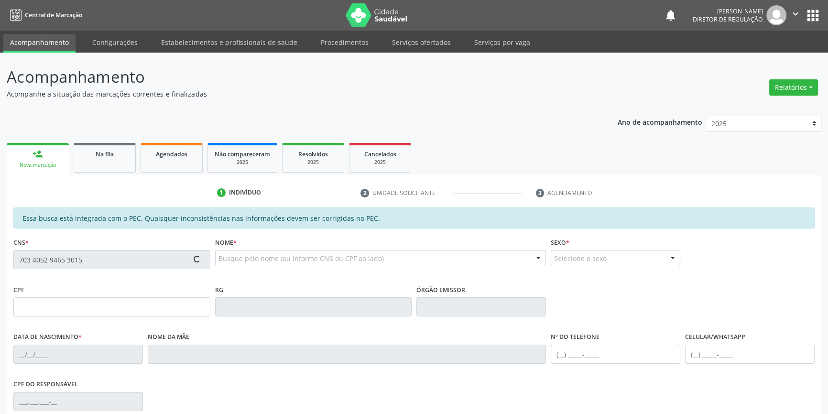
type input "[PERSON_NAME]"
type input "[PHONE_NUMBER]"
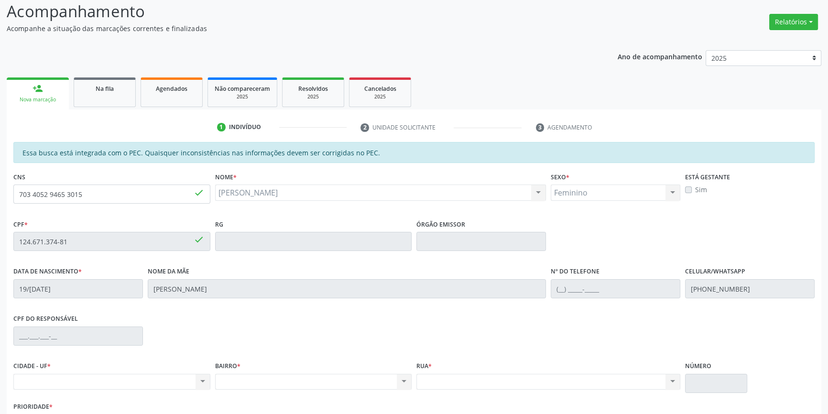
scroll to position [0, 0]
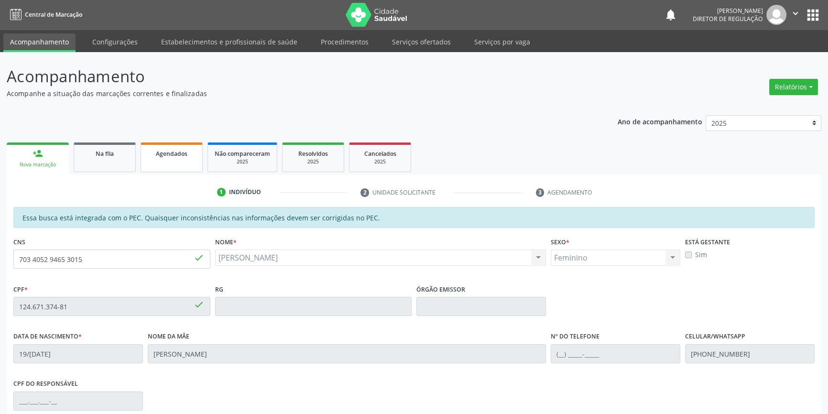
click at [152, 157] on div "Agendados" at bounding box center [172, 153] width 48 height 10
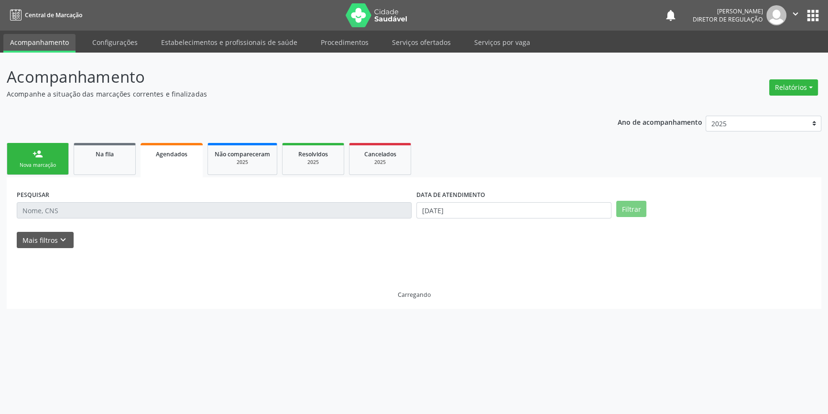
scroll to position [0, 0]
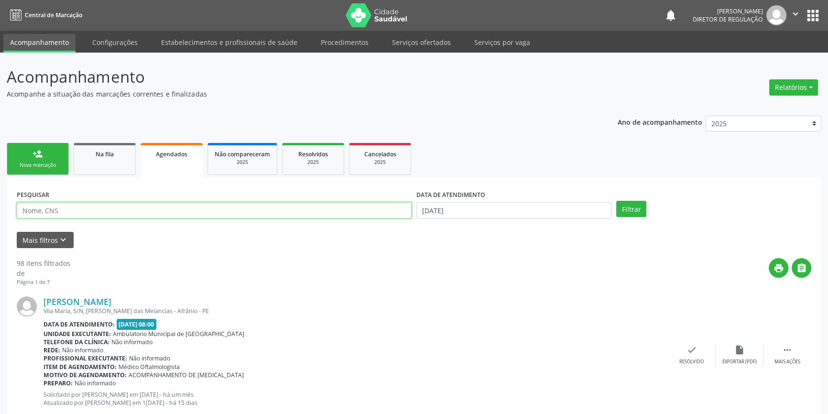
click at [109, 216] on input "text" at bounding box center [214, 210] width 395 height 16
paste input "703405294653015"
type input "703405294653015"
click at [503, 219] on div "DATA DE ATENDIMENTO 27/[DATE]" at bounding box center [514, 205] width 200 height 37
click at [496, 212] on input "[DATE]" at bounding box center [514, 210] width 195 height 16
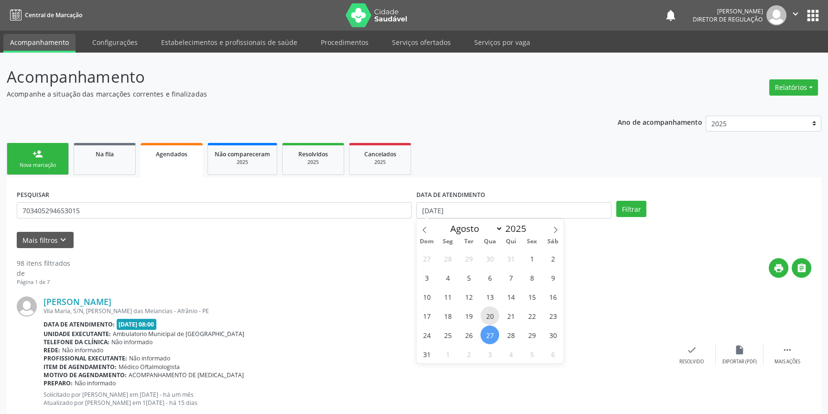
click at [488, 321] on span "20" at bounding box center [490, 316] width 19 height 19
type input "2[DATE]"
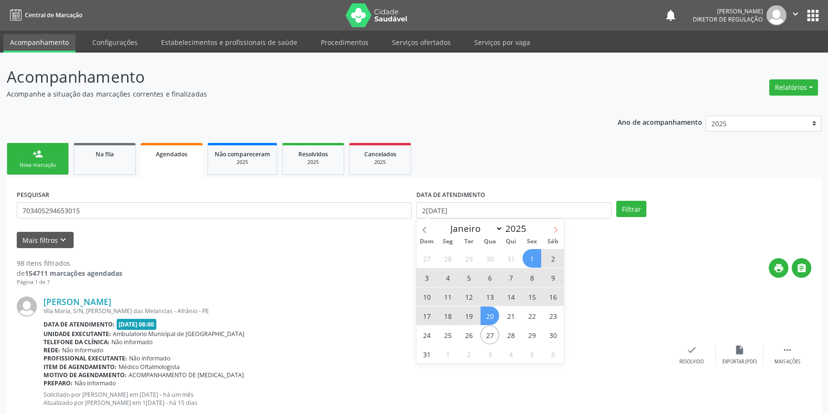
click at [555, 227] on icon at bounding box center [555, 230] width 7 height 7
select select "8"
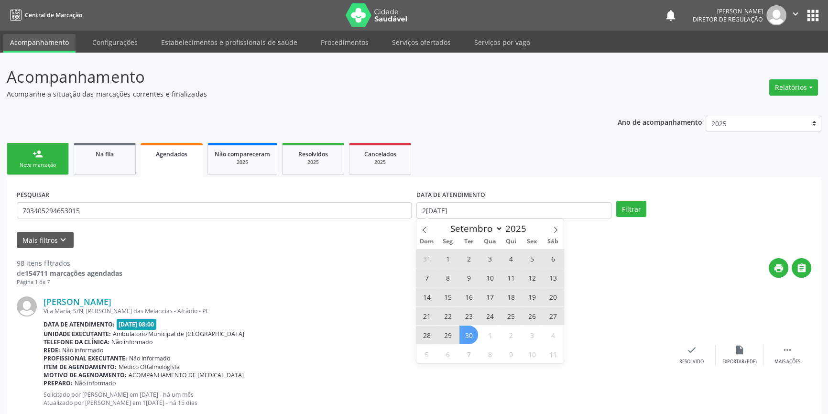
click at [470, 339] on span "30" at bounding box center [469, 335] width 19 height 19
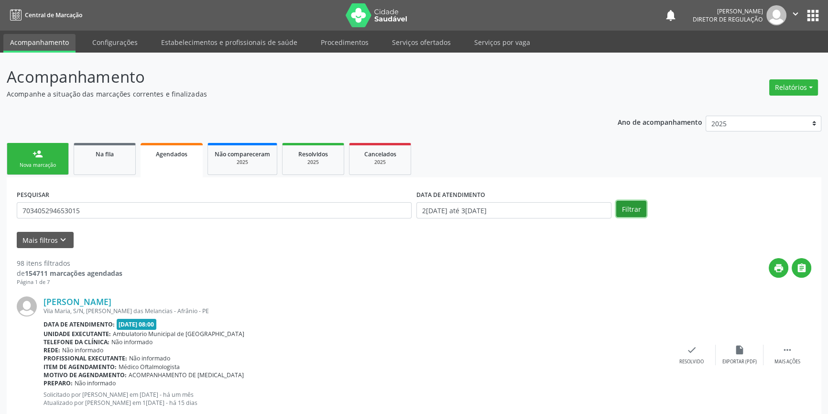
click at [638, 209] on button "Filtrar" at bounding box center [632, 209] width 30 height 16
